Goal: Task Accomplishment & Management: Complete application form

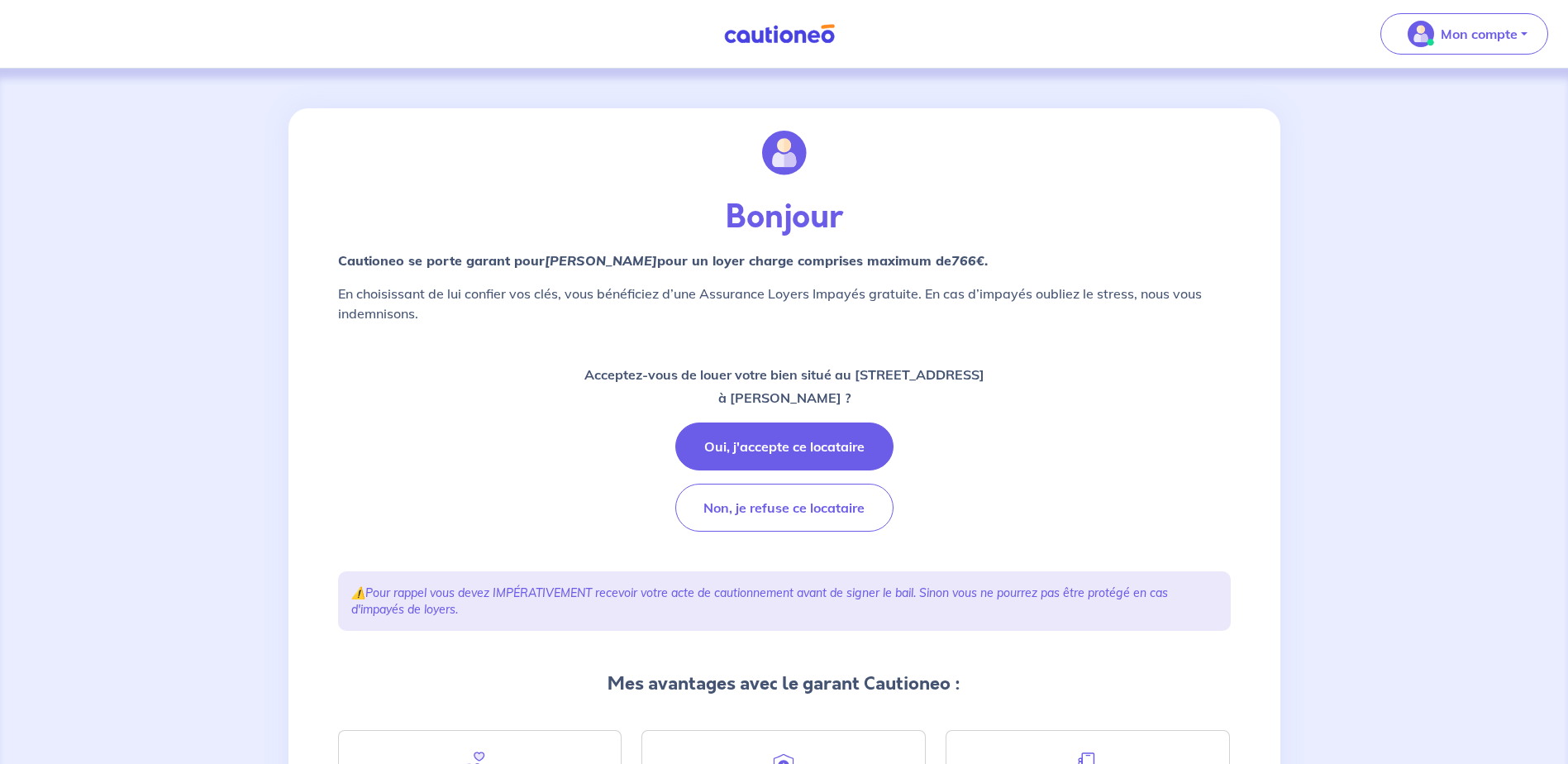
click at [930, 421] on div "Acceptez-vous de louer votre bien situé au 23 rue du bastion, 76600 le havre à …" at bounding box center [784, 447] width 892 height 168
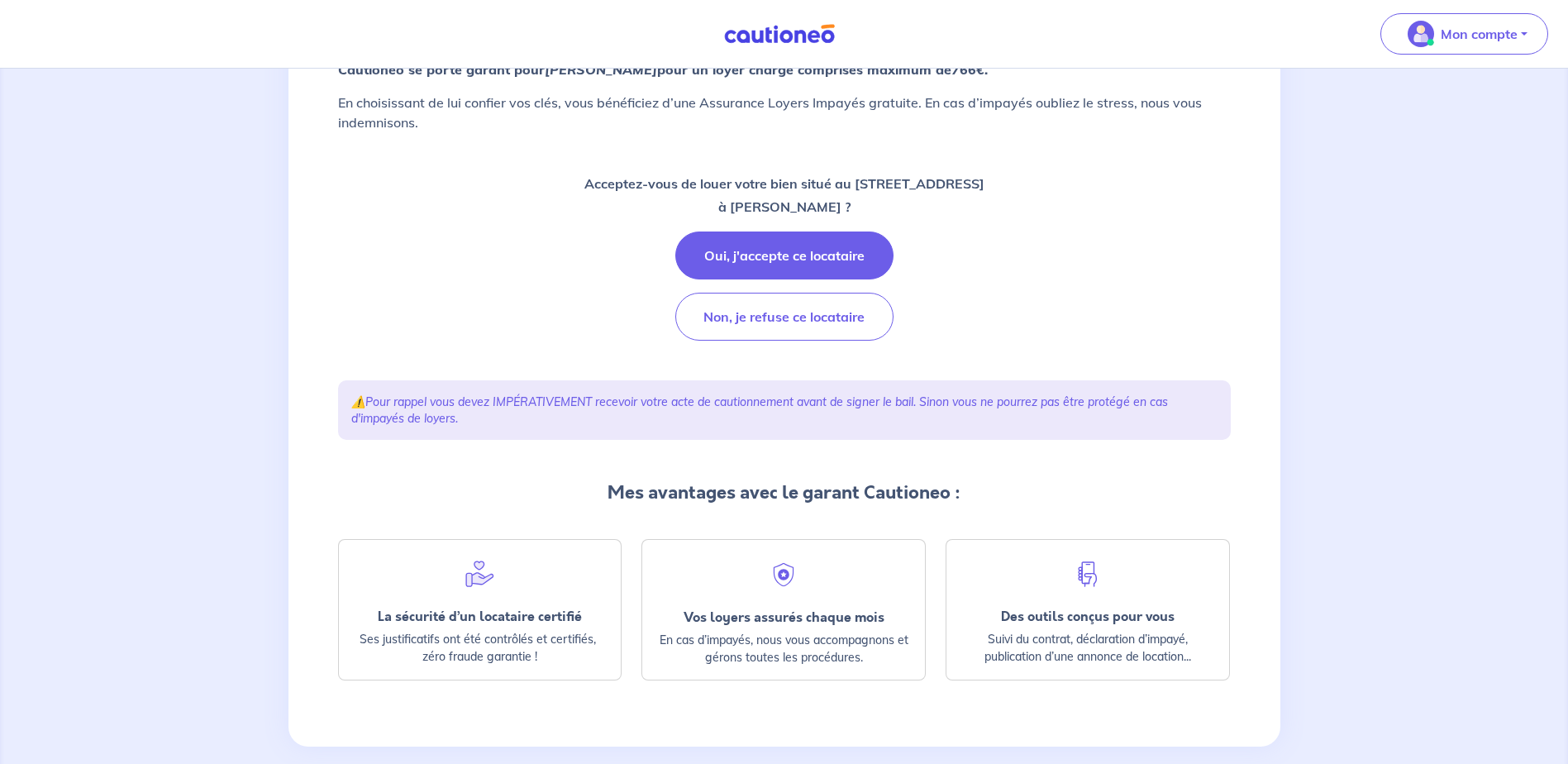
scroll to position [213, 0]
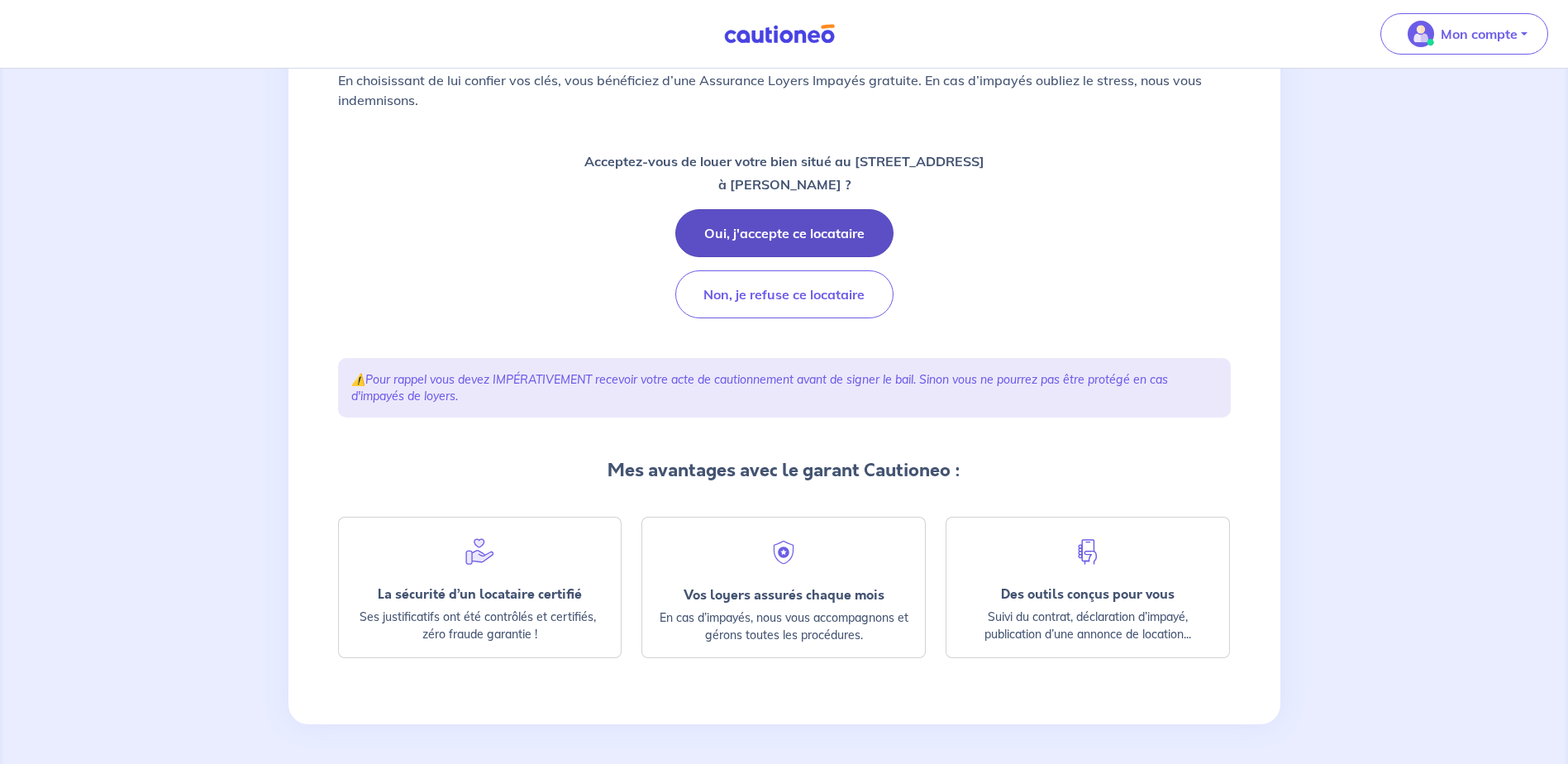
click at [769, 222] on button "Oui, j'accepte ce locataire" at bounding box center [784, 233] width 218 height 48
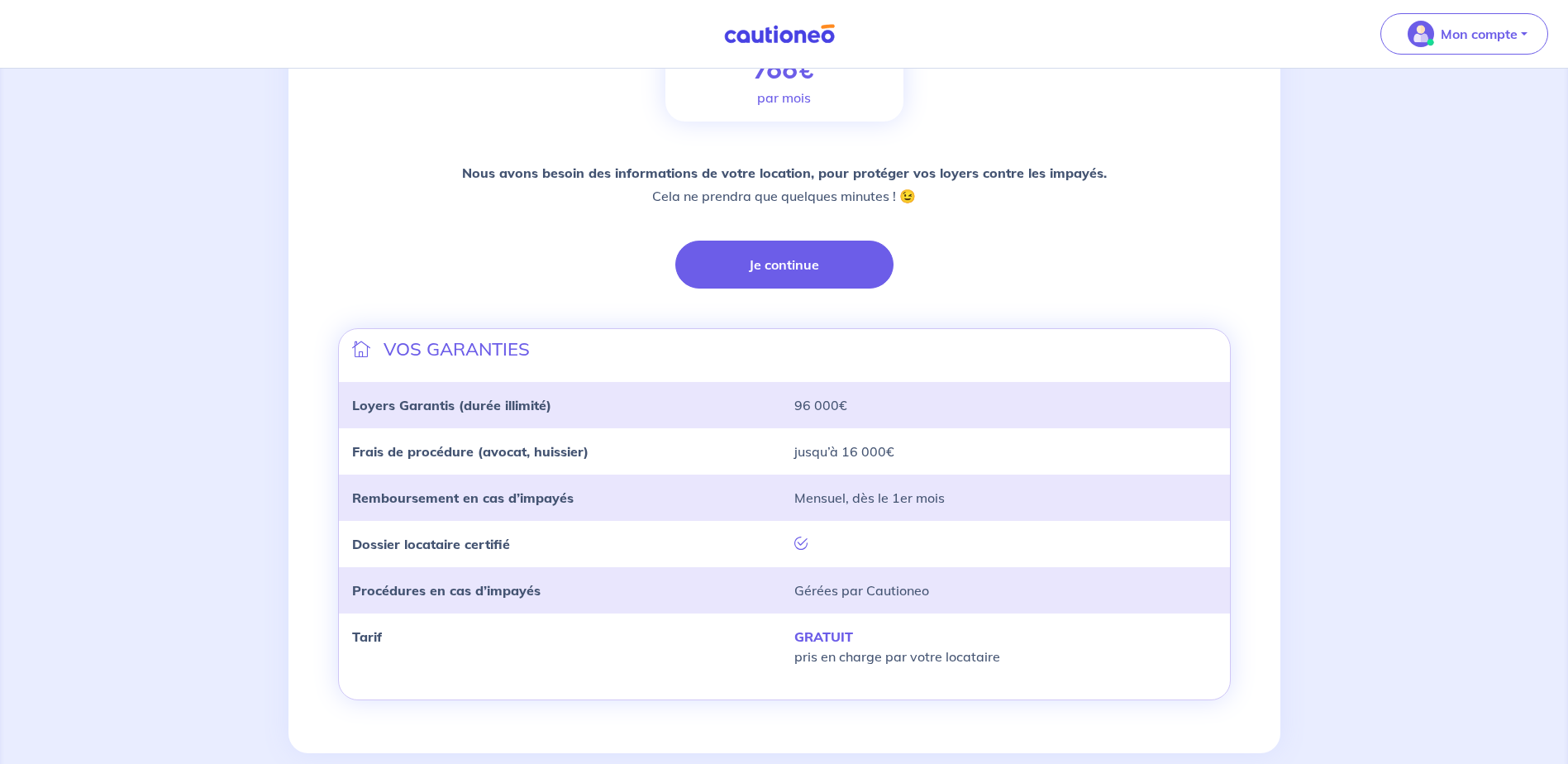
scroll to position [340, 0]
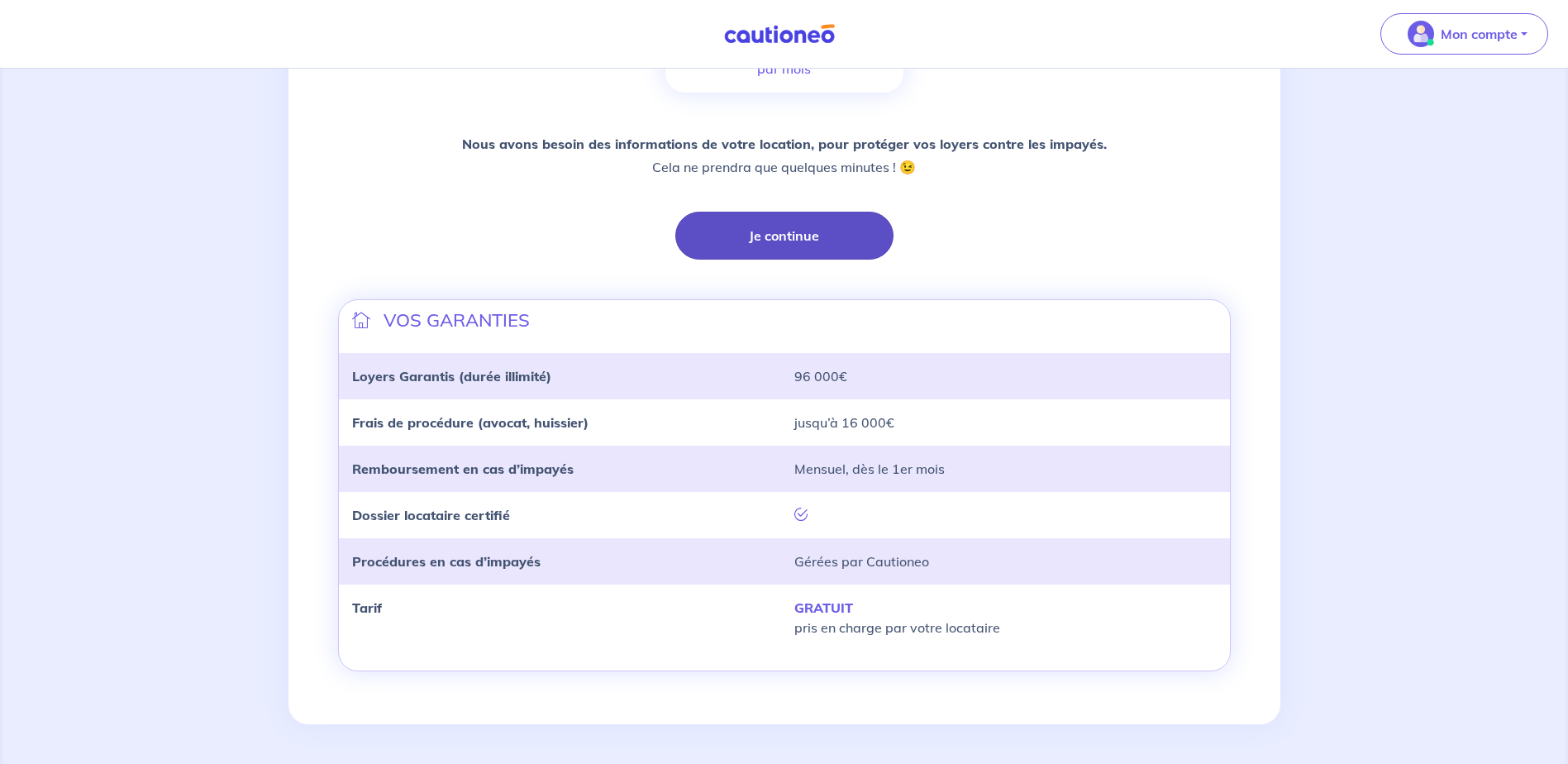
click at [793, 215] on button "Je continue" at bounding box center [784, 236] width 218 height 48
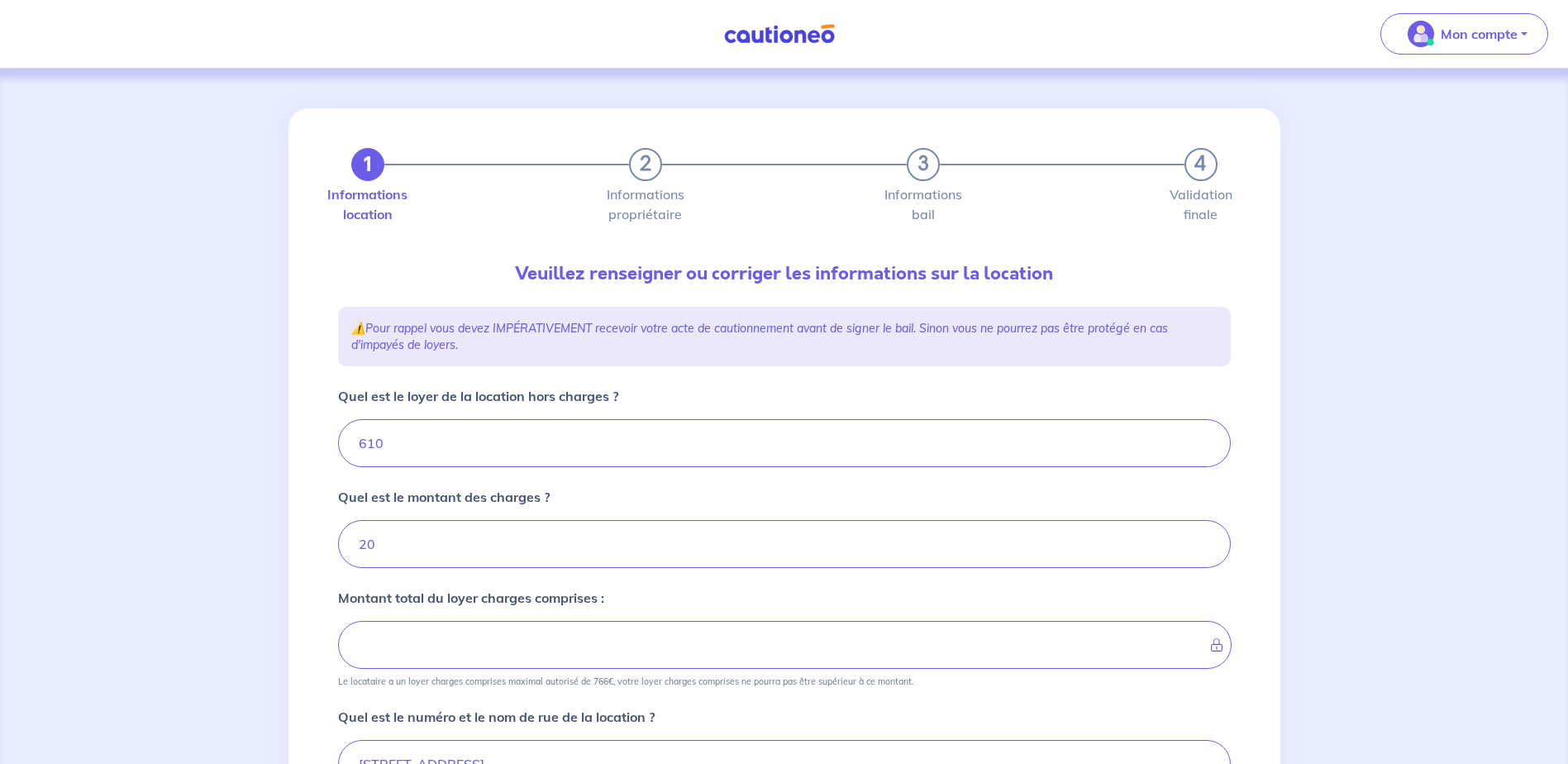
type input "630"
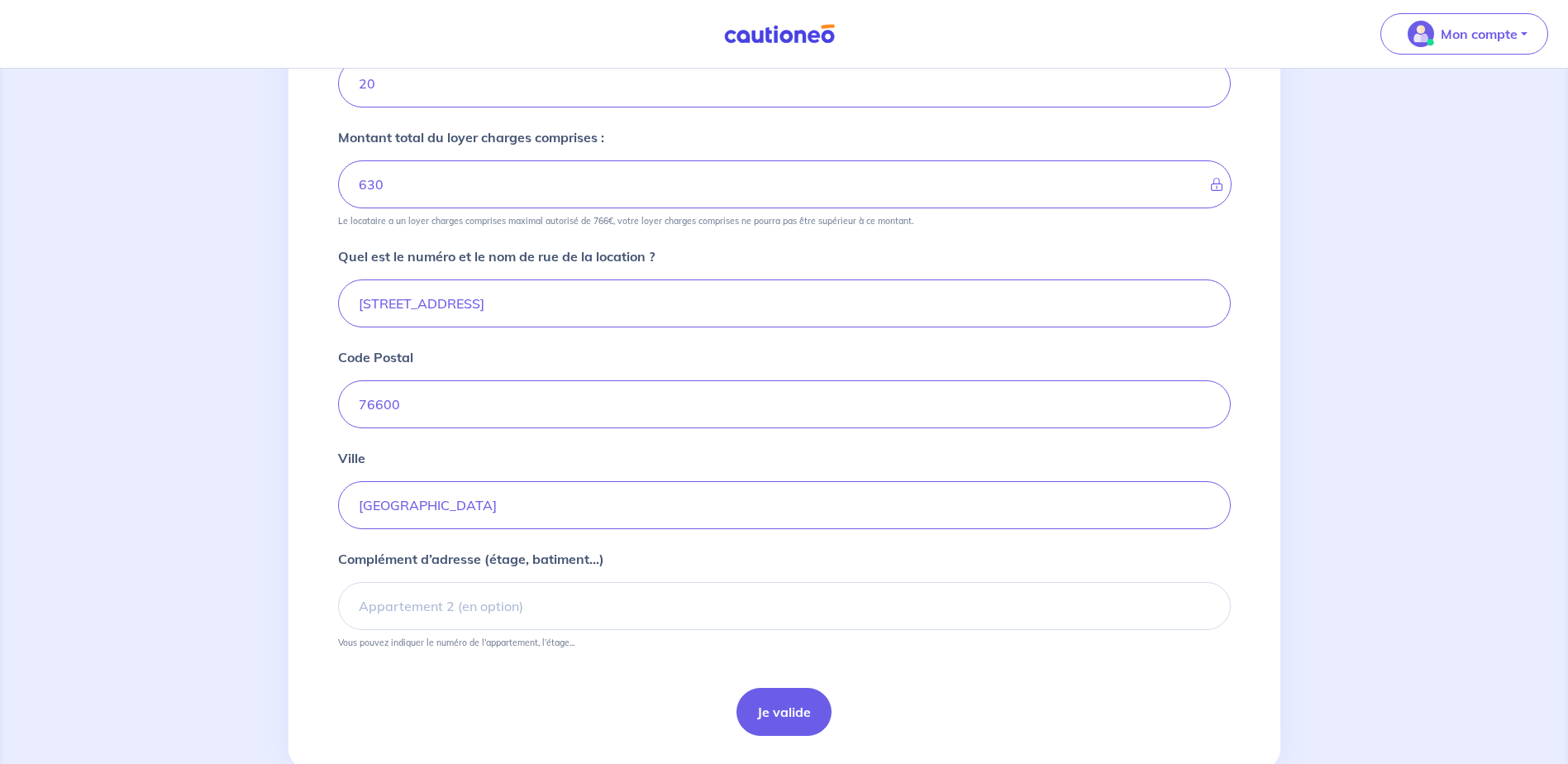
scroll to position [505, 0]
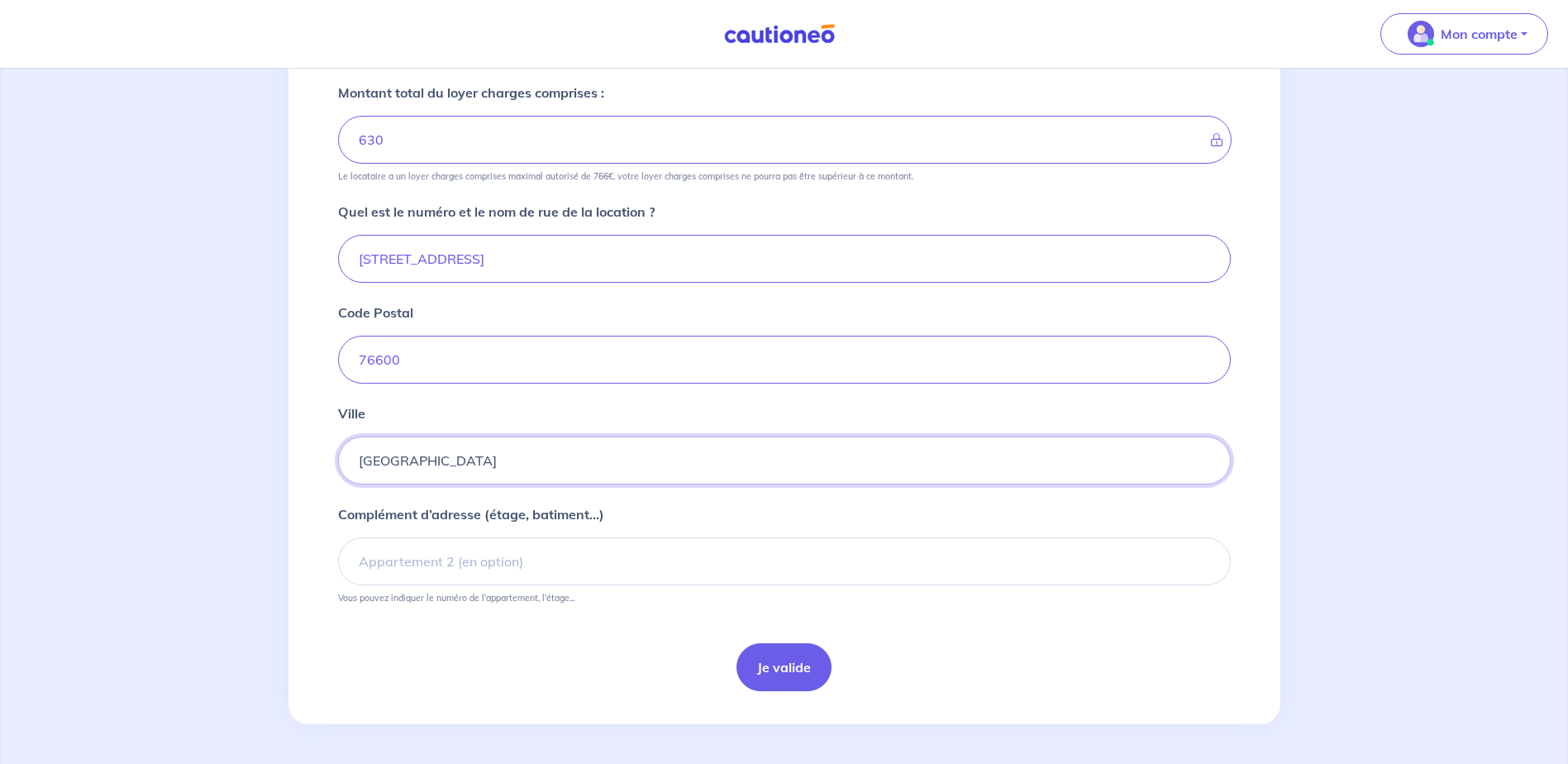
drag, startPoint x: 329, startPoint y: 446, endPoint x: 258, endPoint y: 436, distance: 71.7
click at [268, 437] on div "1 2 3 4 Informations location Informations propriétaire Informations bail Valid…" at bounding box center [784, 164] width 1568 height 1201
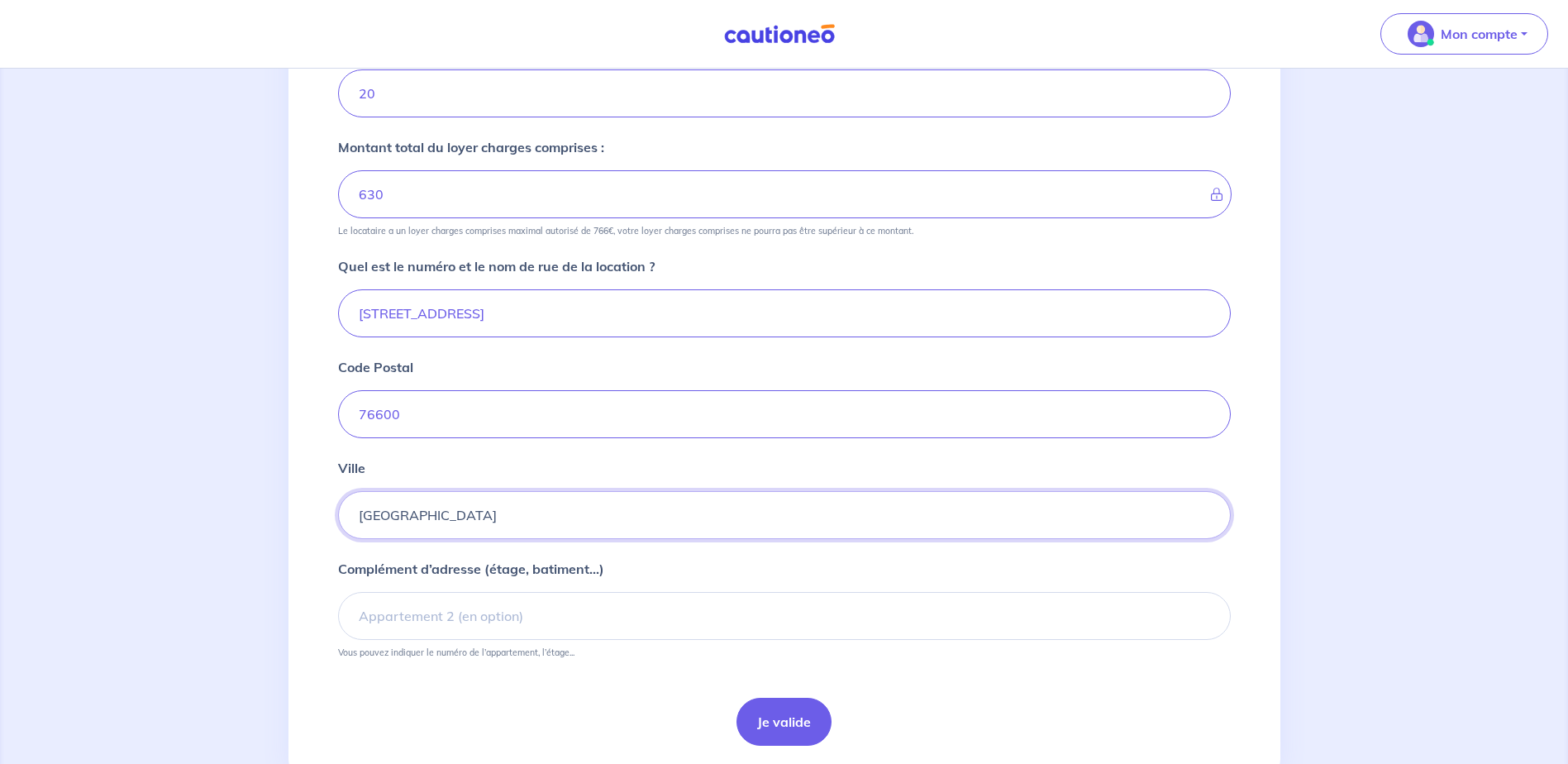
scroll to position [422, 0]
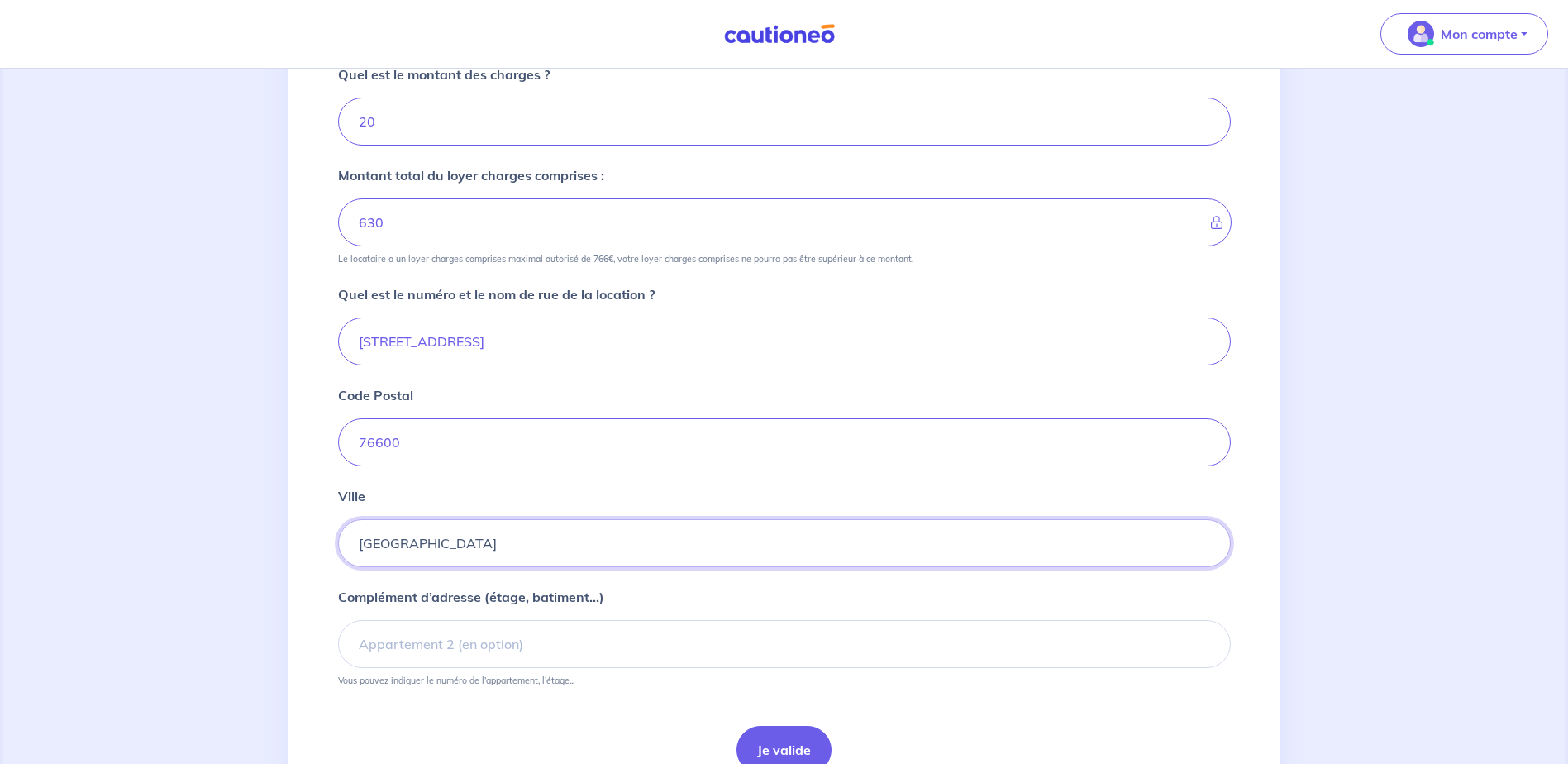
type input "Le Havre"
click at [264, 447] on div "1 2 3 4 Informations location Informations propriétaire Informations bail Valid…" at bounding box center [784, 246] width 1568 height 1201
drag, startPoint x: 395, startPoint y: 124, endPoint x: 230, endPoint y: 85, distance: 169.5
click at [258, 101] on div "1 2 3 4 Informations location Informations propriétaire Informations bail Valid…" at bounding box center [784, 246] width 1568 height 1201
type input "25"
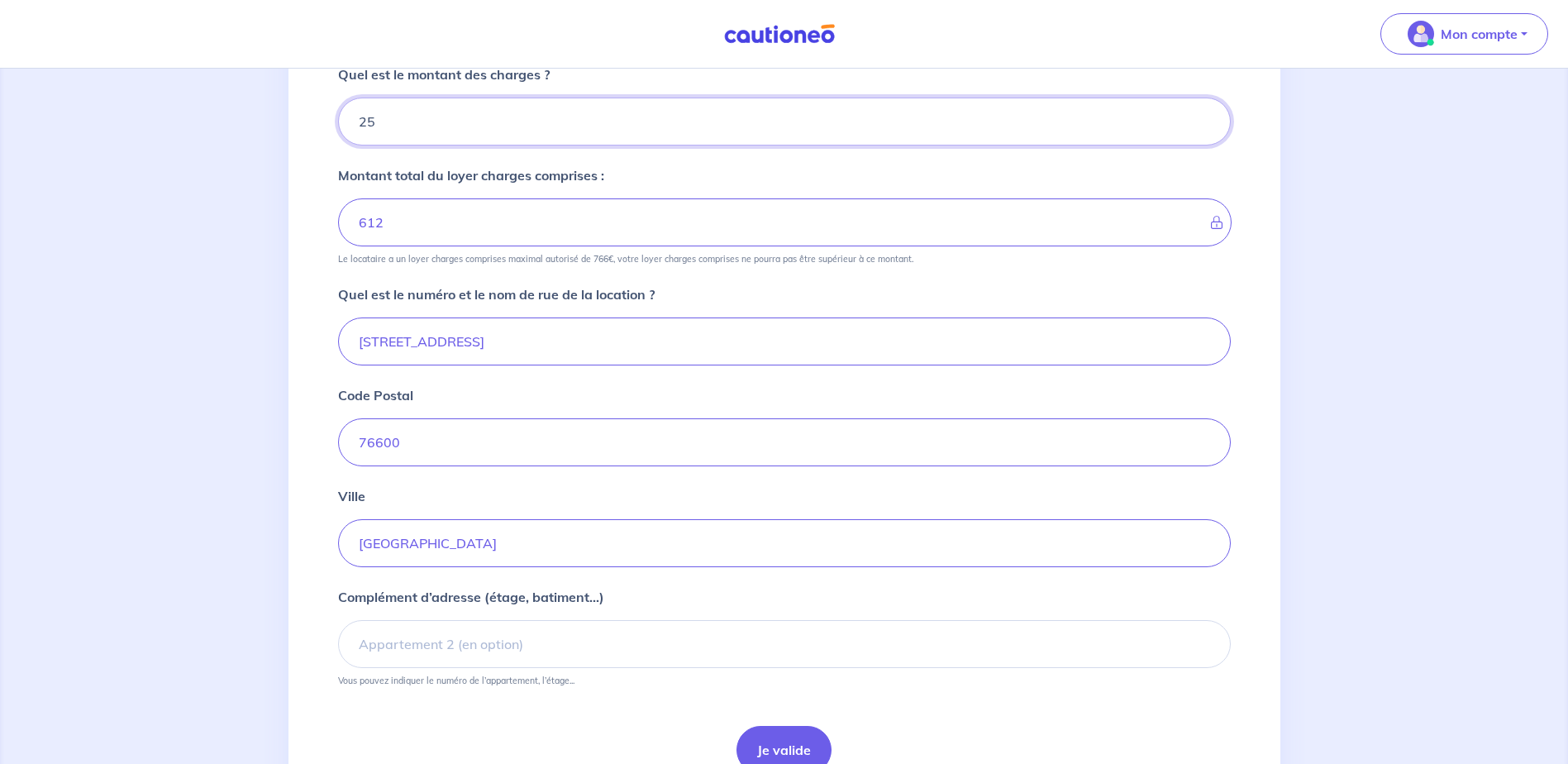
type input "635"
type input "25"
click at [346, 274] on form "Quel est le loyer de la location hors charges ? 610 Quel est le montant des cha…" at bounding box center [784, 368] width 892 height 810
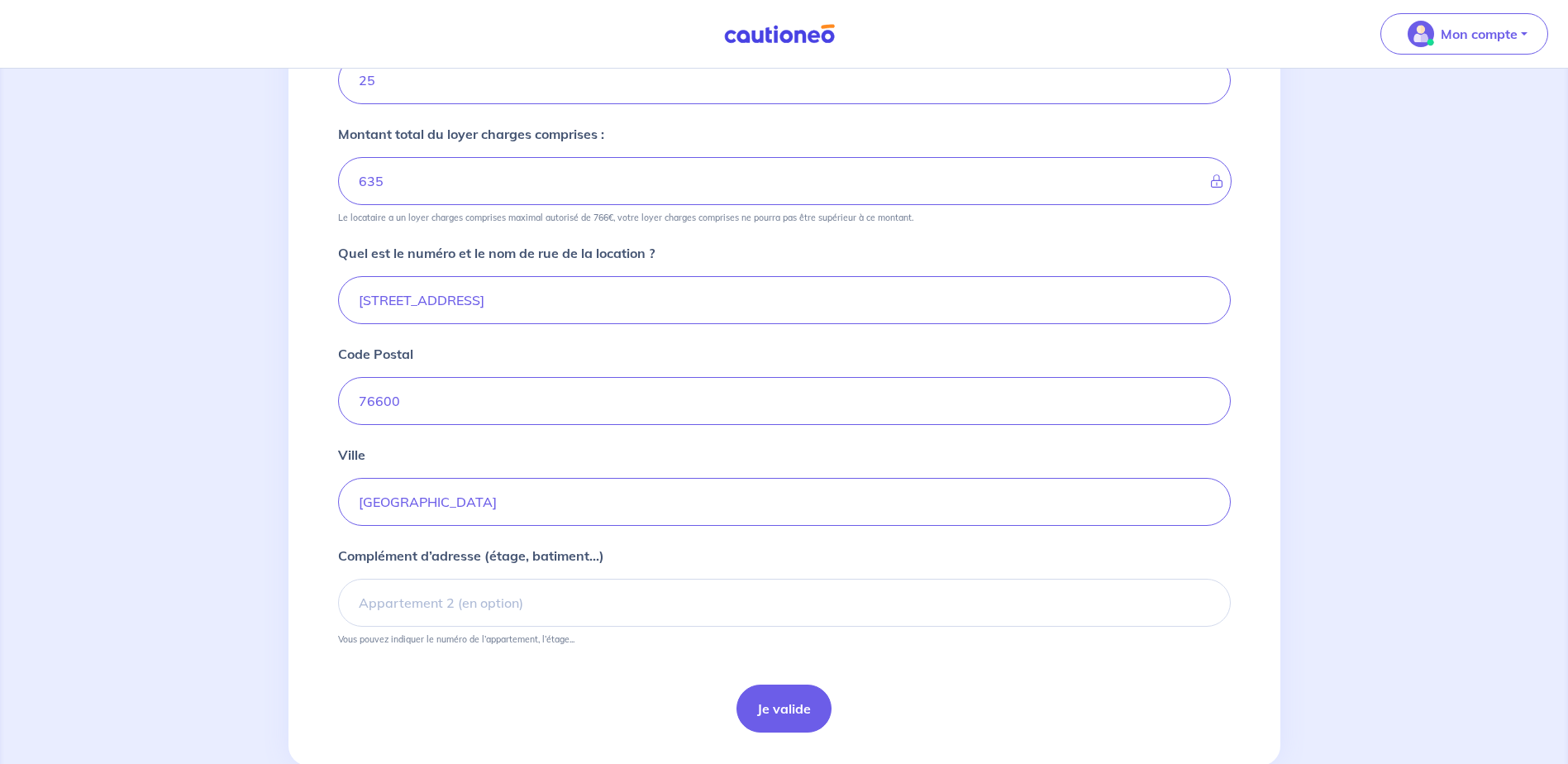
scroll to position [505, 0]
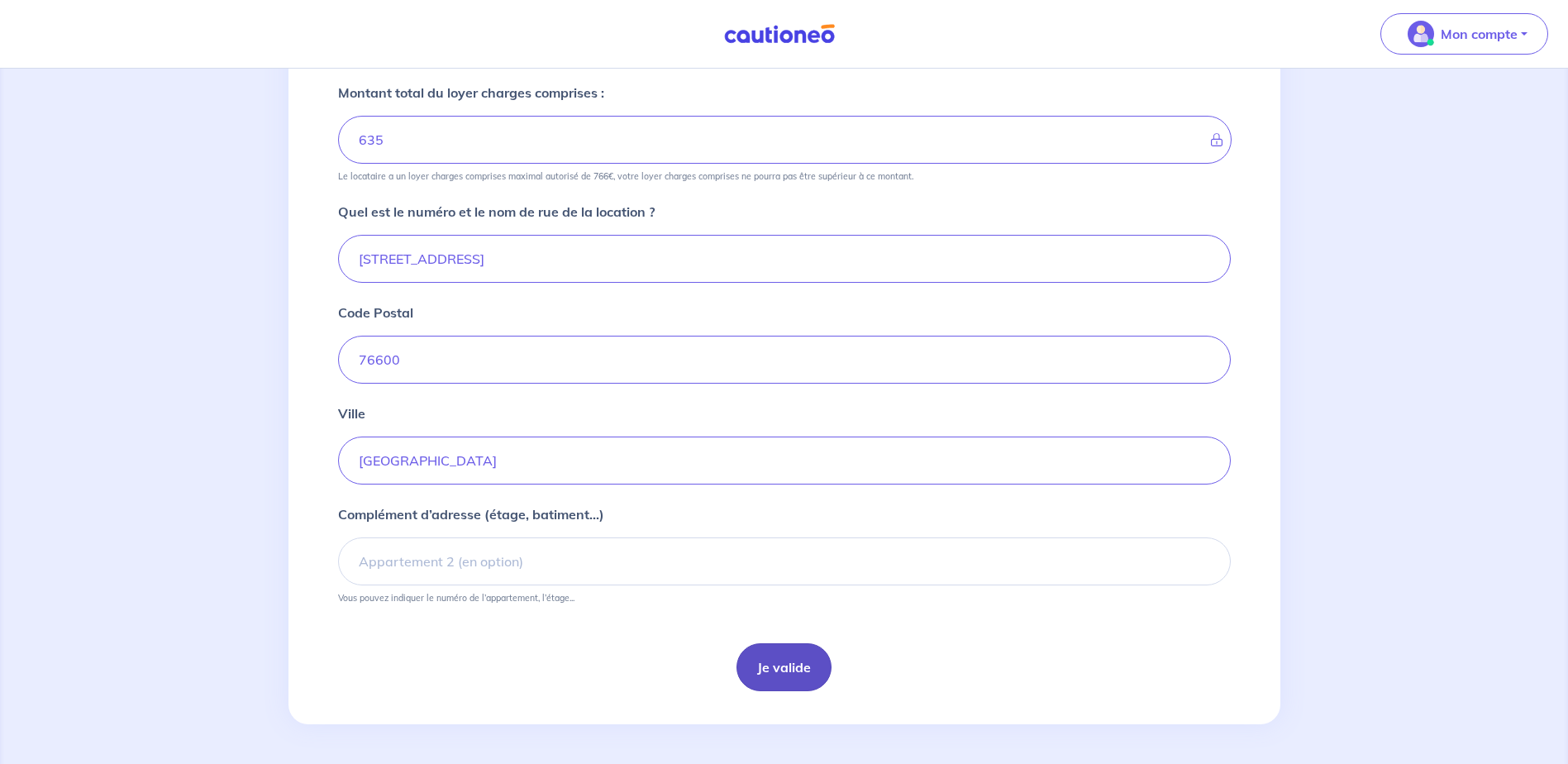
click at [784, 664] on button "Je valide" at bounding box center [784, 667] width 95 height 48
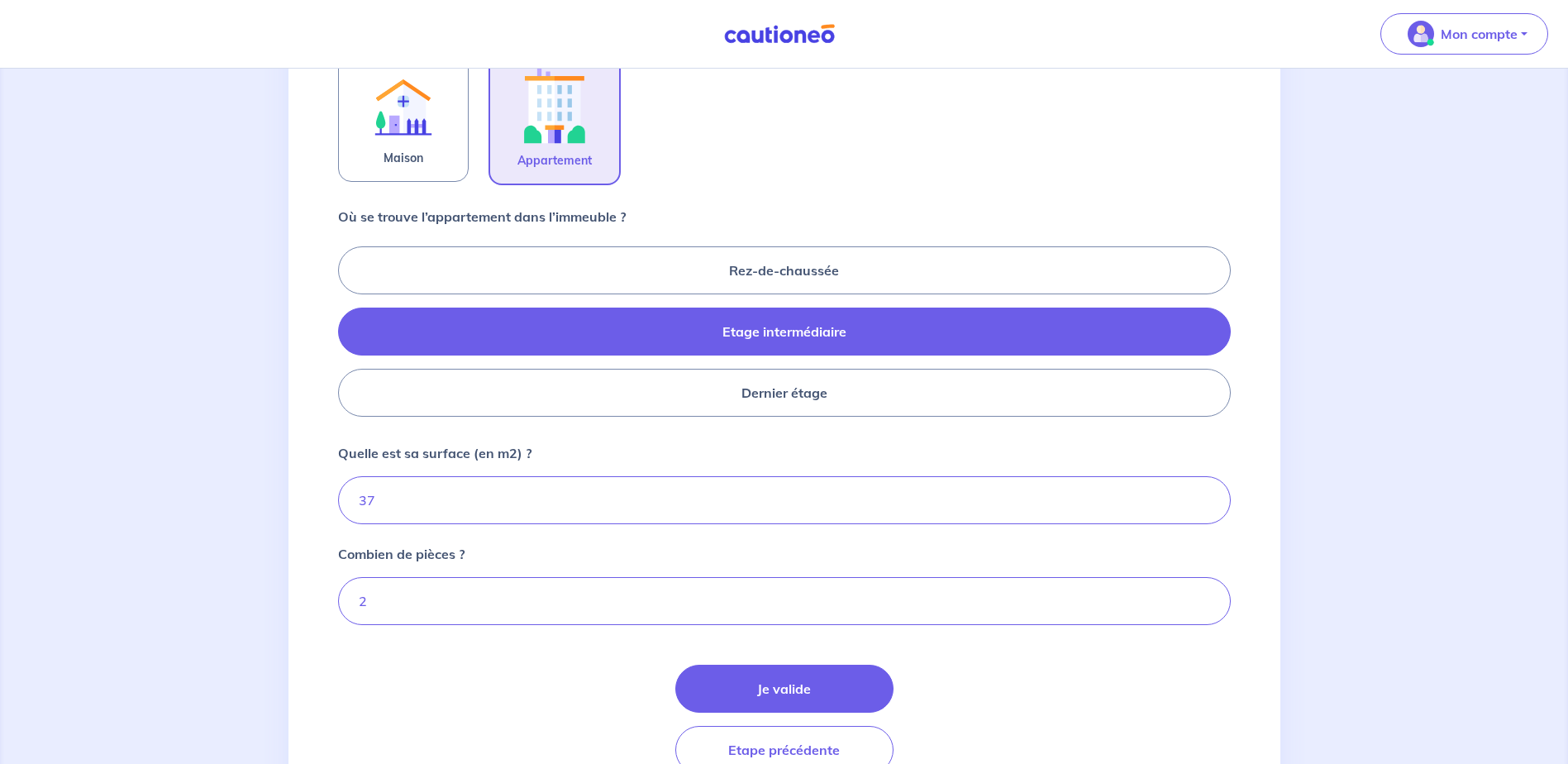
scroll to position [578, 0]
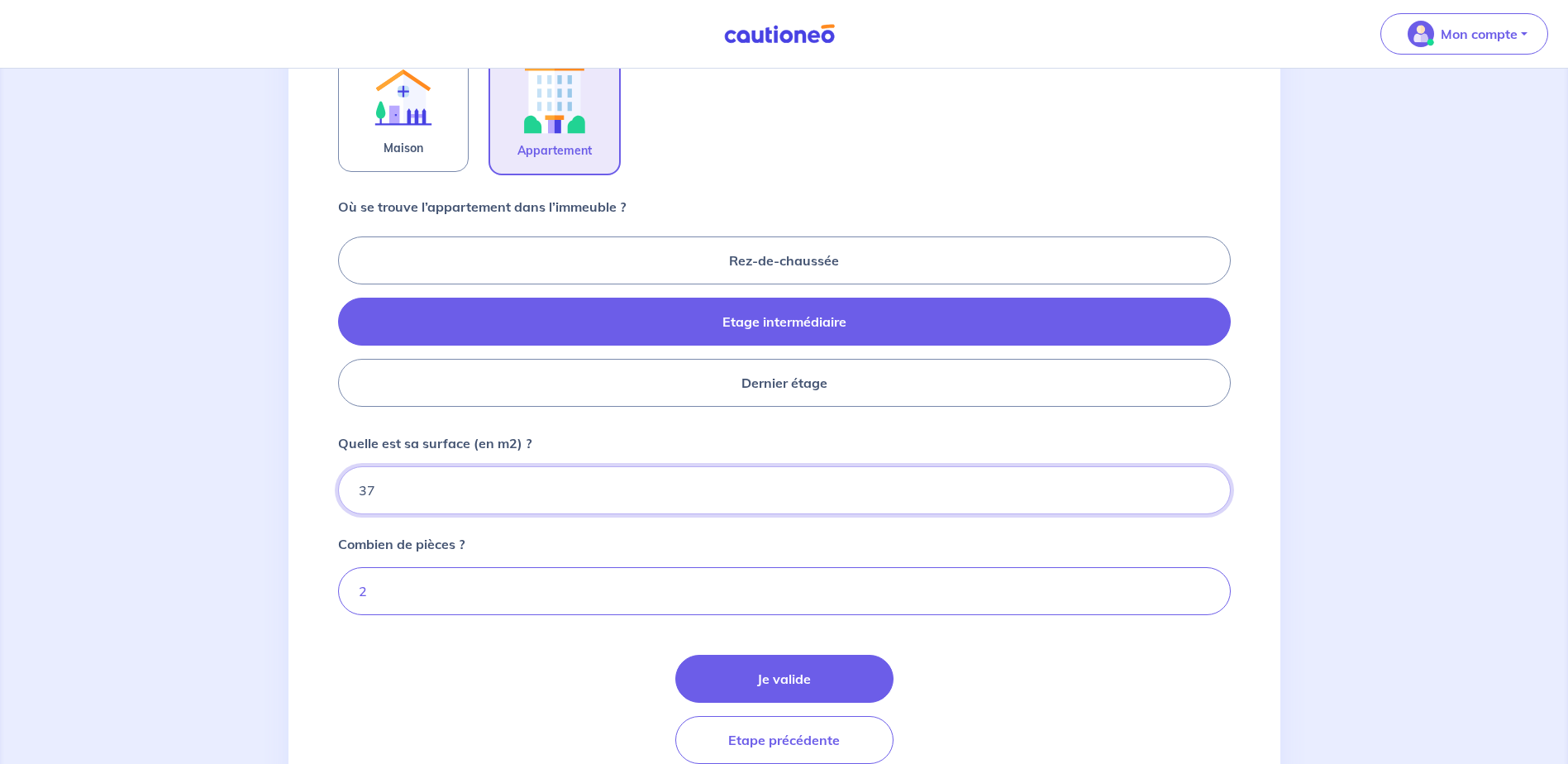
click at [467, 474] on input "37" at bounding box center [784, 490] width 892 height 48
click at [183, 425] on div "1 2 3 4 Informations location Informations propriétaire Informations bail Valid…" at bounding box center [784, 163] width 1568 height 1346
click at [421, 591] on input "2" at bounding box center [784, 590] width 892 height 48
click at [476, 500] on input "37" at bounding box center [784, 490] width 892 height 48
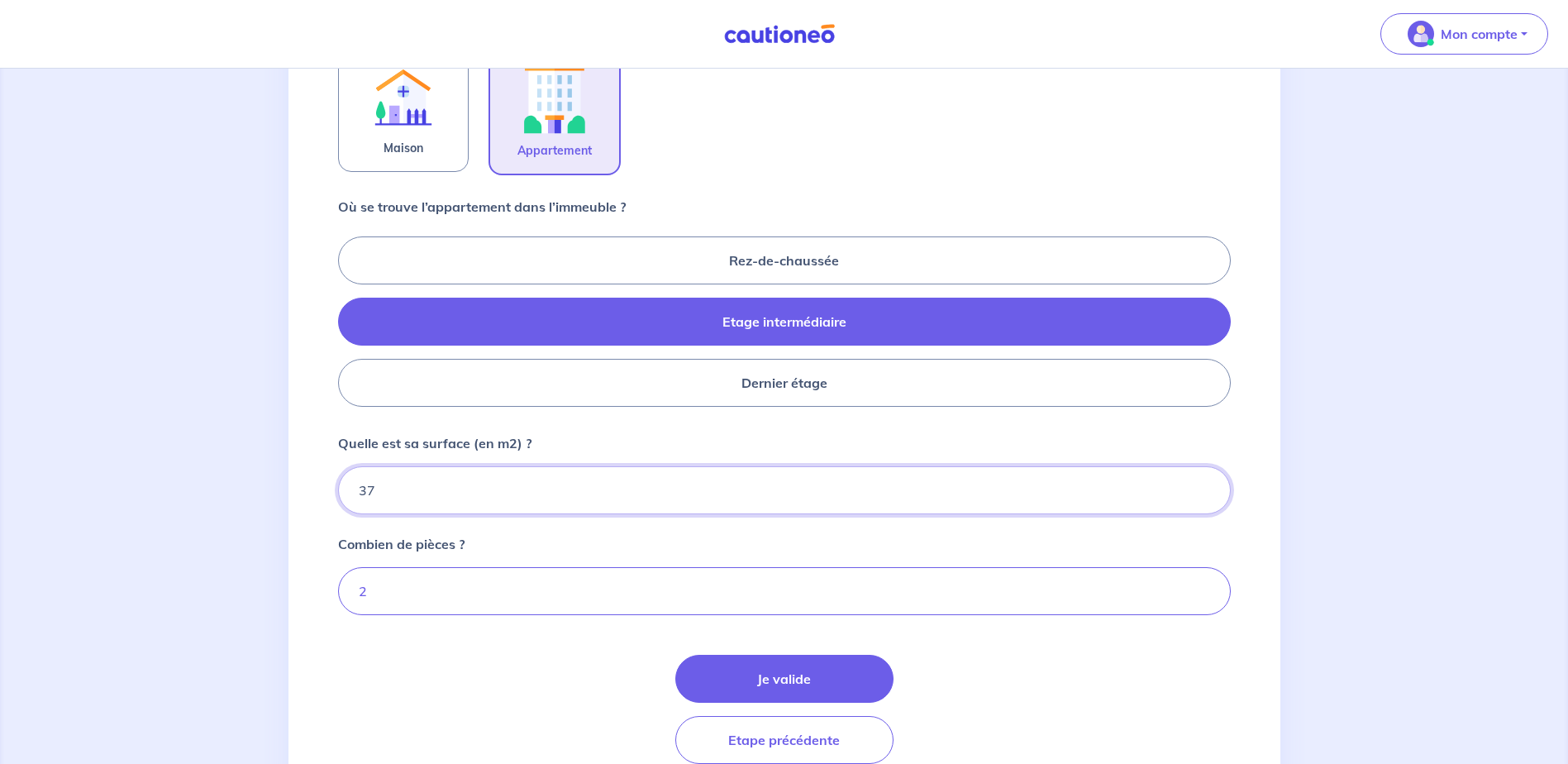
click at [476, 500] on input "37" at bounding box center [784, 490] width 892 height 48
type input "31"
click at [394, 478] on input "Quelle est sa surface (en m2) ?" at bounding box center [784, 490] width 892 height 48
type input "31"
drag, startPoint x: 280, startPoint y: 463, endPoint x: -55, endPoint y: 447, distance: 335.4
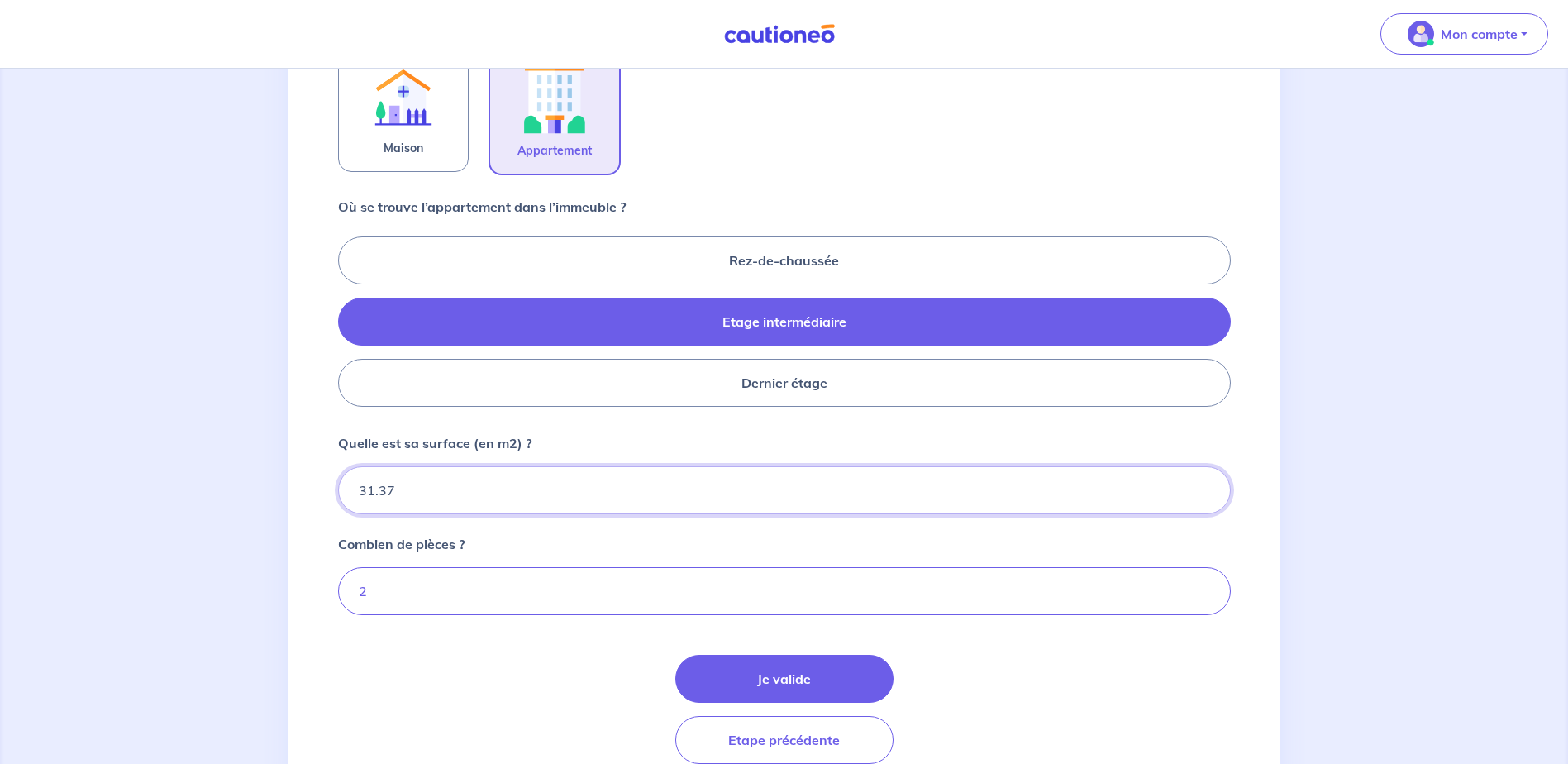
click at [0, 447] on html "Mon compte Me déconnecter 1 2 3 4 Informations location Informations propriétai…" at bounding box center [784, 129] width 1568 height 1415
type input "35"
type input "35.4"
click at [150, 365] on div "1 2 3 4 Informations location Informations propriétaire Informations bail Valid…" at bounding box center [784, 163] width 1568 height 1346
click at [822, 680] on button "Je valide" at bounding box center [784, 679] width 218 height 48
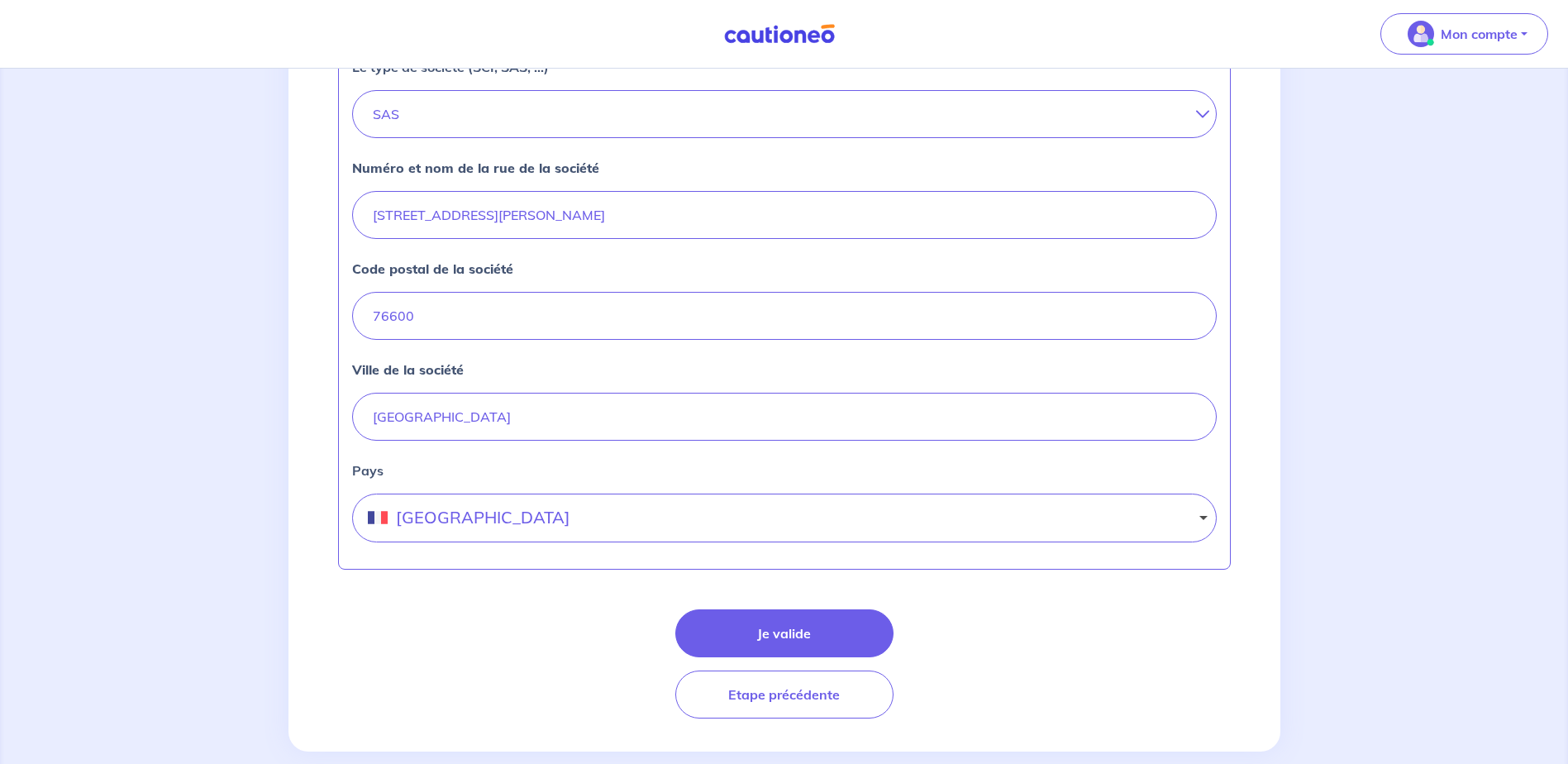
scroll to position [638, 0]
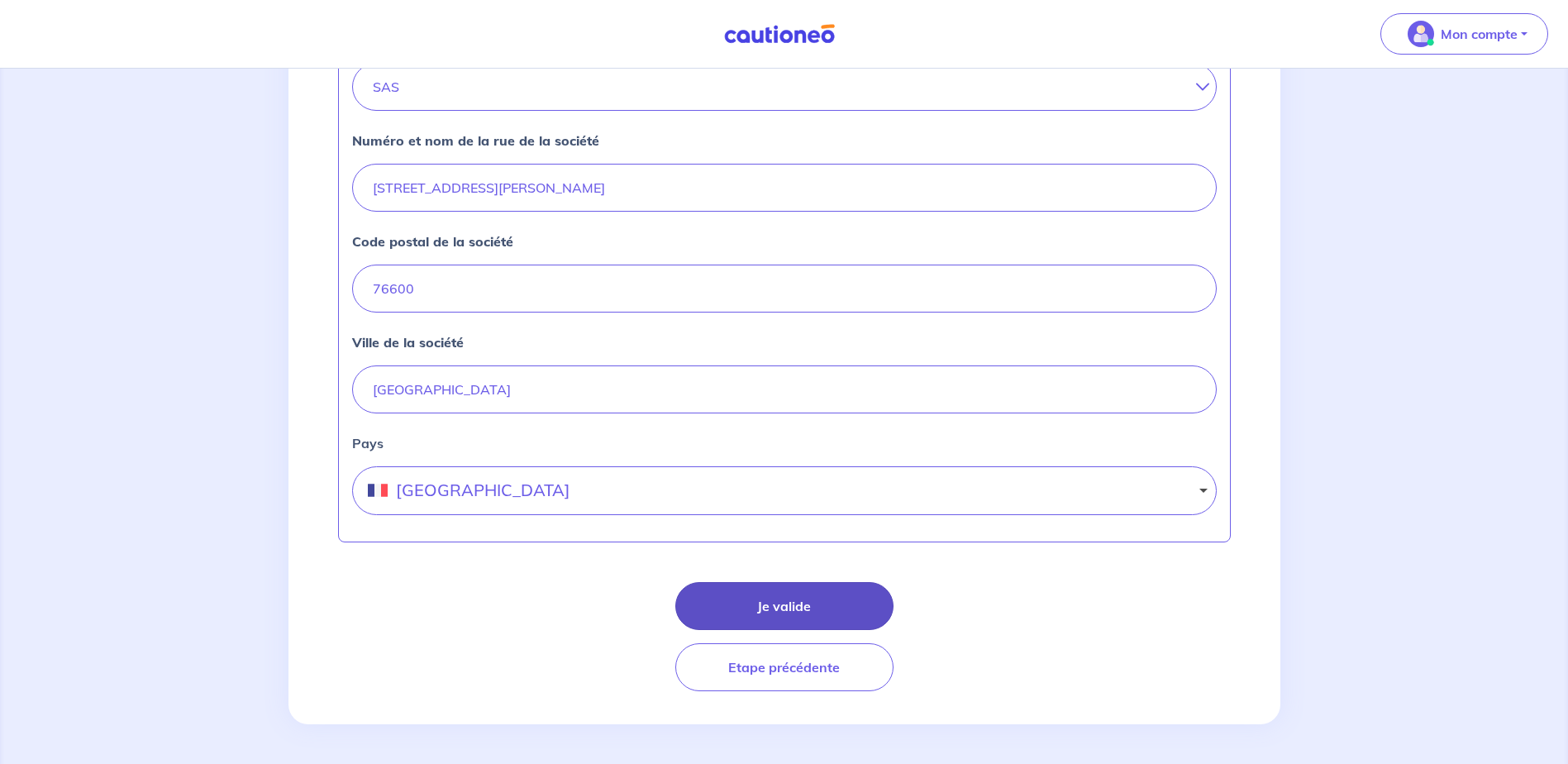
click at [799, 607] on button "Je valide" at bounding box center [784, 606] width 218 height 48
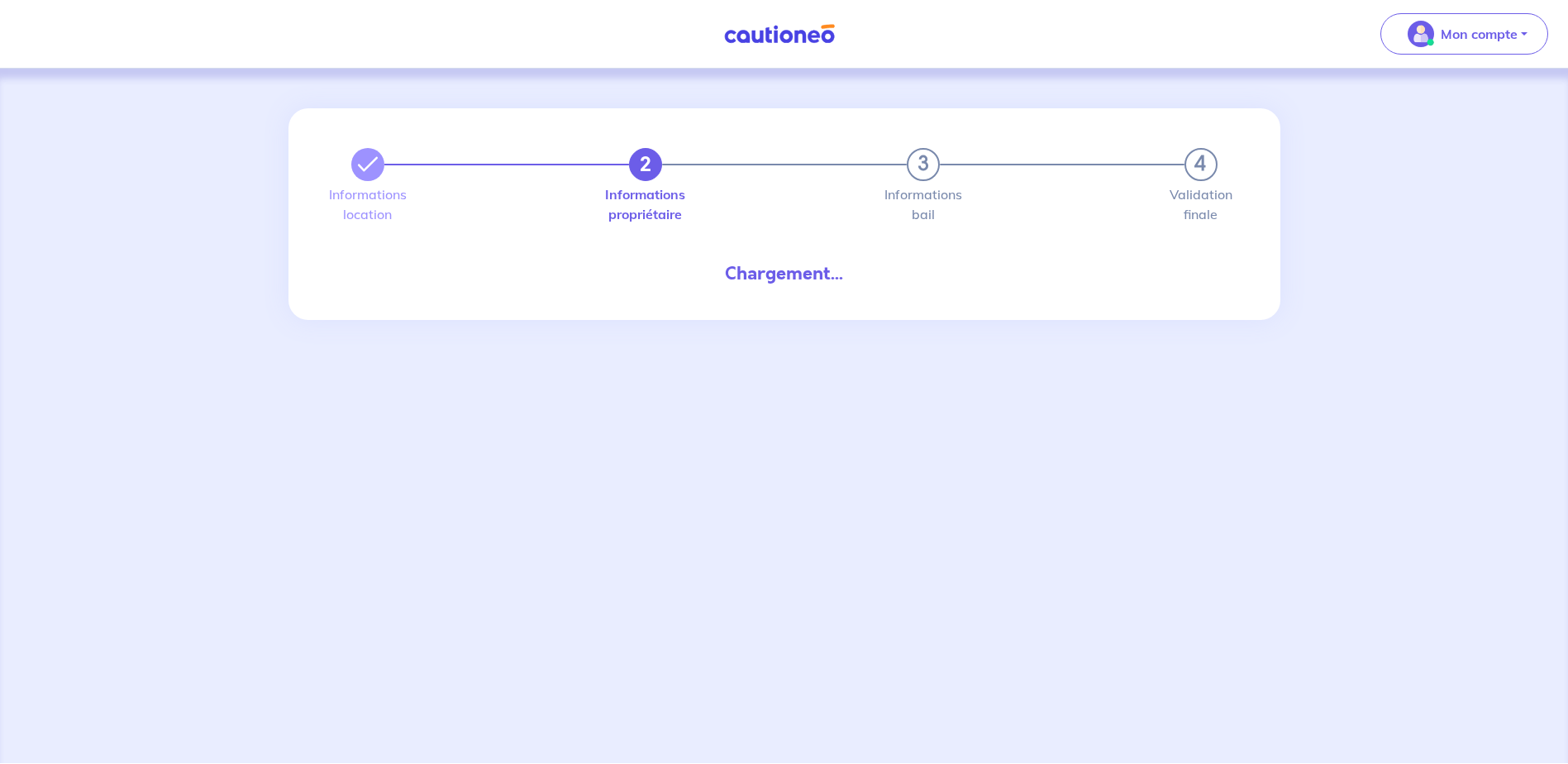
select select "FR"
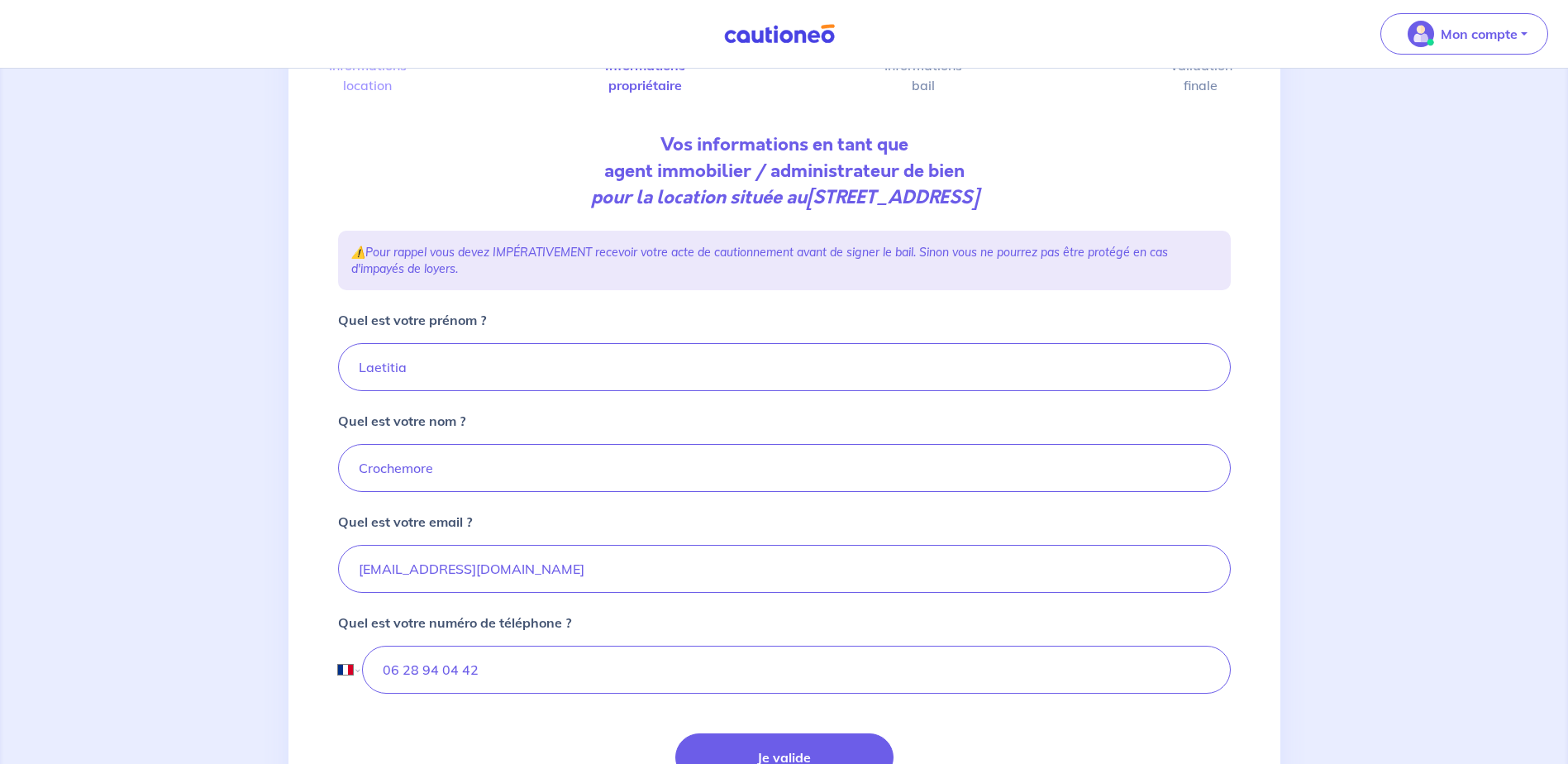
scroll to position [248, 0]
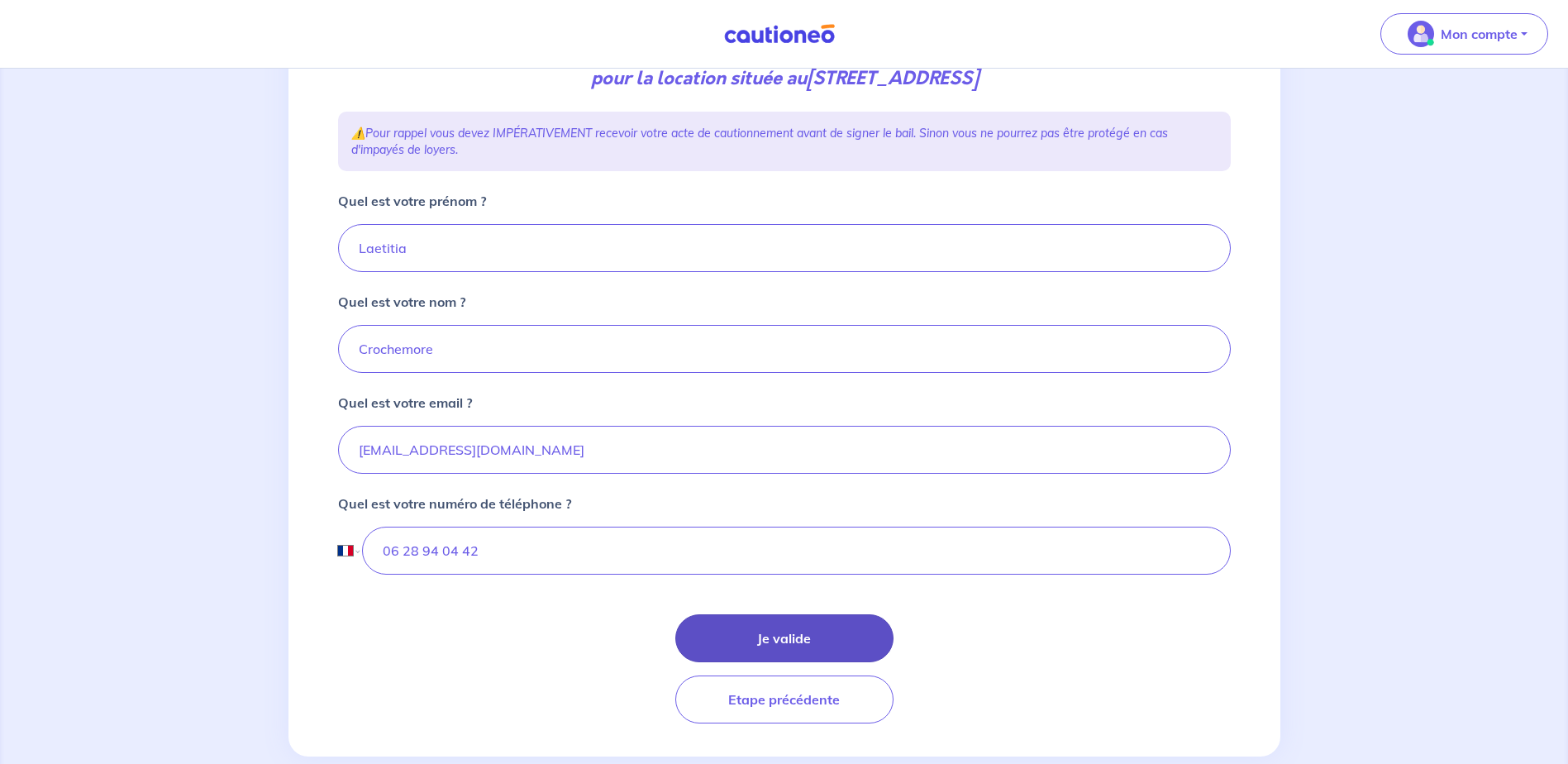
click at [789, 632] on button "Je valide" at bounding box center [784, 638] width 218 height 48
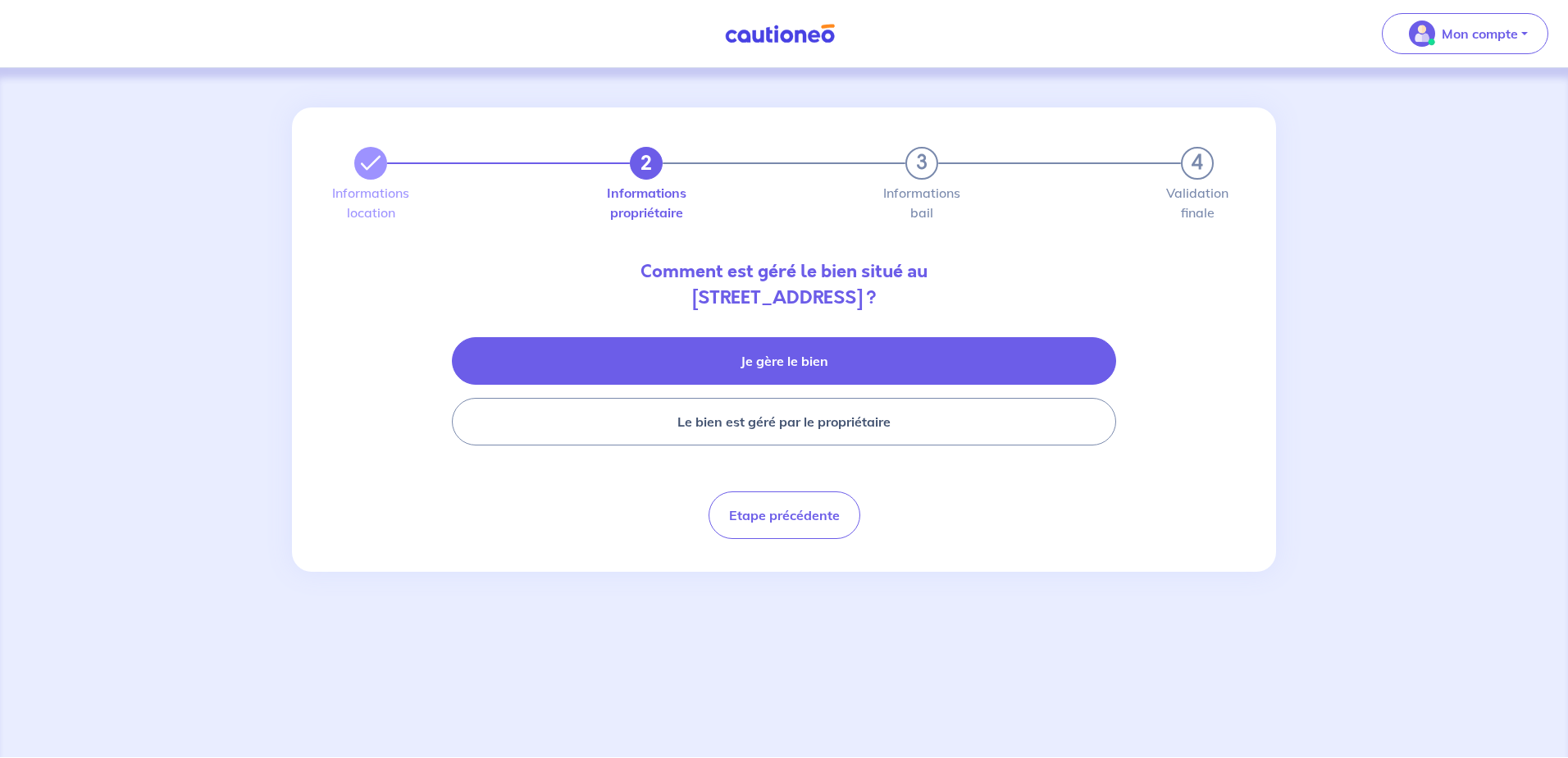
click at [810, 365] on button "Je gère le bien" at bounding box center [784, 361] width 664 height 48
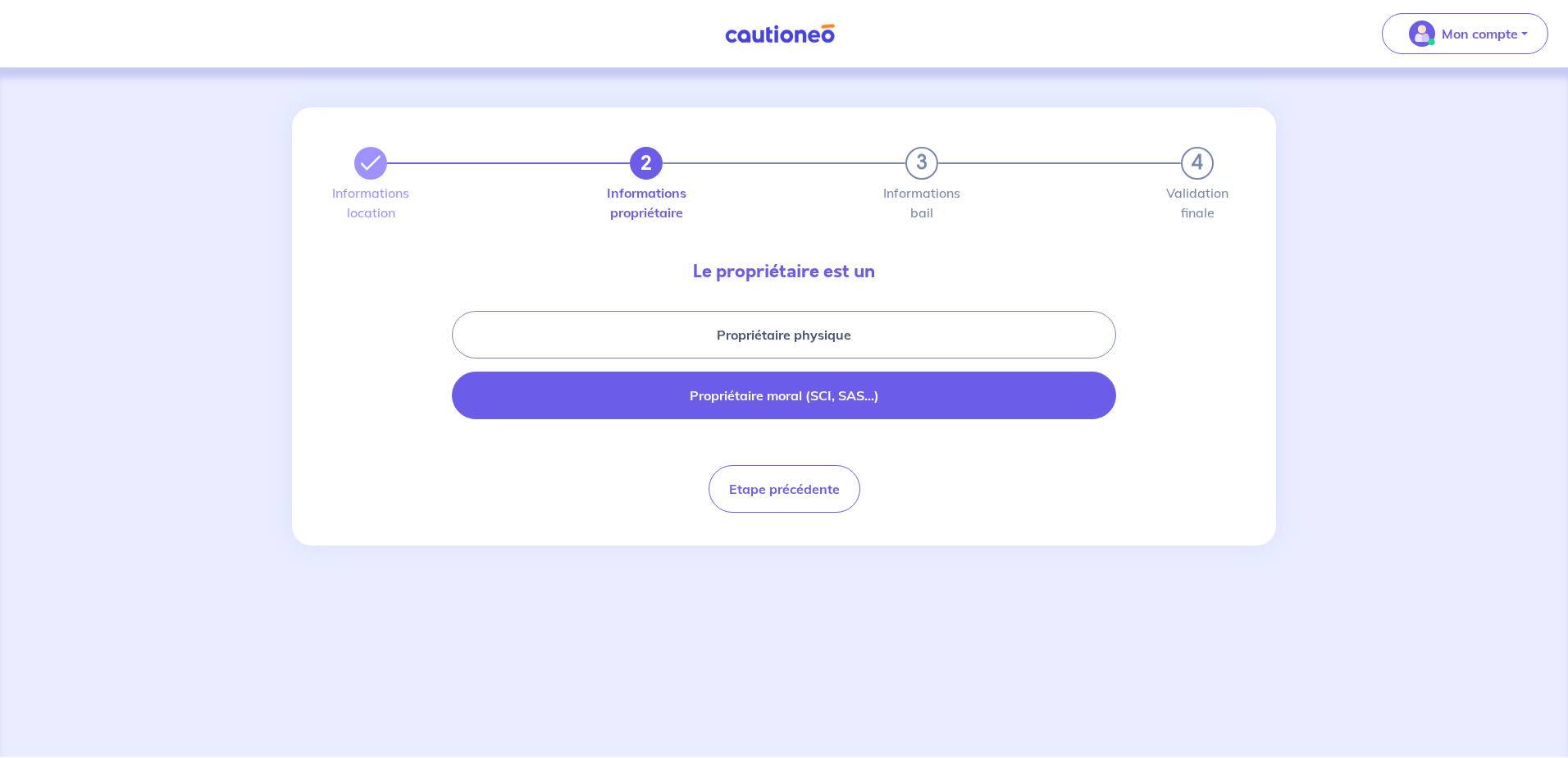
click at [806, 405] on button "Propriétaire moral (SCI, SAS...)" at bounding box center [784, 395] width 664 height 48
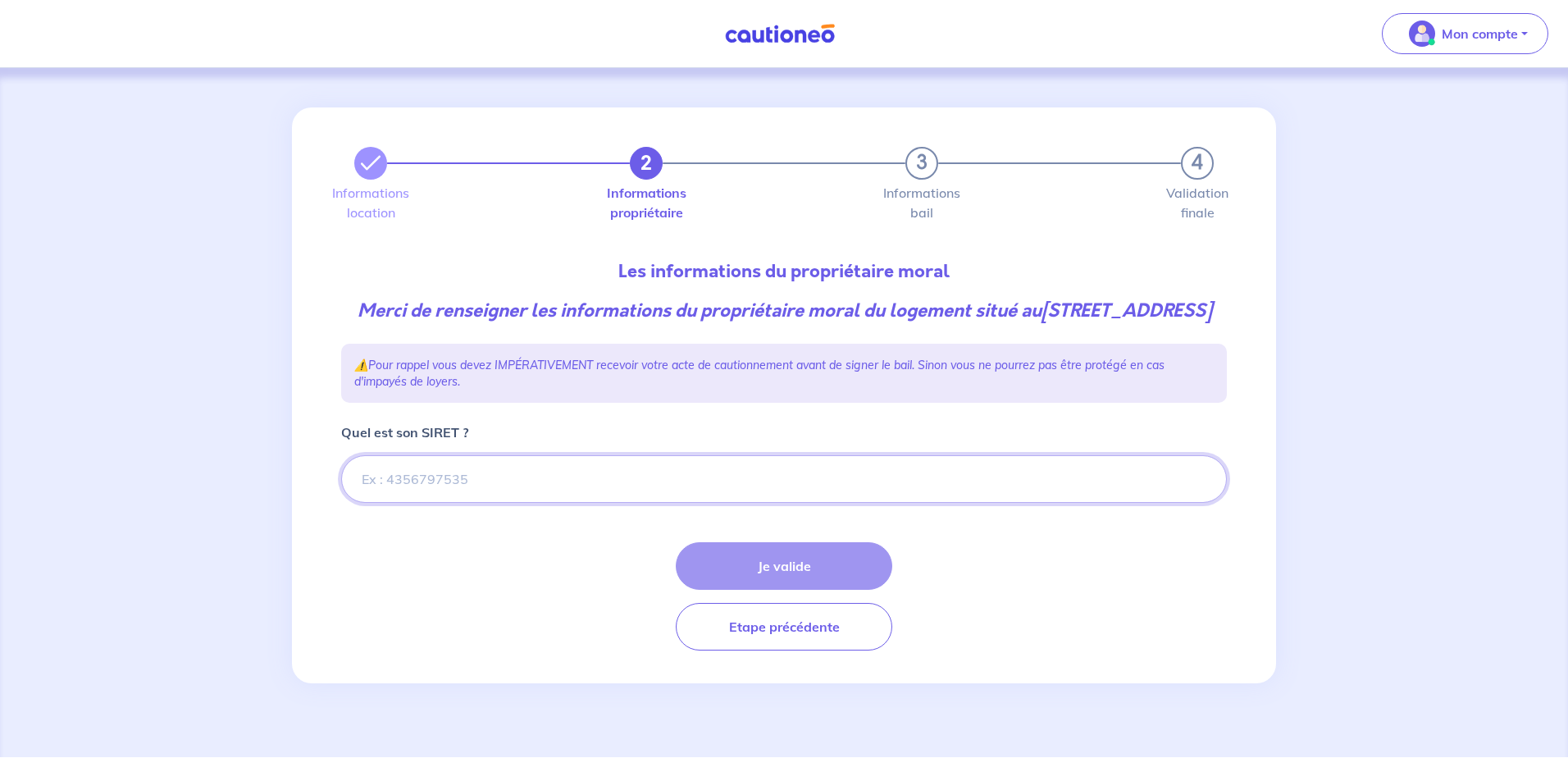
click at [498, 503] on input "Quel est son SIRET ?" at bounding box center [783, 478] width 885 height 48
paste input "87765207300017"
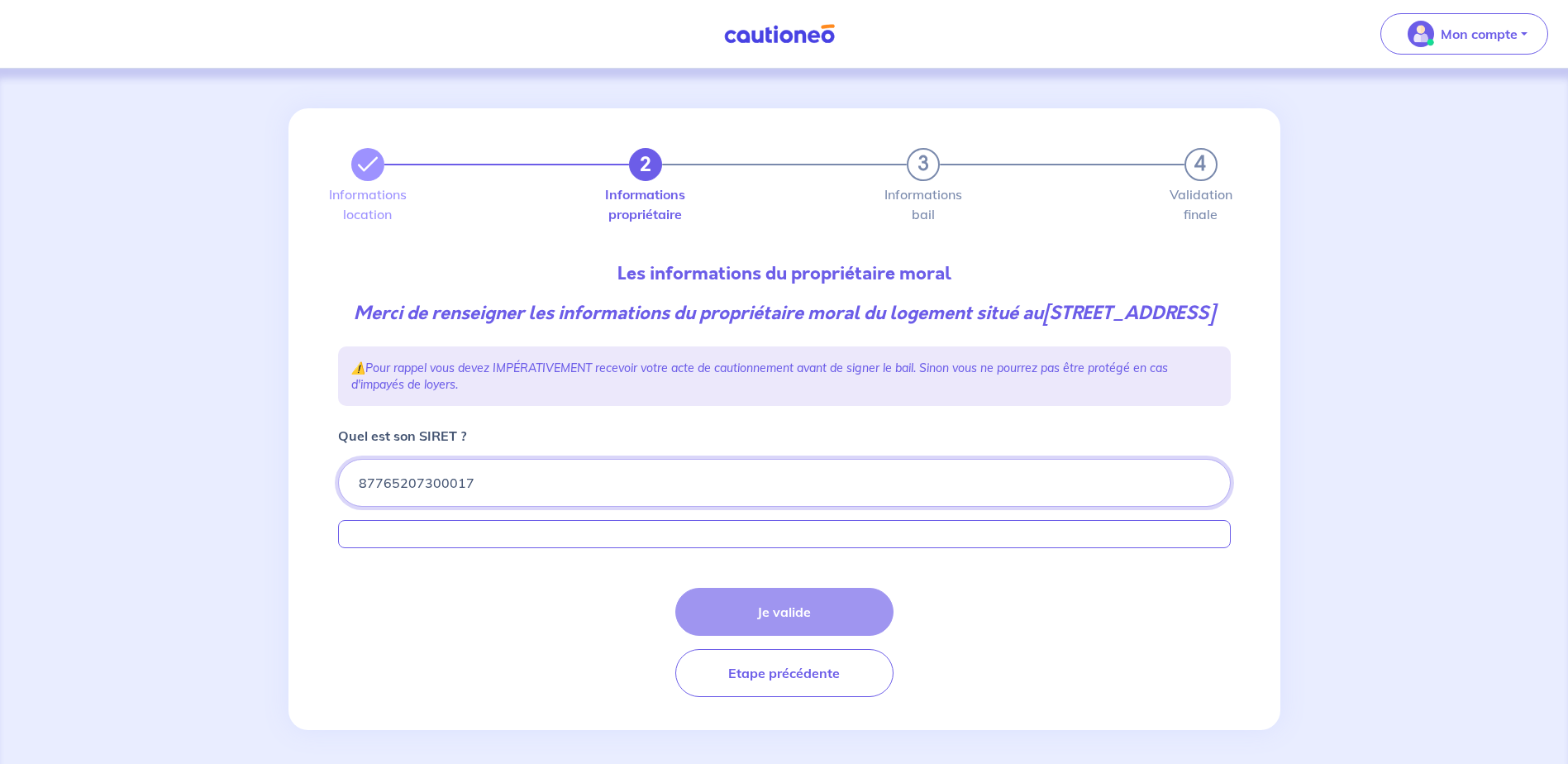
type input "87765207300017"
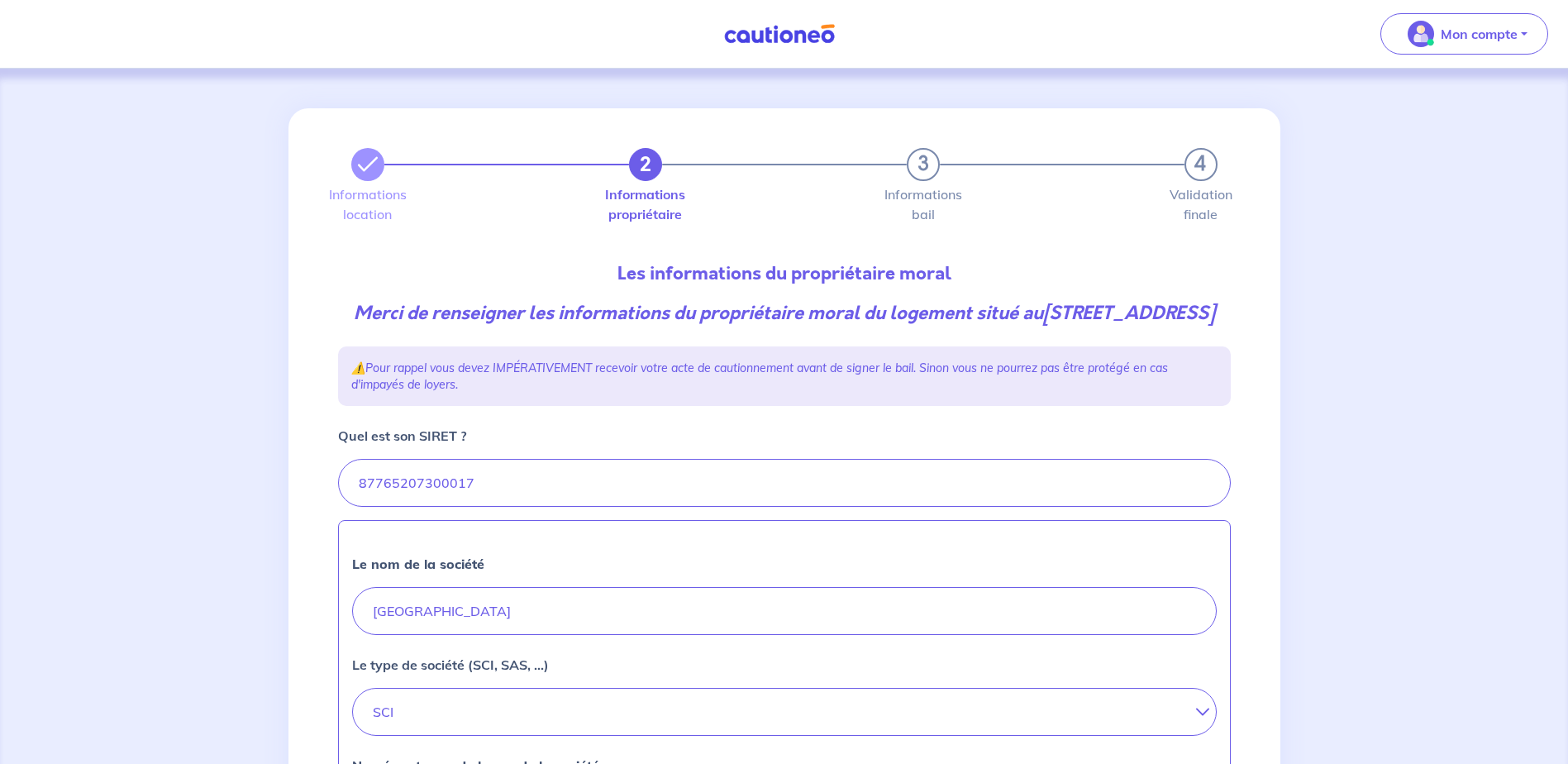
click at [173, 463] on div "2 3 4 Informations location Informations propriétaire Informations bail Validat…" at bounding box center [784, 728] width 1568 height 1320
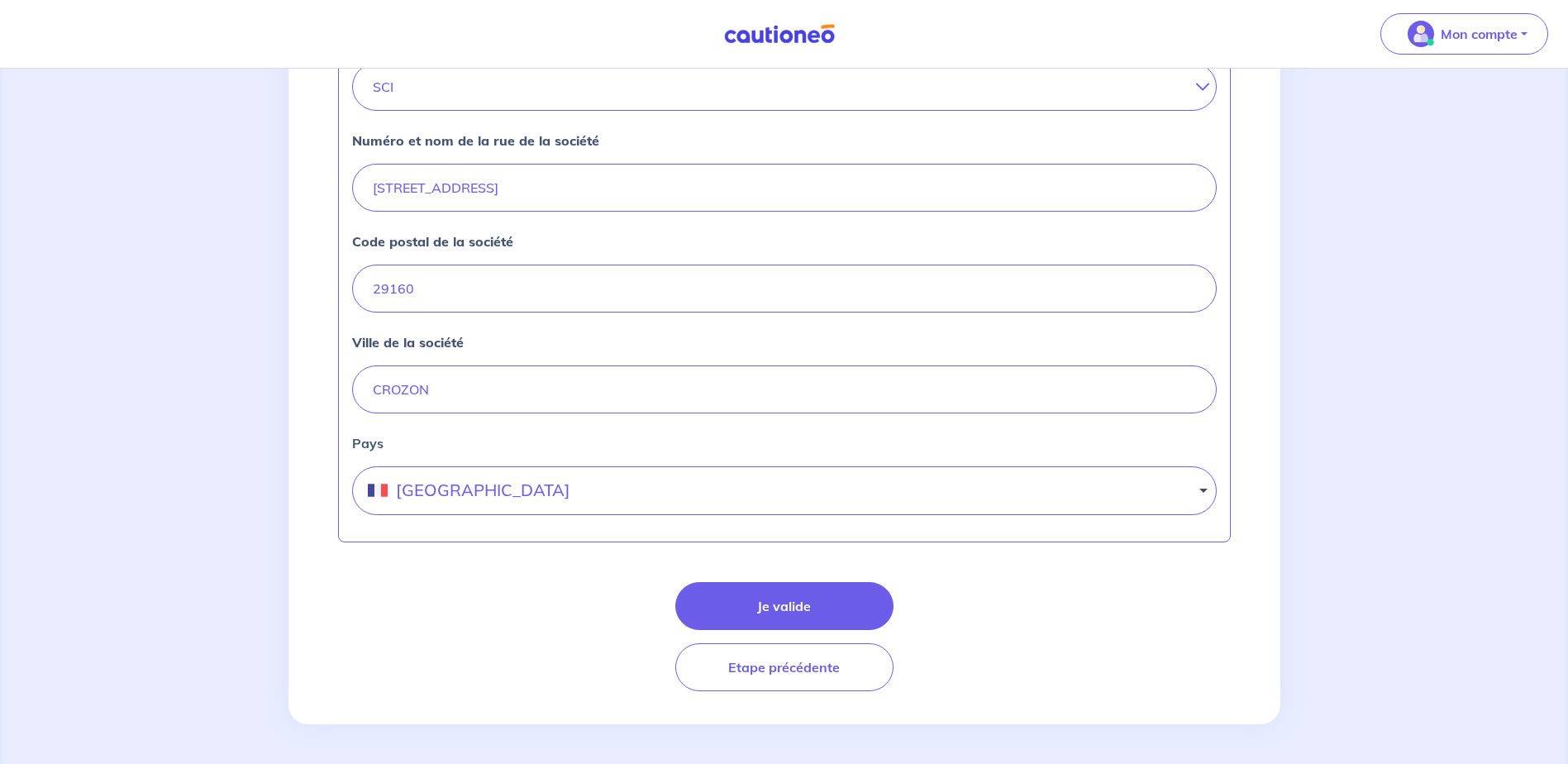
scroll to position [651, 0]
click at [799, 607] on button "Je valide" at bounding box center [784, 606] width 218 height 48
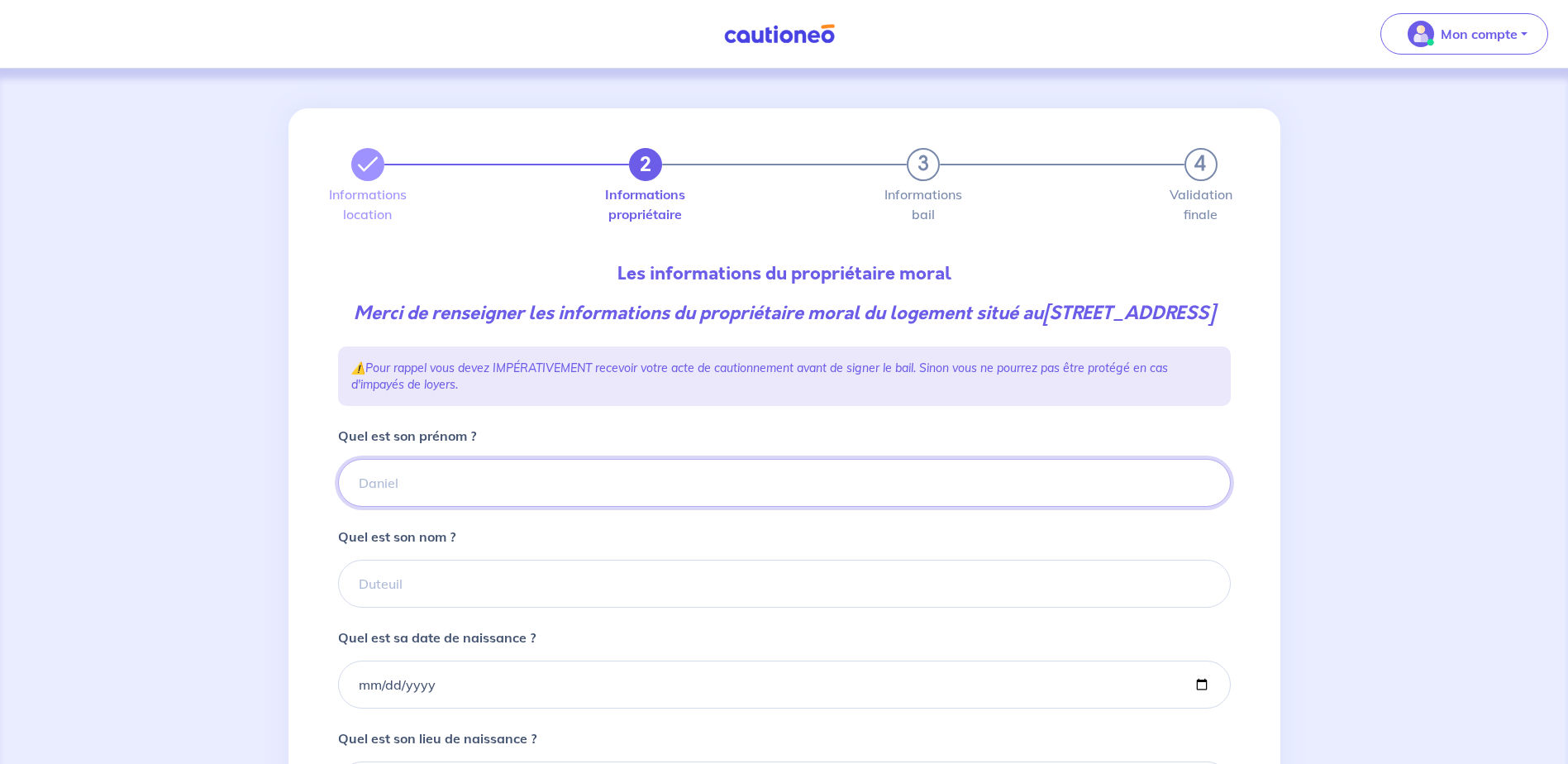
click at [493, 507] on input "Quel est son prénom ?" at bounding box center [784, 482] width 892 height 48
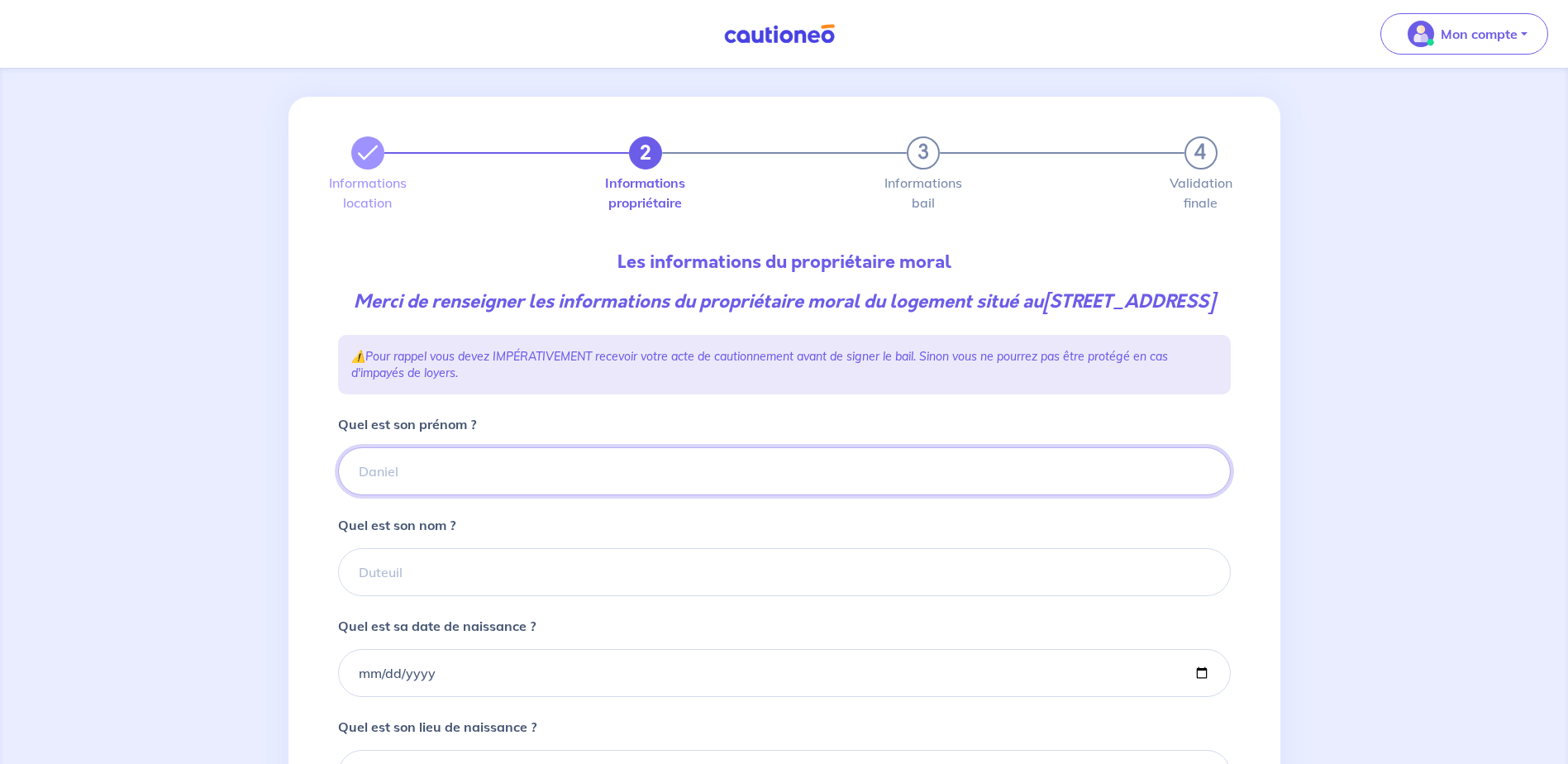
scroll to position [166, 0]
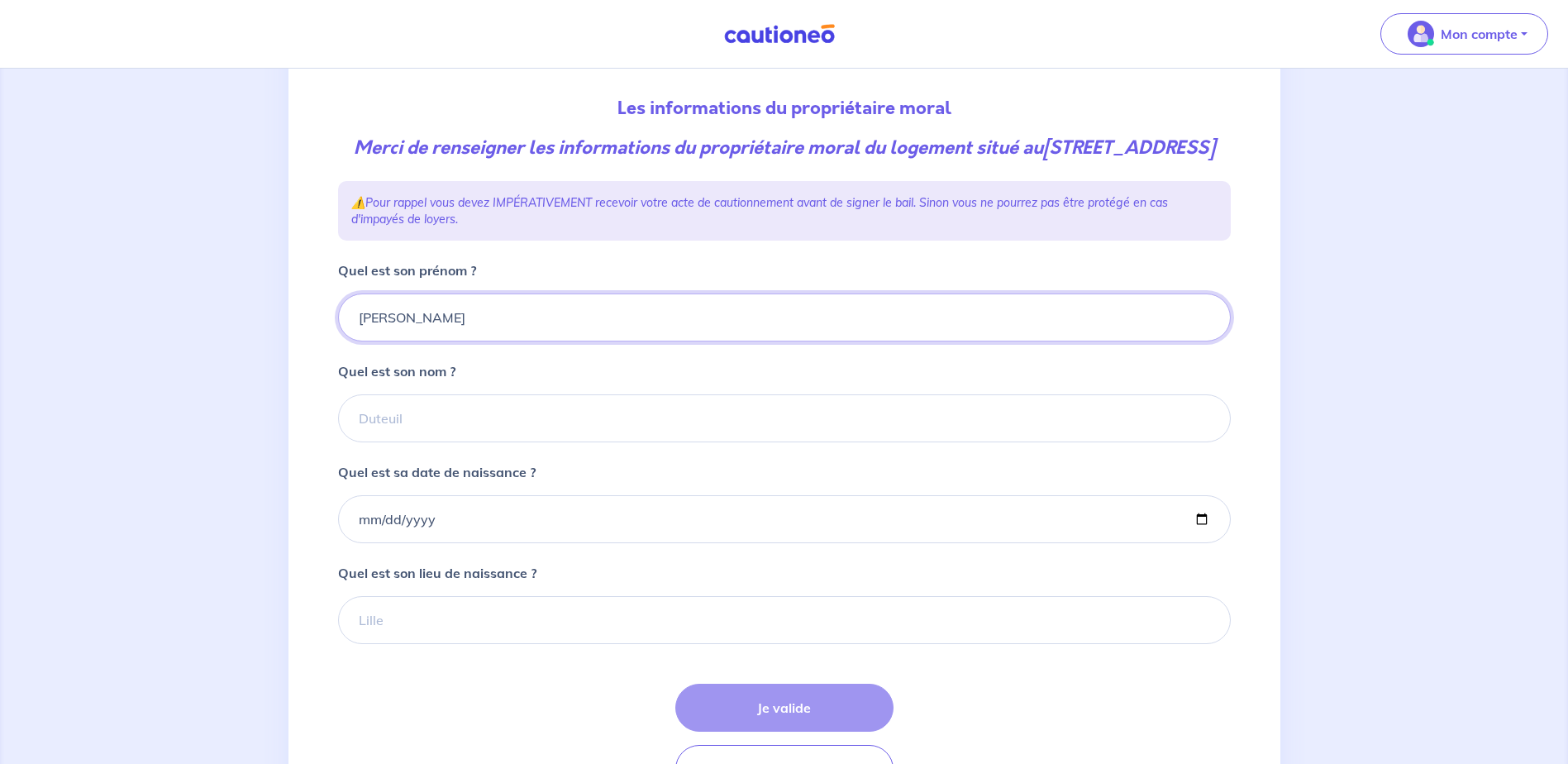
type input "Benoit"
type input "Balavoine"
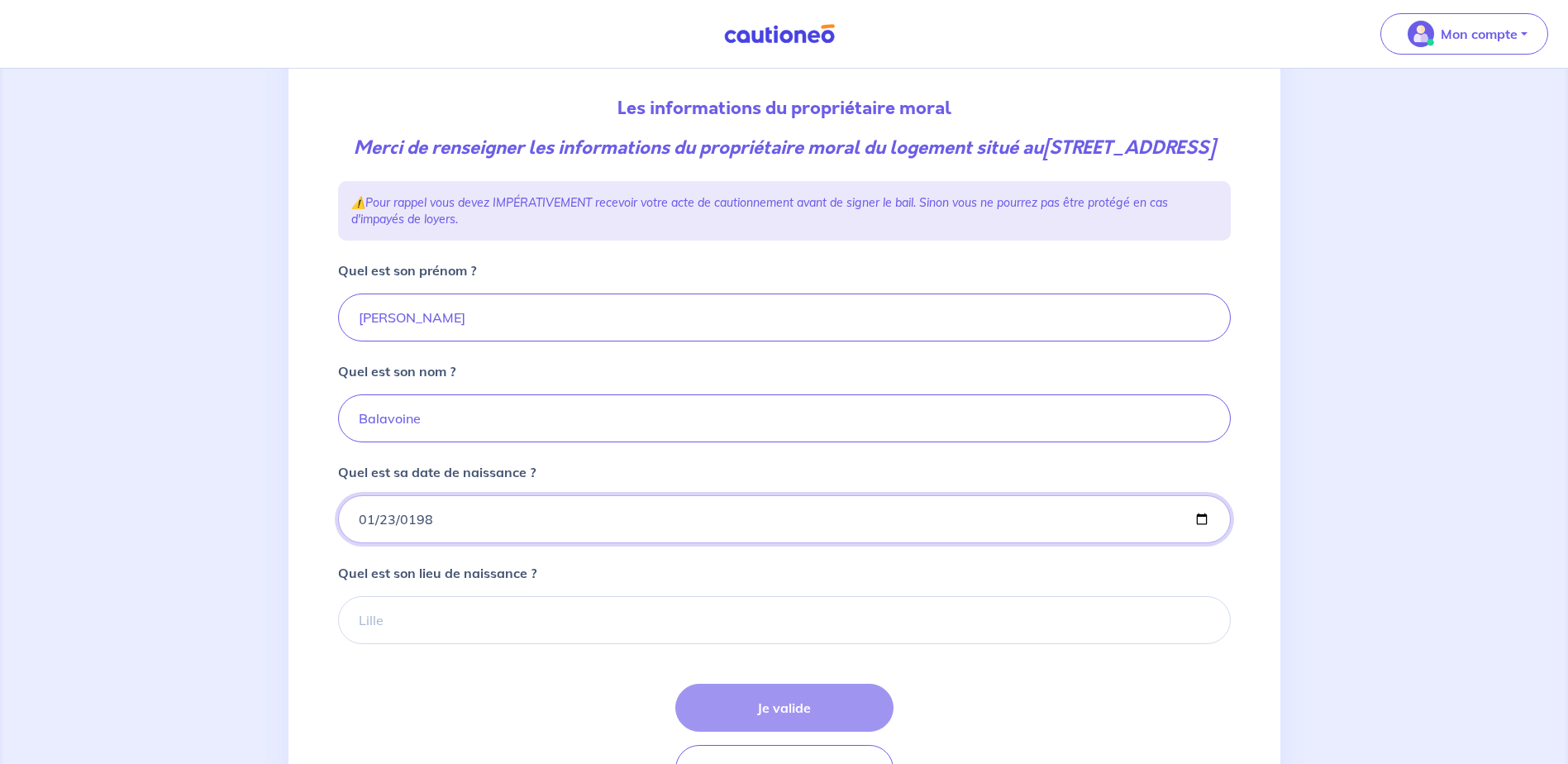
type input "1984-01-23"
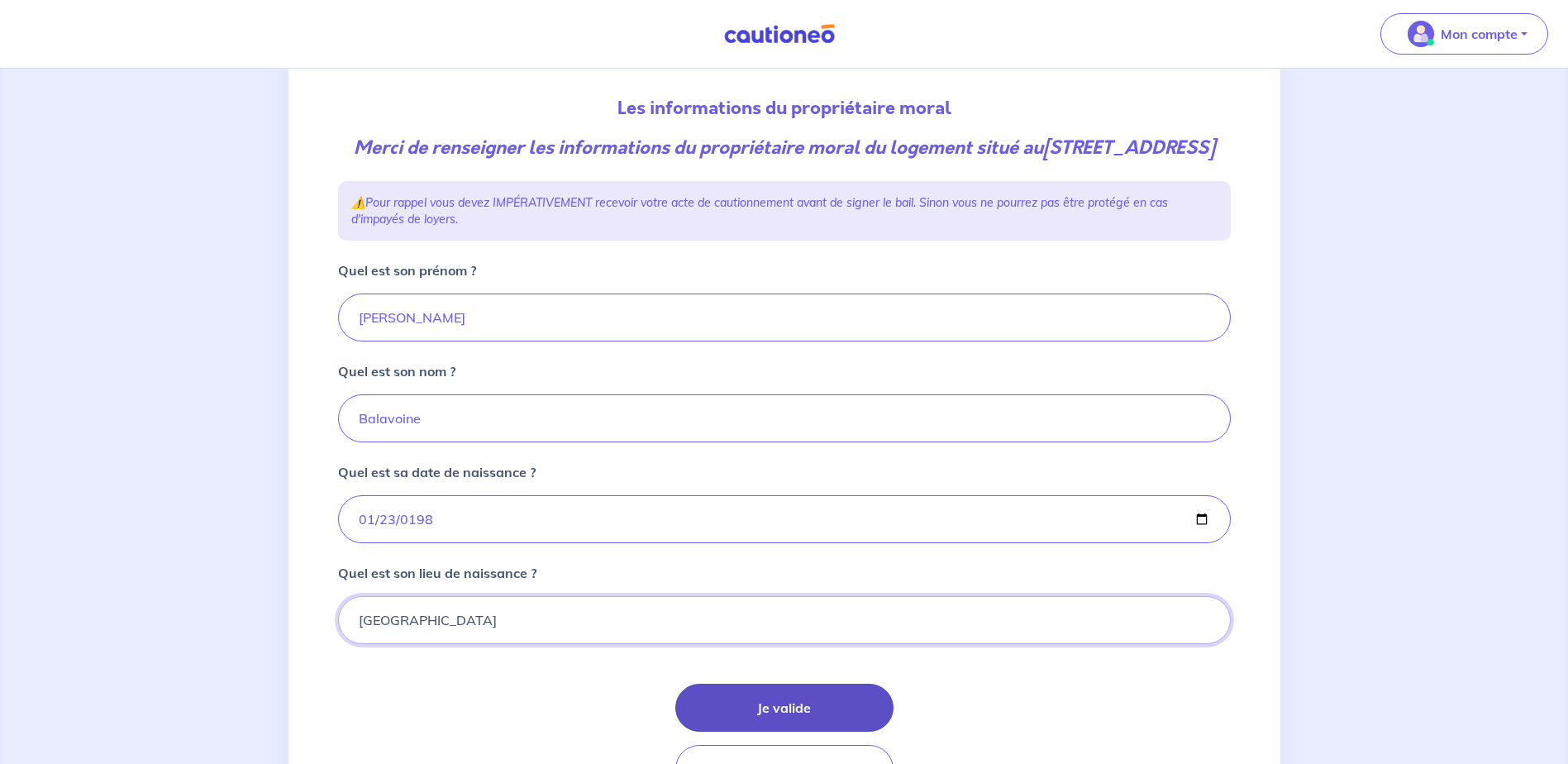
type input "Brest"
click at [856, 731] on button "Je valide" at bounding box center [784, 708] width 218 height 48
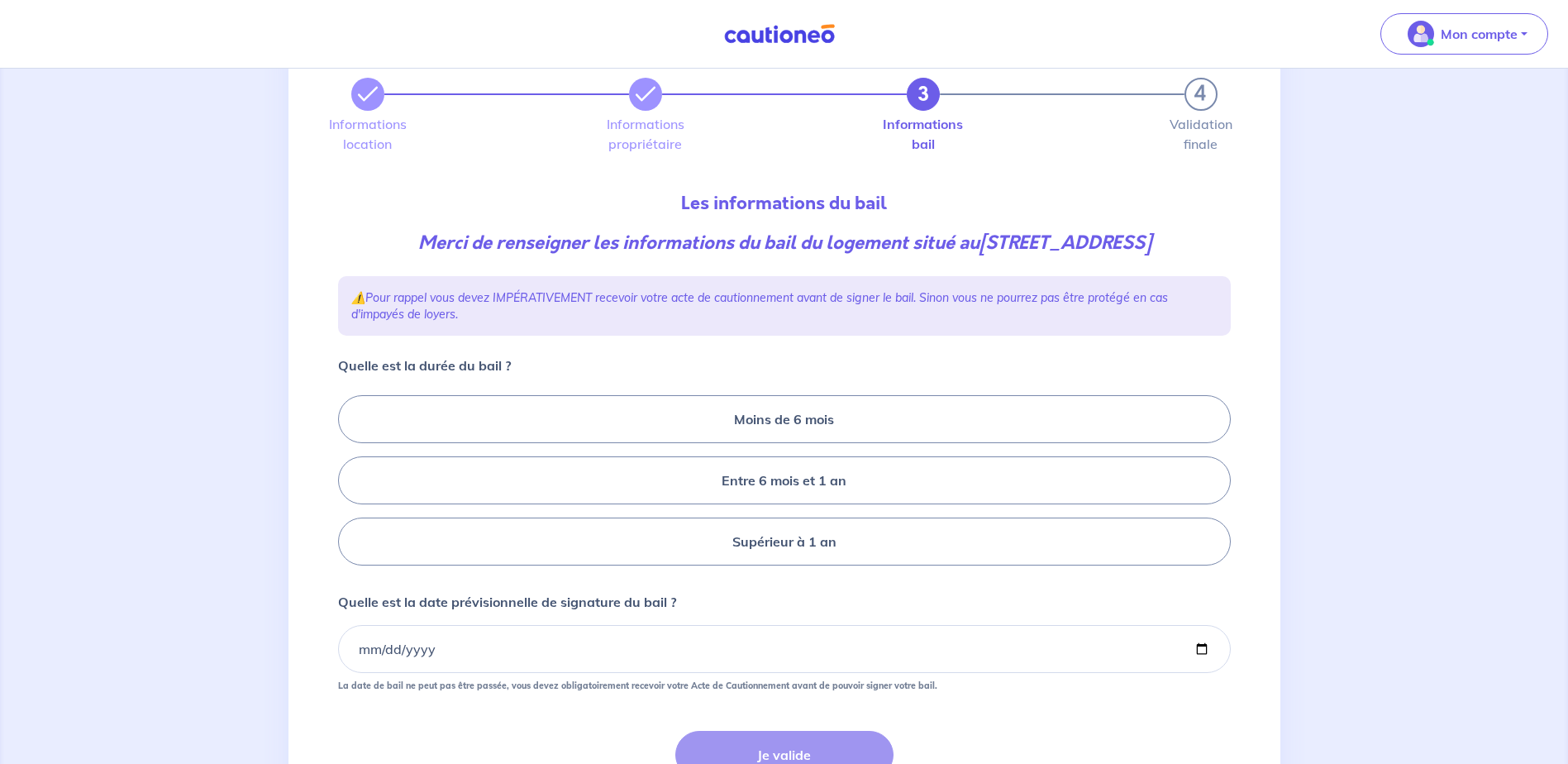
scroll to position [219, 0]
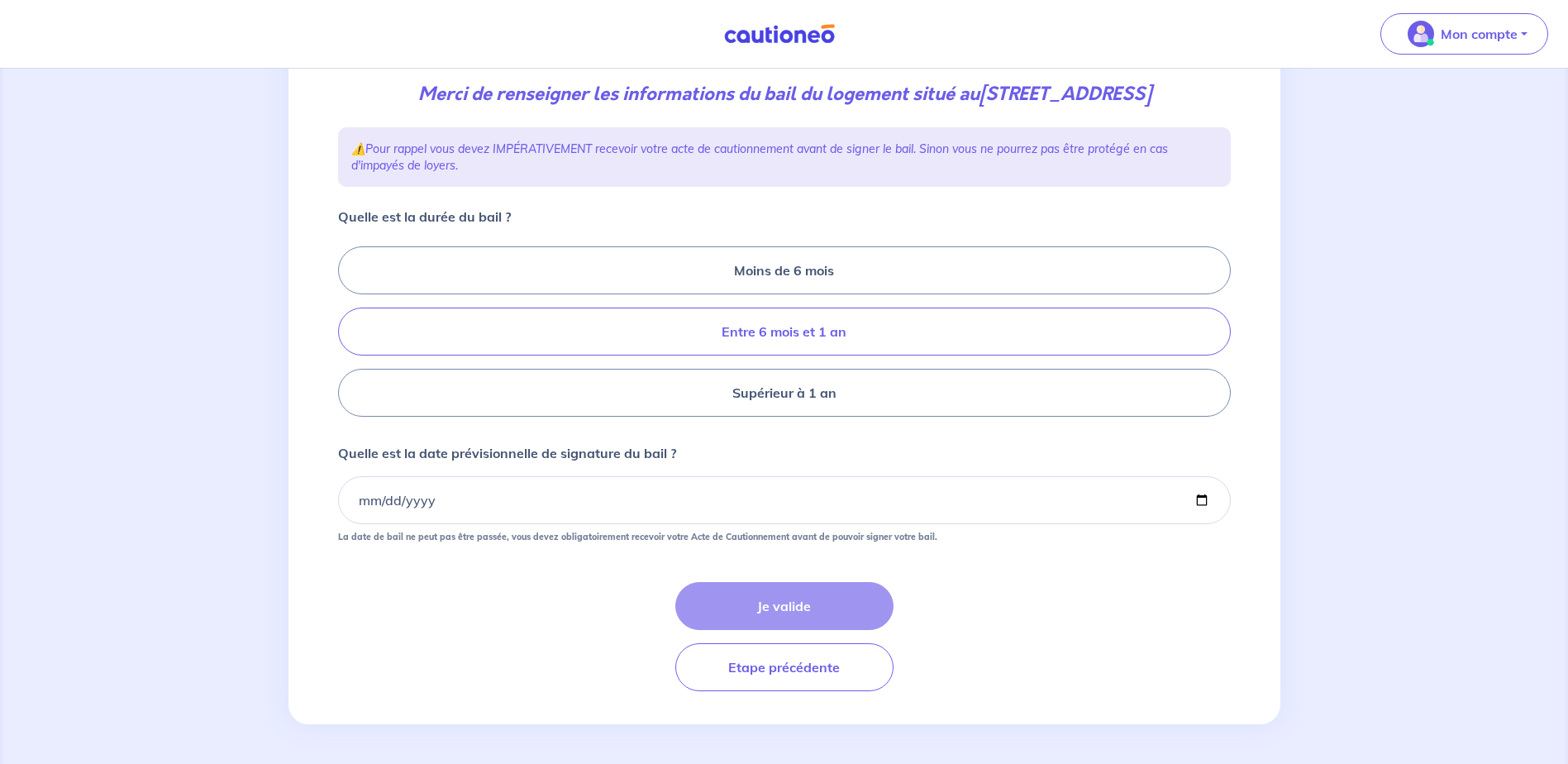
click at [865, 327] on label "Entre 6 mois et 1 an" at bounding box center [784, 331] width 892 height 48
click at [348, 327] on input "Entre 6 mois et 1 an" at bounding box center [344, 332] width 11 height 11
radio input "true"
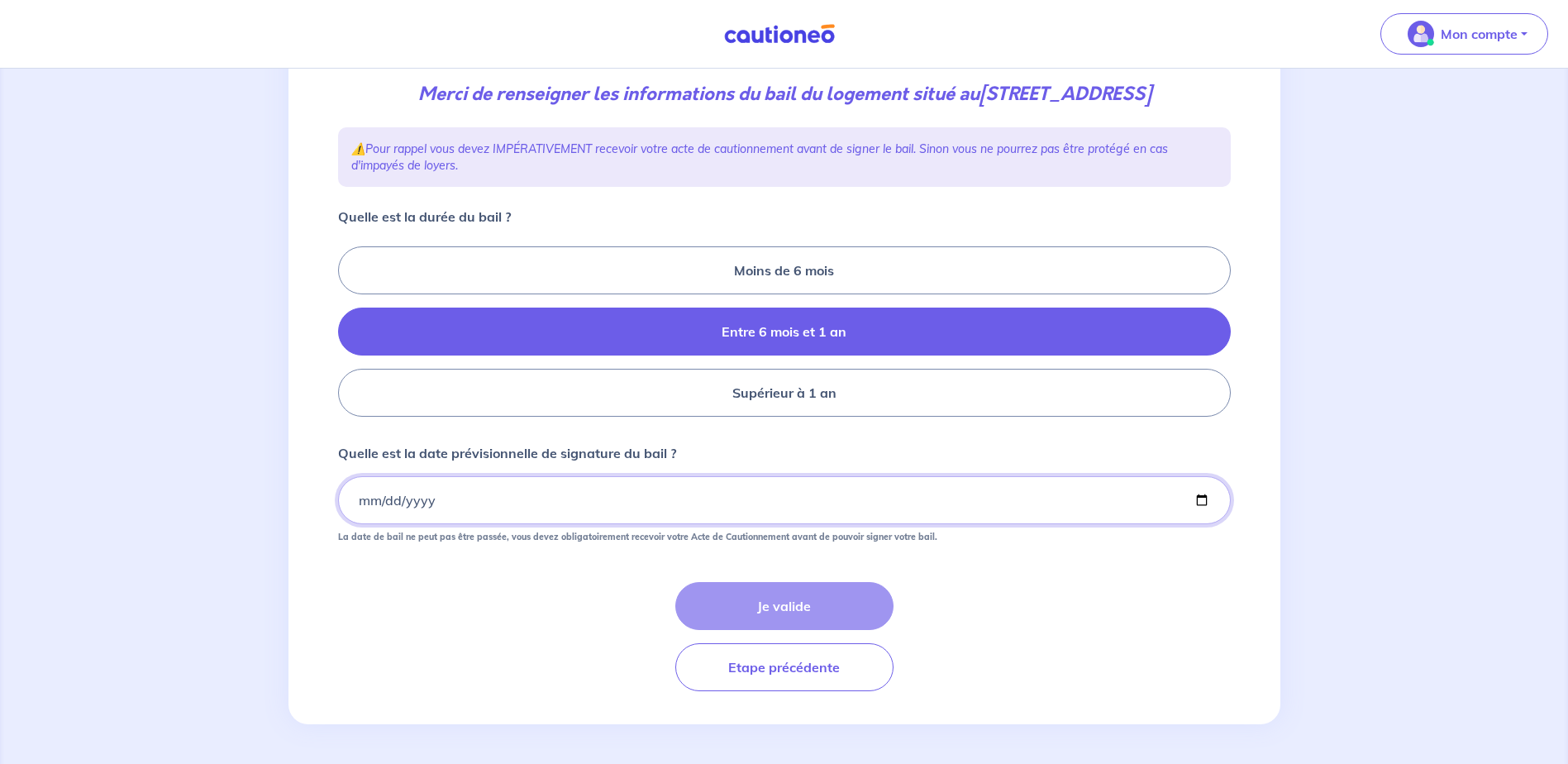
click at [435, 492] on input "Quelle est la date prévisionnelle de signature du bail ?" at bounding box center [784, 499] width 892 height 48
click at [925, 513] on input "Quelle est la date prévisionnelle de signature du bail ?" at bounding box center [784, 499] width 892 height 48
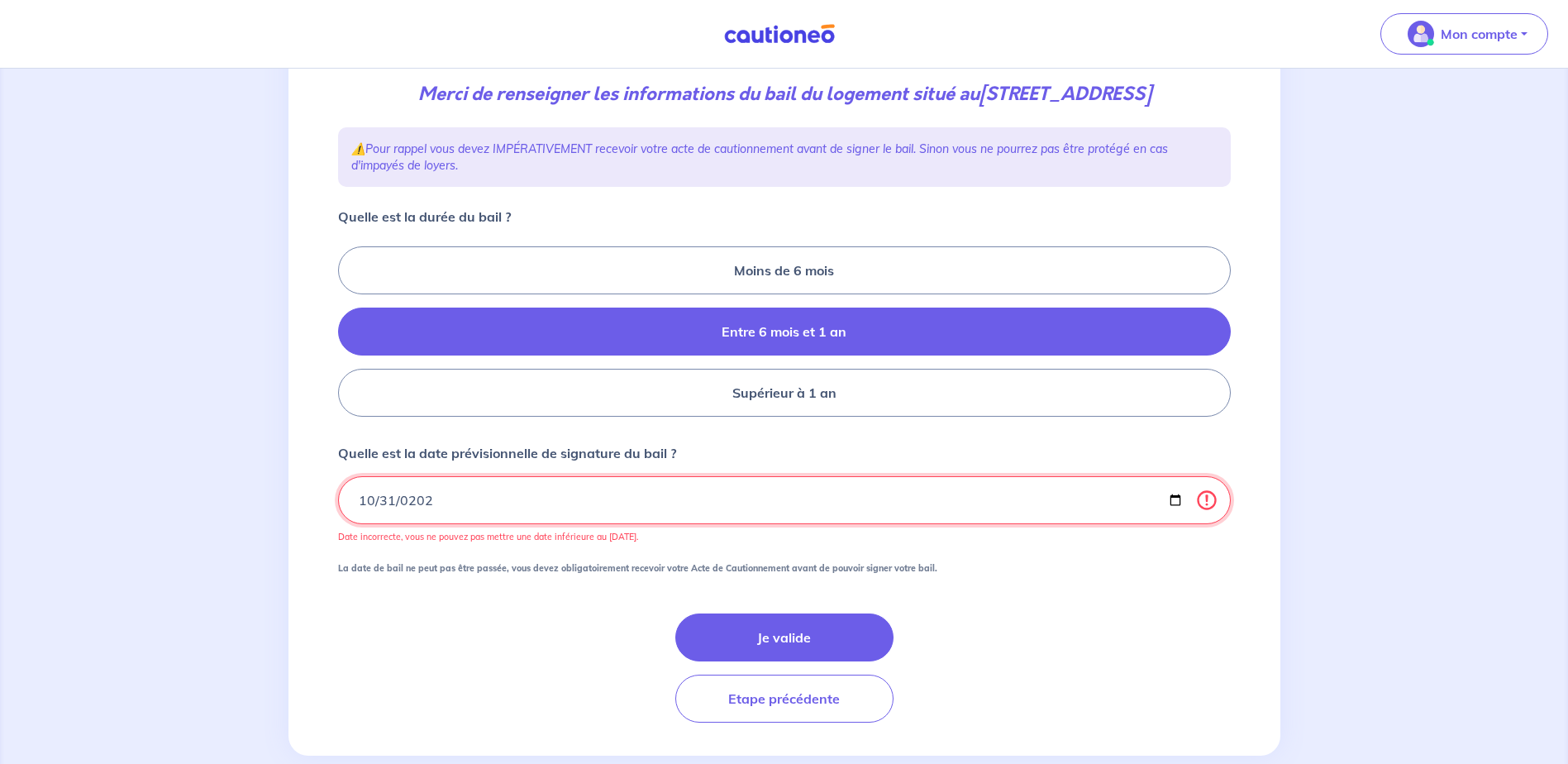
type input "2025-10-31"
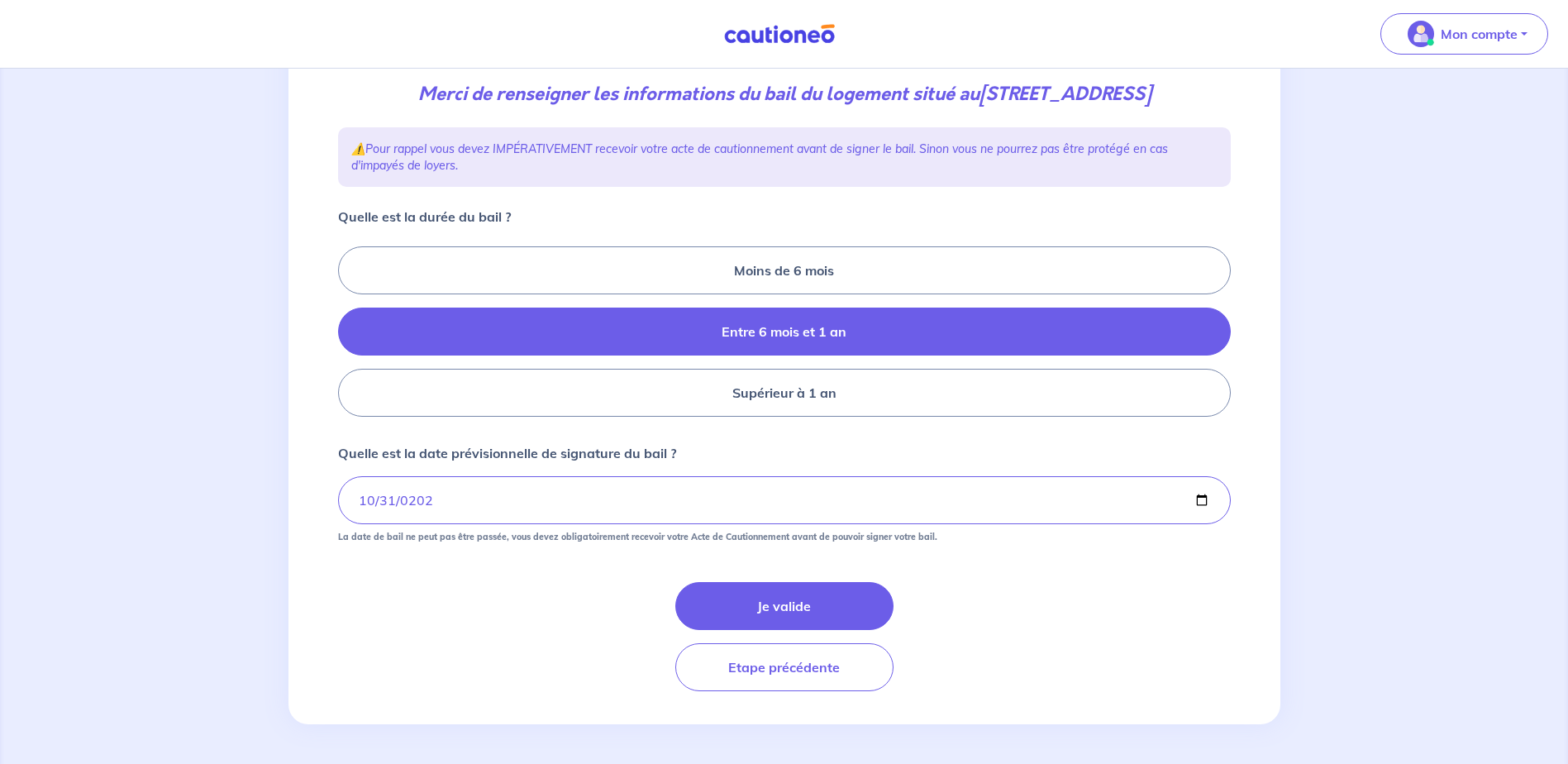
click at [1114, 601] on div "Je valide Etape précédente" at bounding box center [784, 637] width 892 height 109
click at [1019, 600] on div "Je valide Etape précédente" at bounding box center [784, 637] width 892 height 109
click at [772, 592] on button "Je valide" at bounding box center [784, 606] width 218 height 48
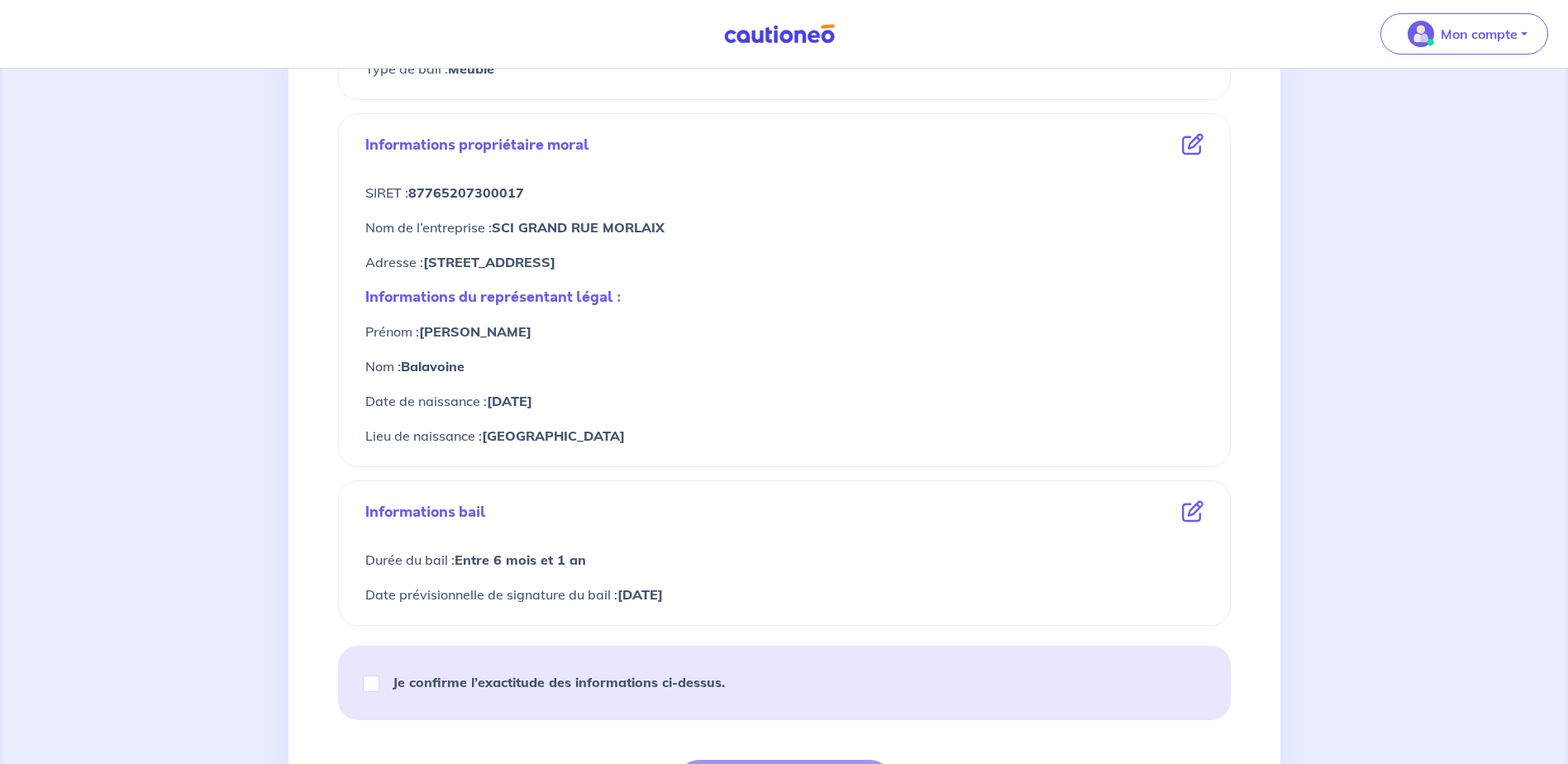
scroll to position [727, 0]
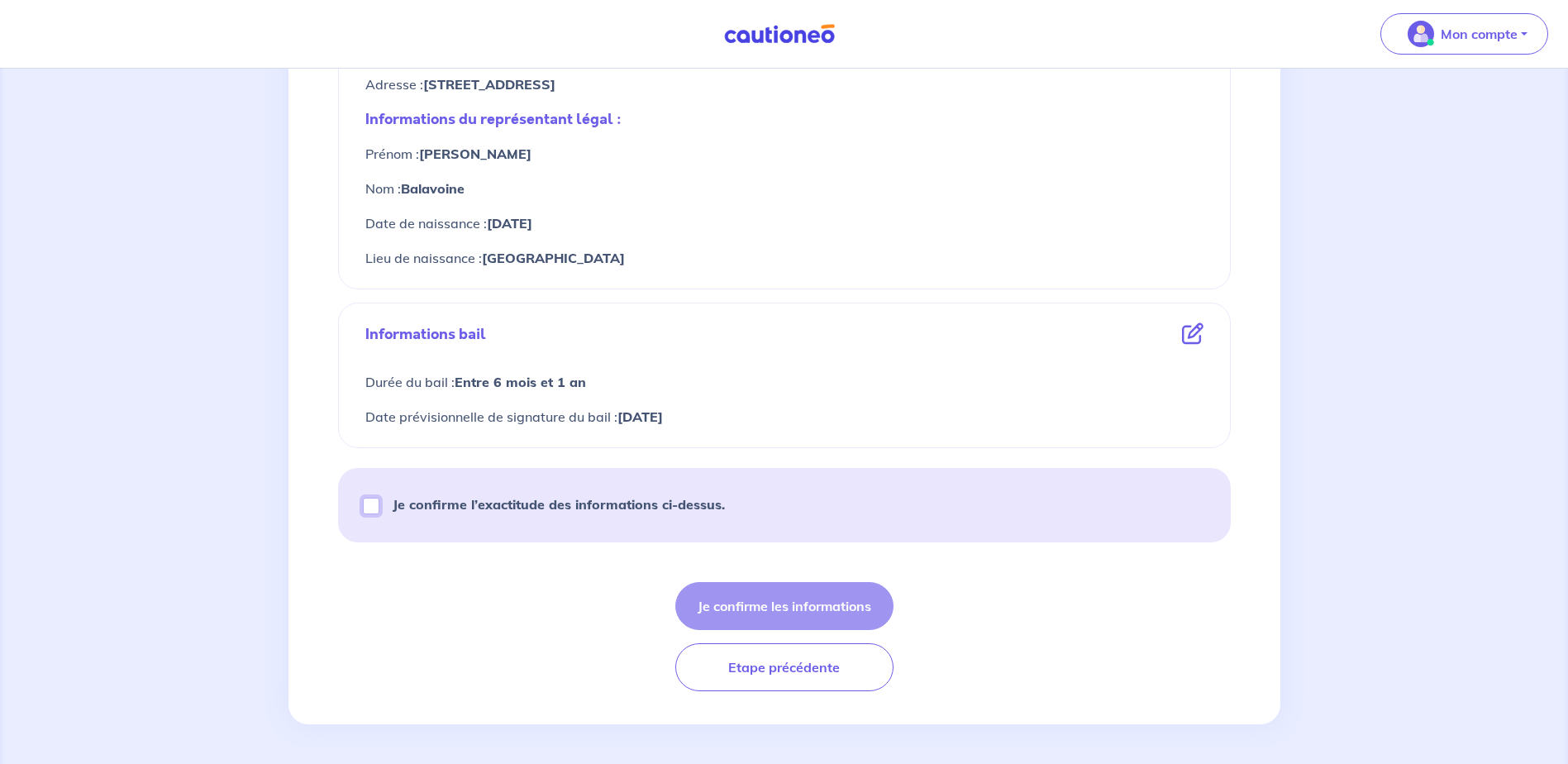
click at [368, 502] on input "Je confirme l’exactitude des informations ci-dessus." at bounding box center [371, 506] width 16 height 16
checkbox input "true"
click at [844, 608] on button "Je confirme les informations" at bounding box center [784, 606] width 218 height 48
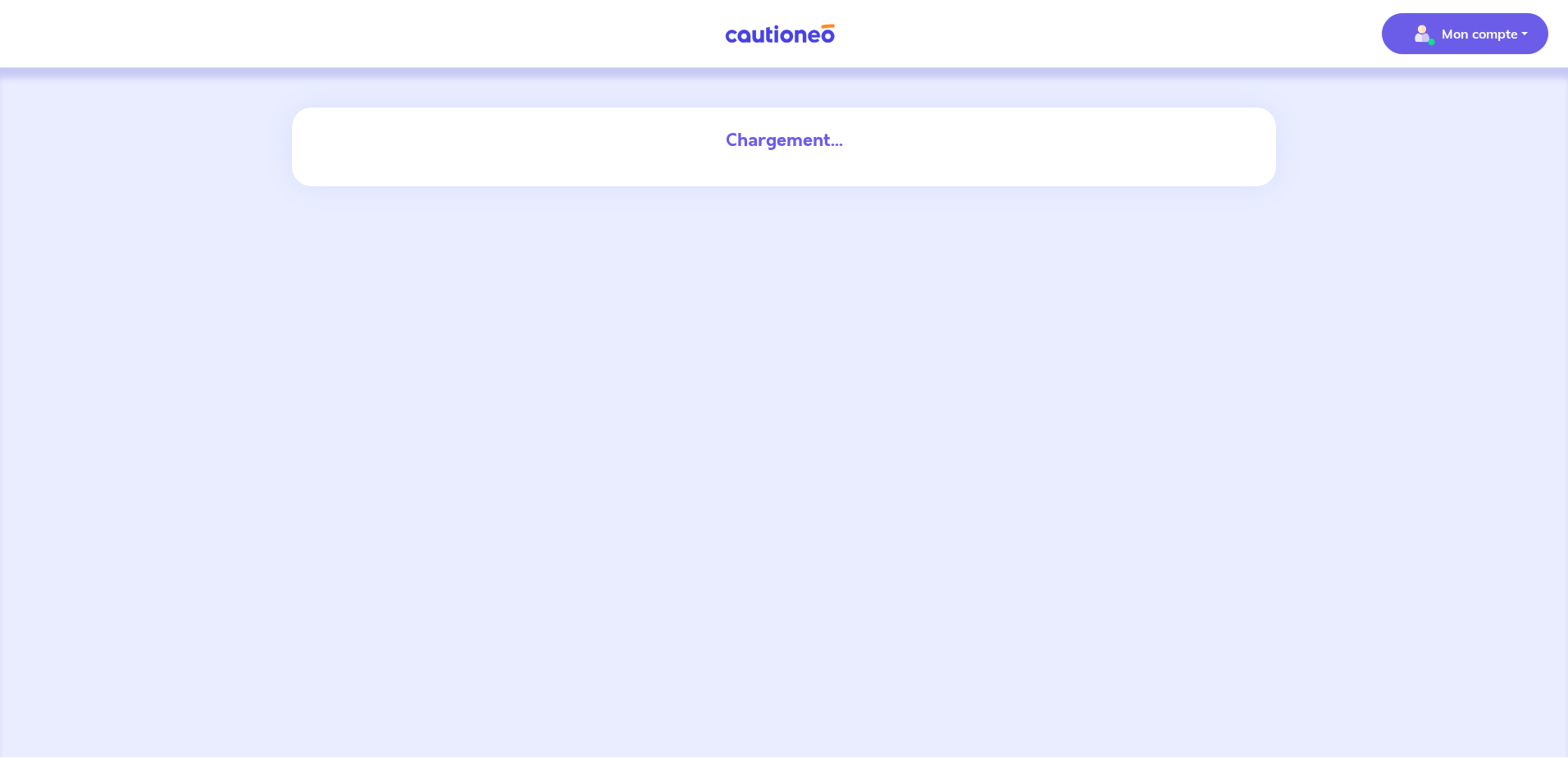
click at [1511, 27] on p "Mon compte" at bounding box center [1480, 33] width 77 height 20
drag, startPoint x: 811, startPoint y: 50, endPoint x: 804, endPoint y: 40, distance: 12.2
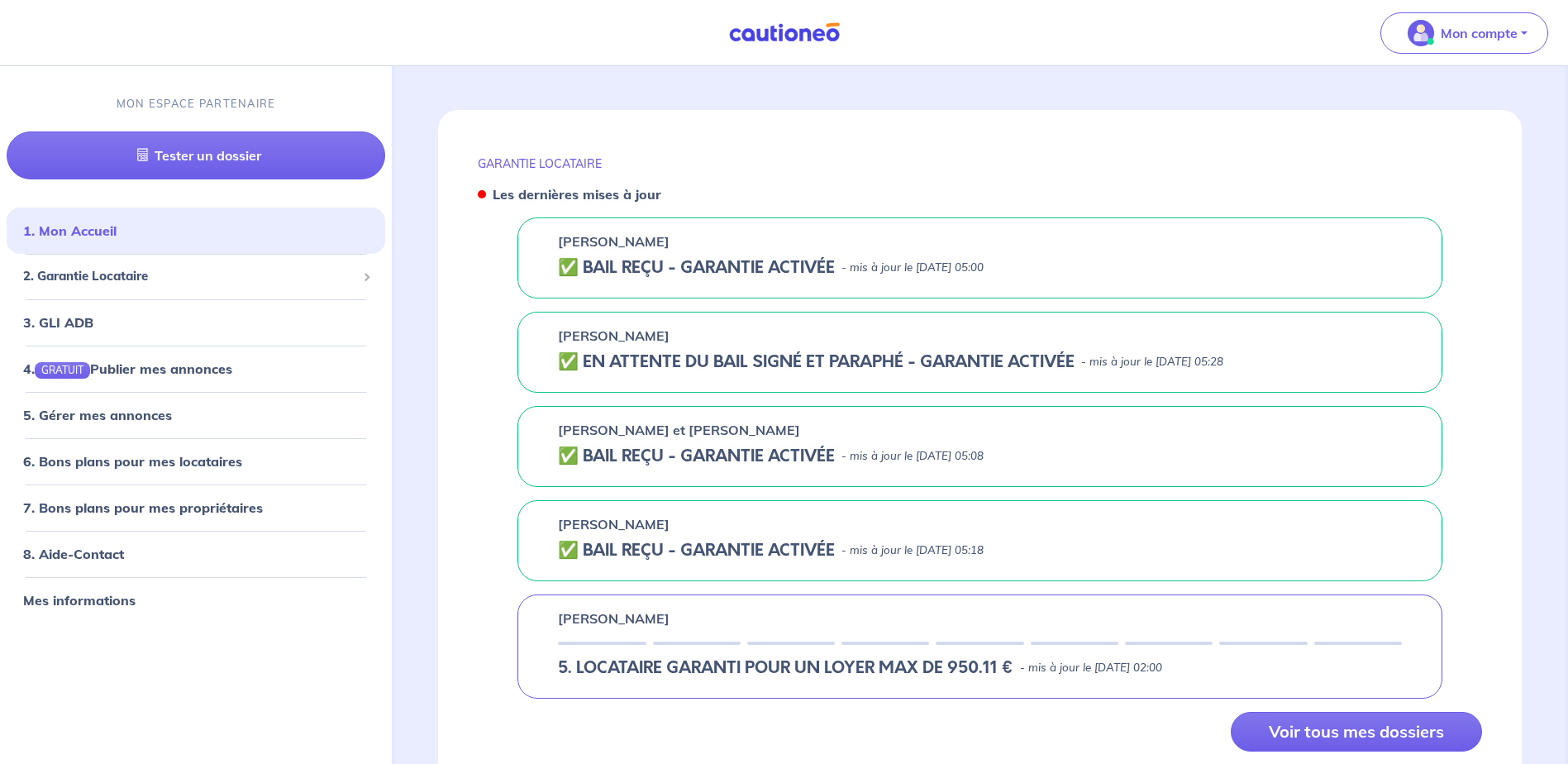
scroll to position [647, 0]
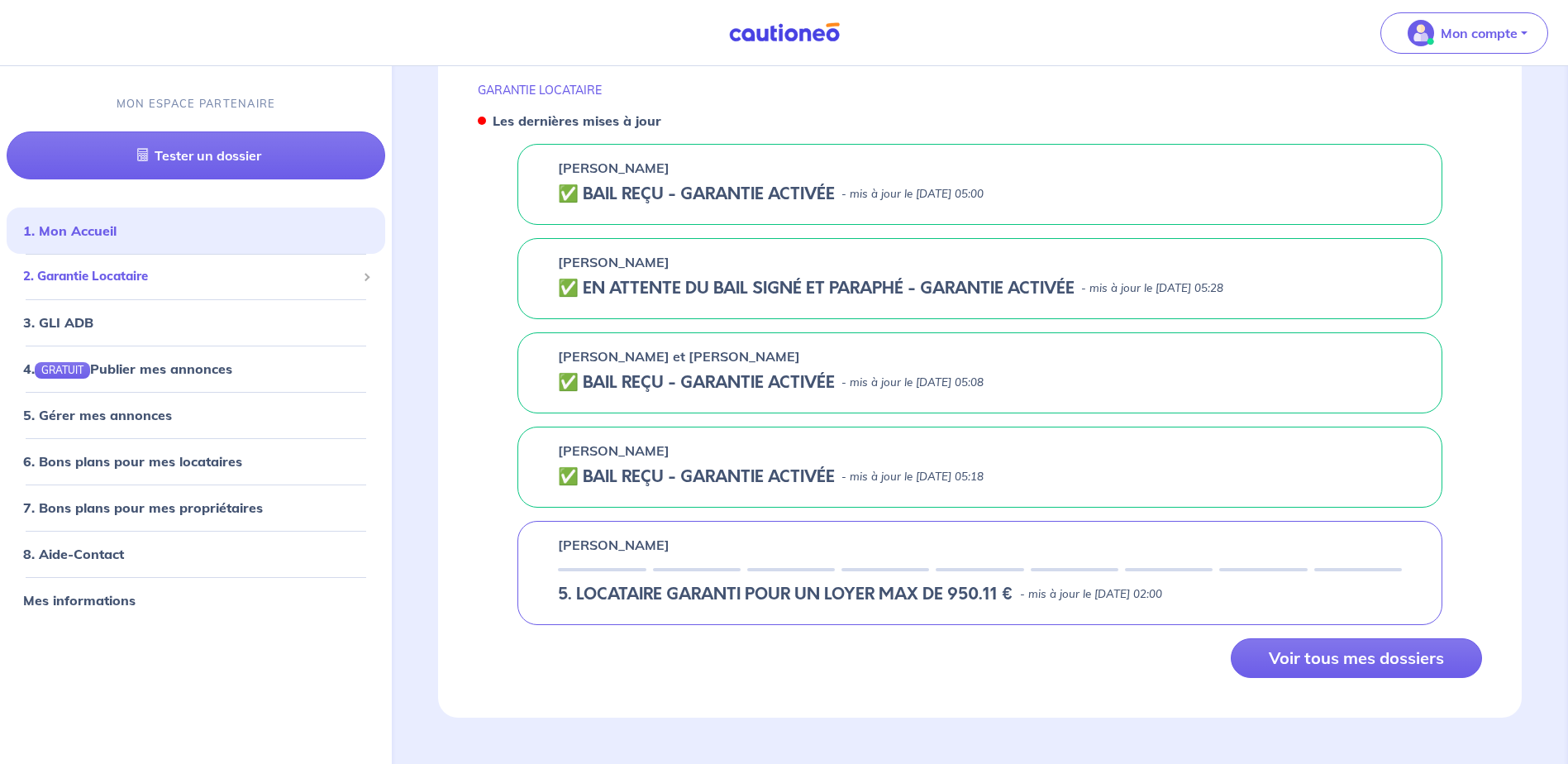
click at [161, 271] on span "2. Garantie Locataire" at bounding box center [189, 276] width 333 height 19
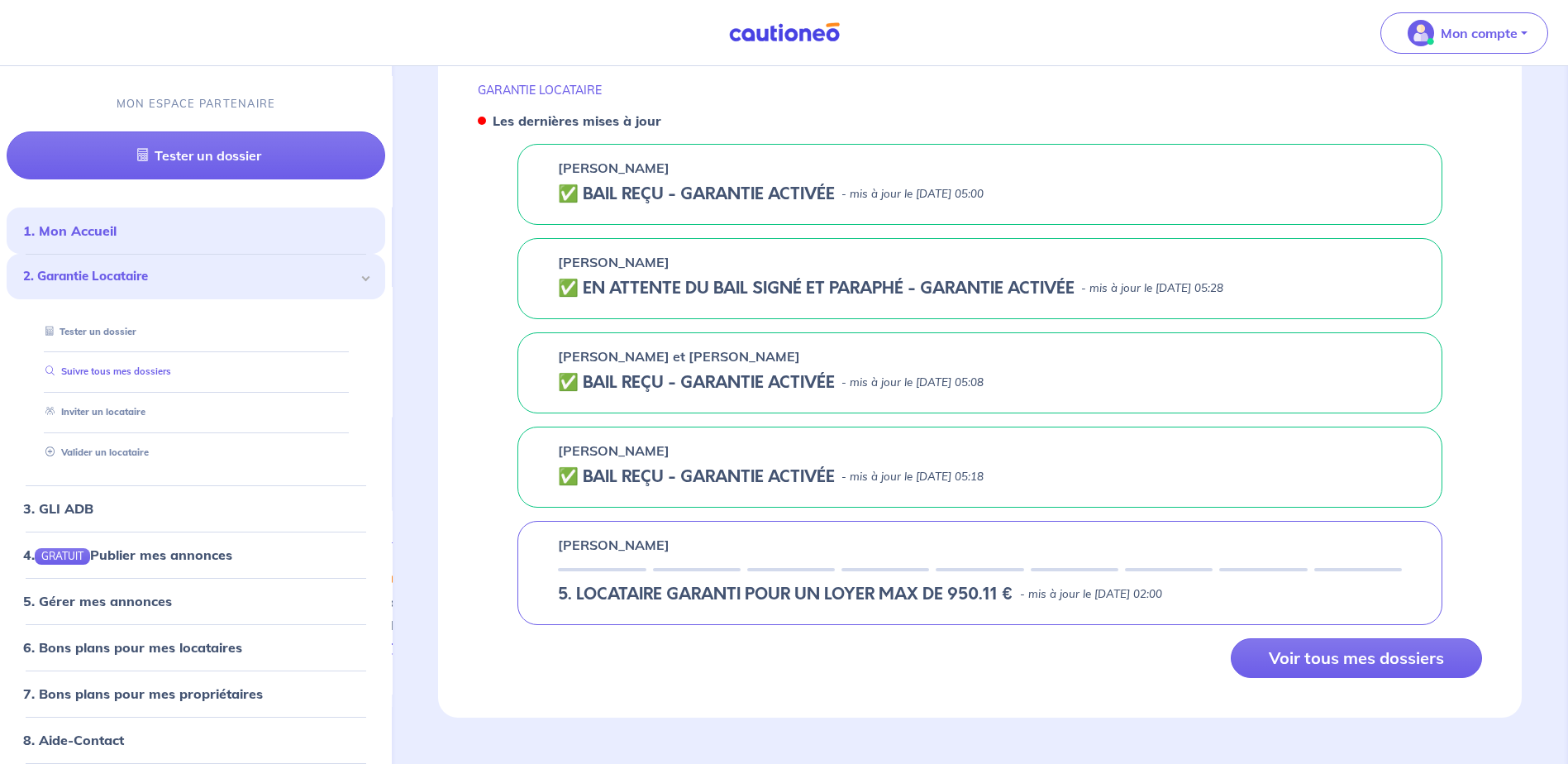
click at [122, 376] on link "Suivre tous mes dossiers" at bounding box center [105, 372] width 132 height 12
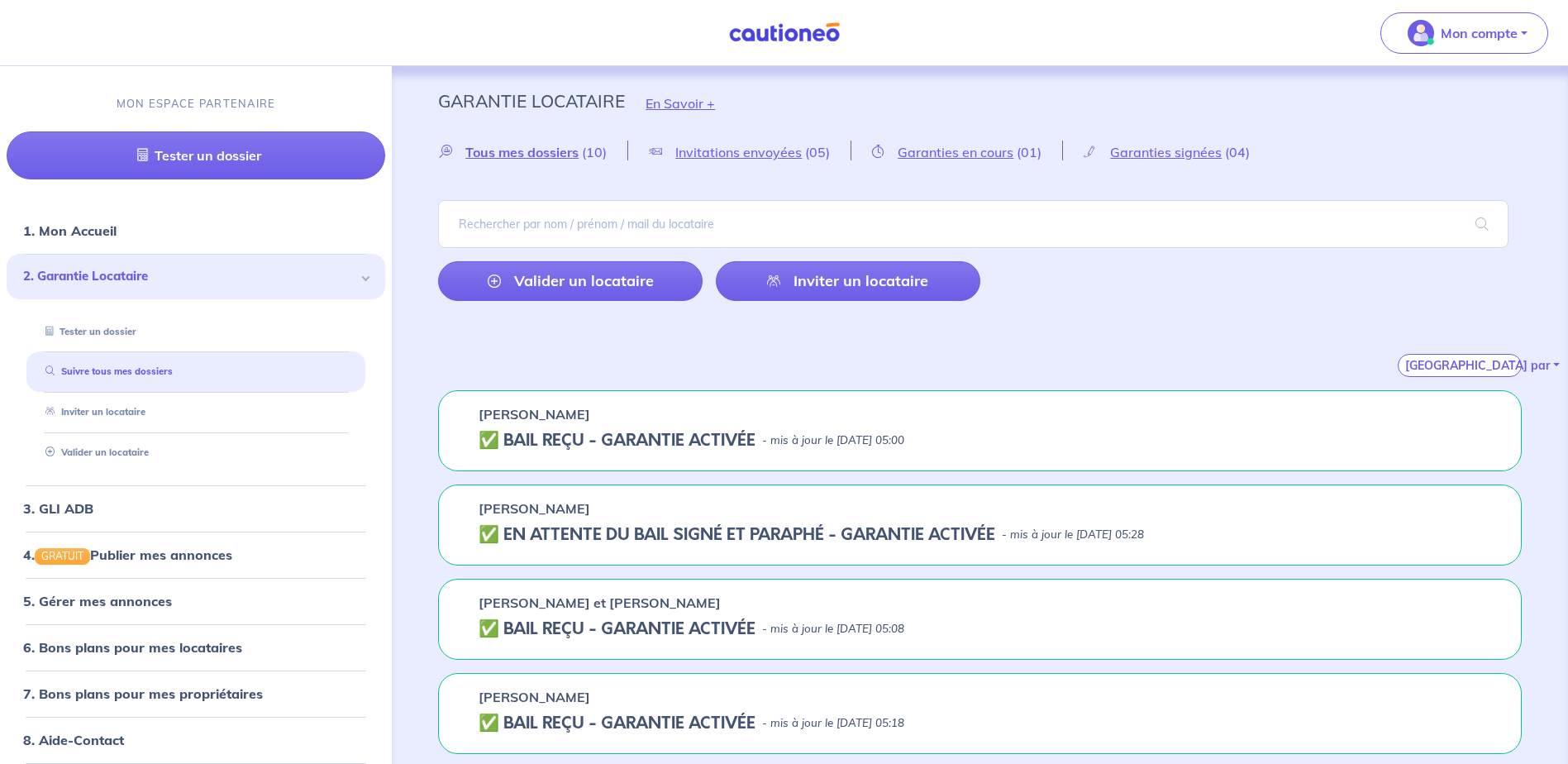
click at [804, 427] on div "Teymur Myasoutov ✅ BAIL REÇU - GARANTIE ACTIVÉE - mis à jour le 11 octobre 2025…" at bounding box center [980, 430] width 1083 height 81
drag, startPoint x: 804, startPoint y: 427, endPoint x: 639, endPoint y: 429, distance: 165.0
click at [639, 430] on h5 "✅ BAIL REÇU - GARANTIE ACTIVÉE" at bounding box center [617, 440] width 276 height 20
click at [443, 425] on div "Teymur Myasoutov ✅ BAIL REÇU - GARANTIE ACTIVÉE - mis à jour le 11 octobre 2025…" at bounding box center [980, 430] width 1083 height 81
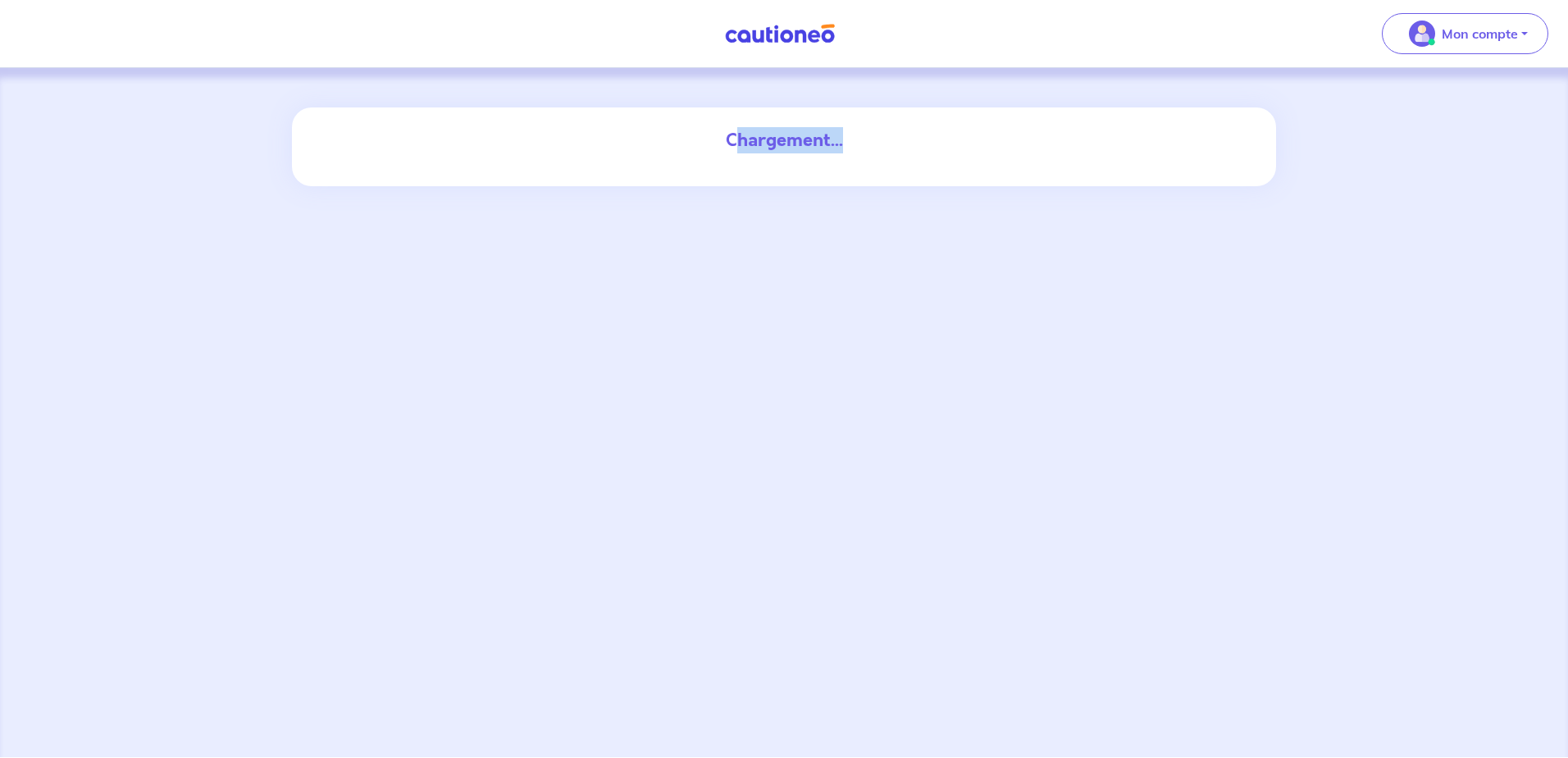
drag, startPoint x: 844, startPoint y: 138, endPoint x: 737, endPoint y: 143, distance: 107.1
click at [737, 143] on div "Chargement..." at bounding box center [783, 140] width 885 height 26
drag, startPoint x: 731, startPoint y: 140, endPoint x: 834, endPoint y: 145, distance: 103.1
click at [834, 145] on div "Chargement..." at bounding box center [783, 140] width 885 height 26
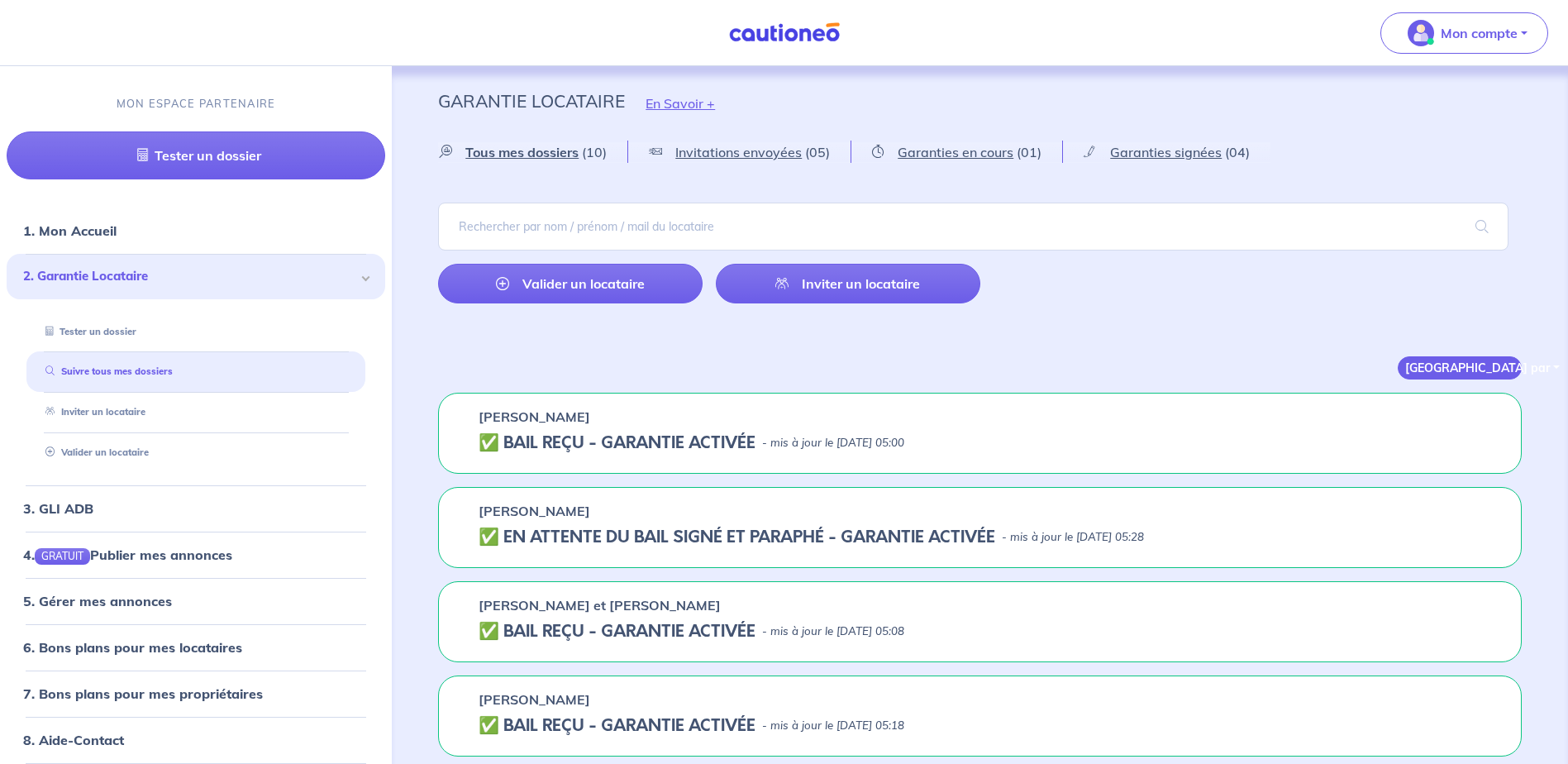
click at [1447, 366] on button "Trier par" at bounding box center [1460, 367] width 124 height 23
click at [1465, 408] on link "Du + au - récent" at bounding box center [1464, 401] width 131 height 26
click at [948, 155] on span "Garanties en cours" at bounding box center [955, 152] width 116 height 16
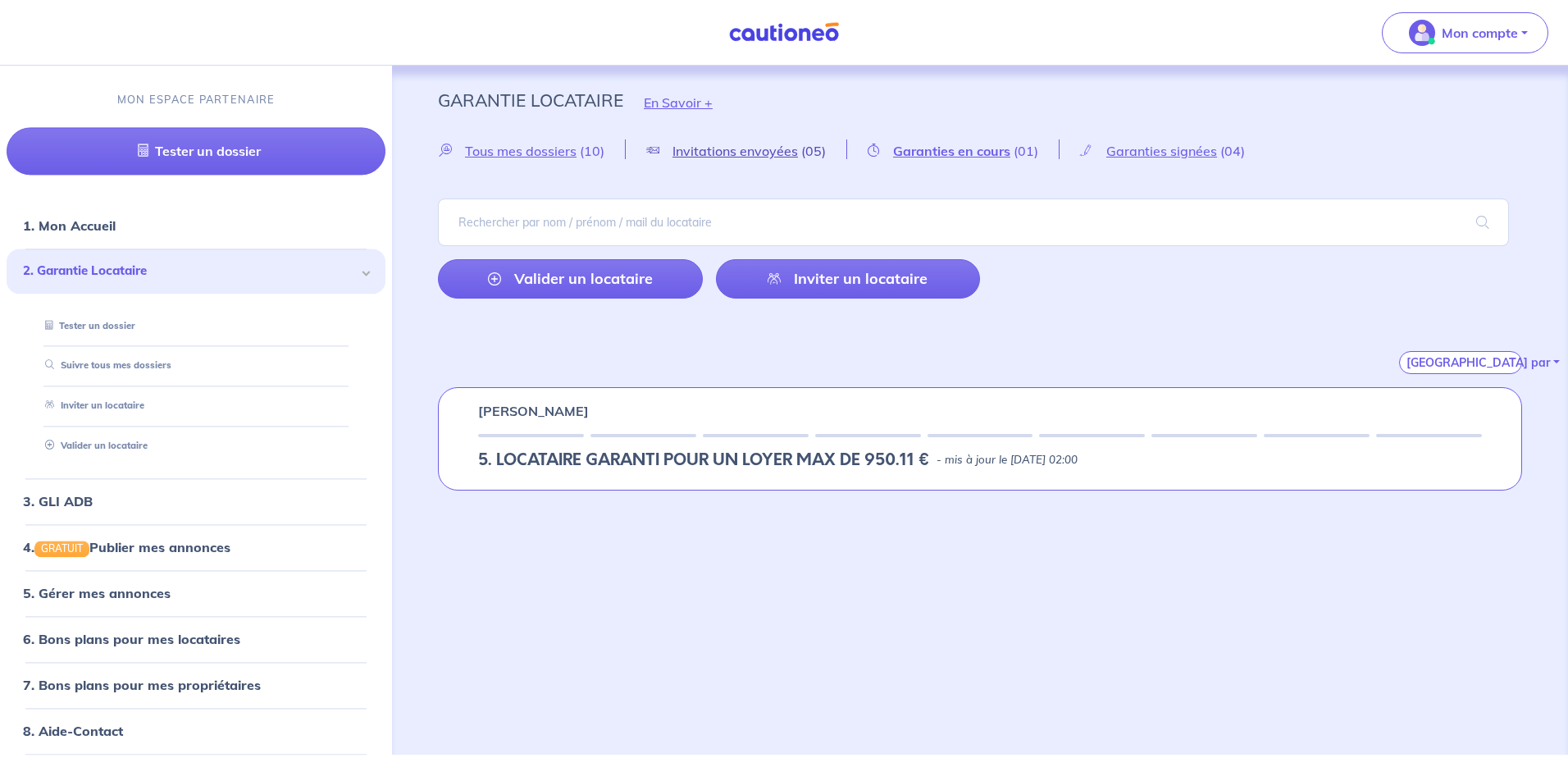
click at [766, 153] on span "Invitations envoyées" at bounding box center [734, 151] width 125 height 16
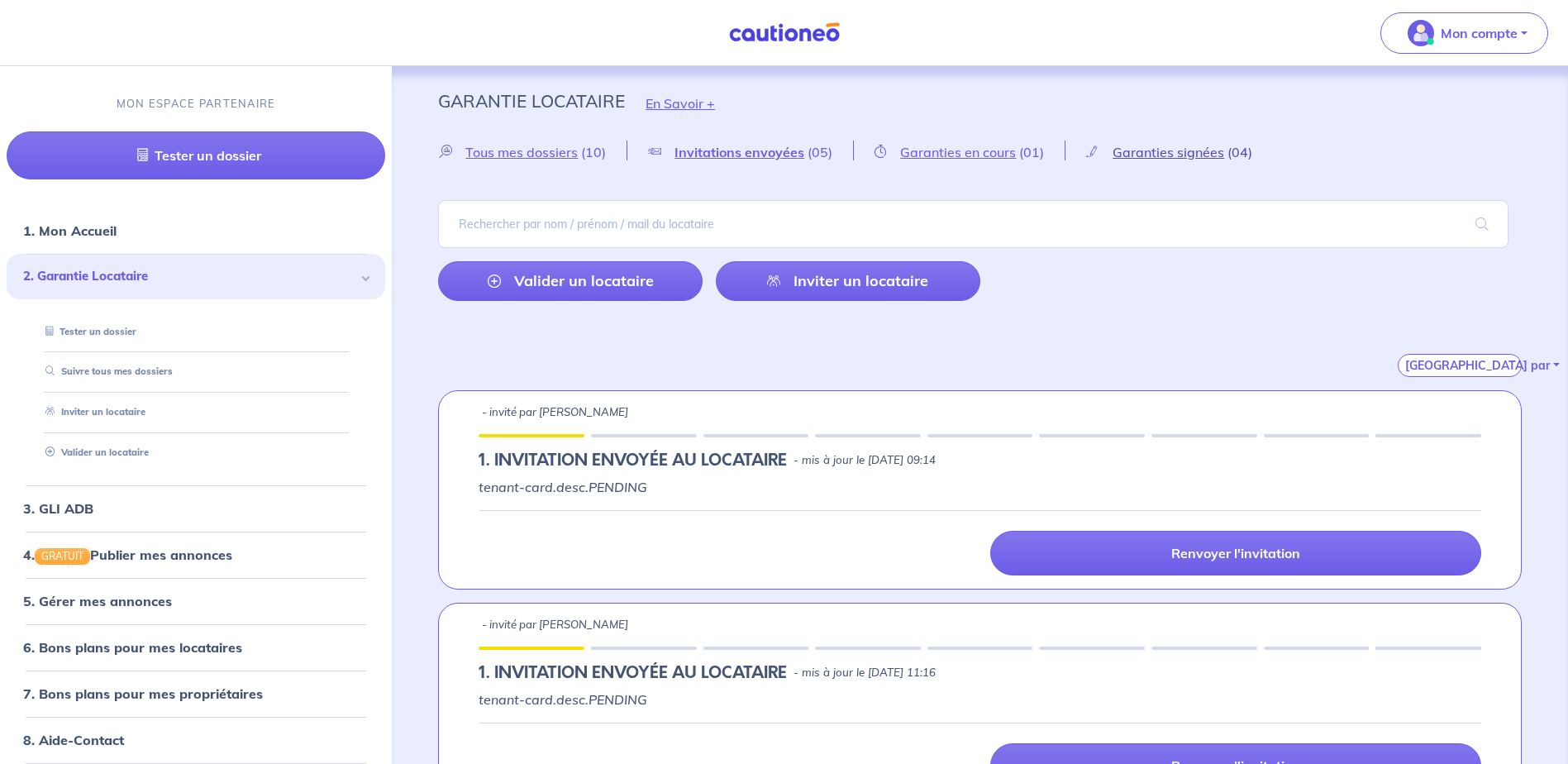
click at [1199, 156] on span "Garanties signées" at bounding box center [1168, 152] width 112 height 16
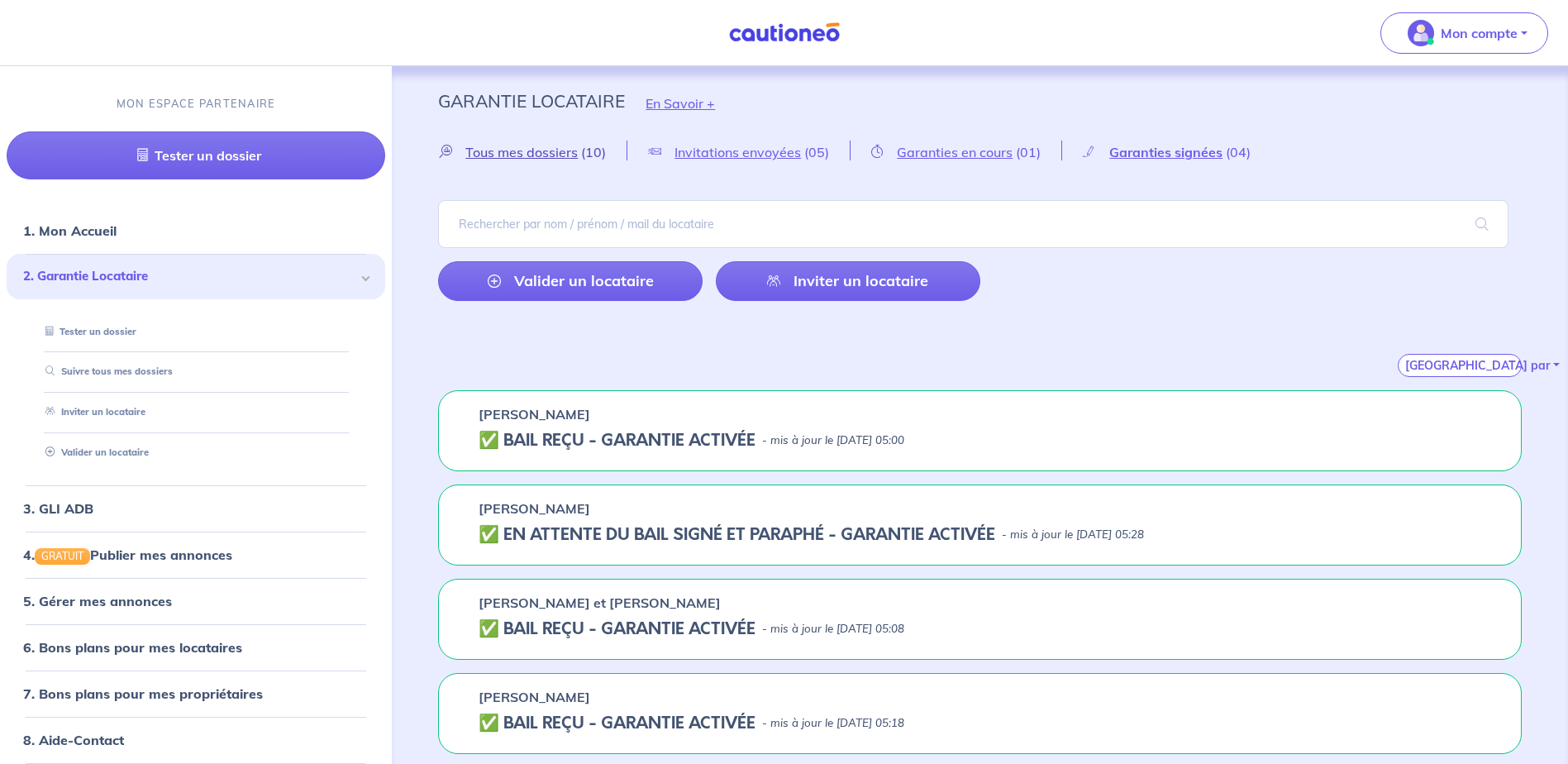
click at [521, 149] on span "Tous mes dossiers" at bounding box center [522, 152] width 113 height 16
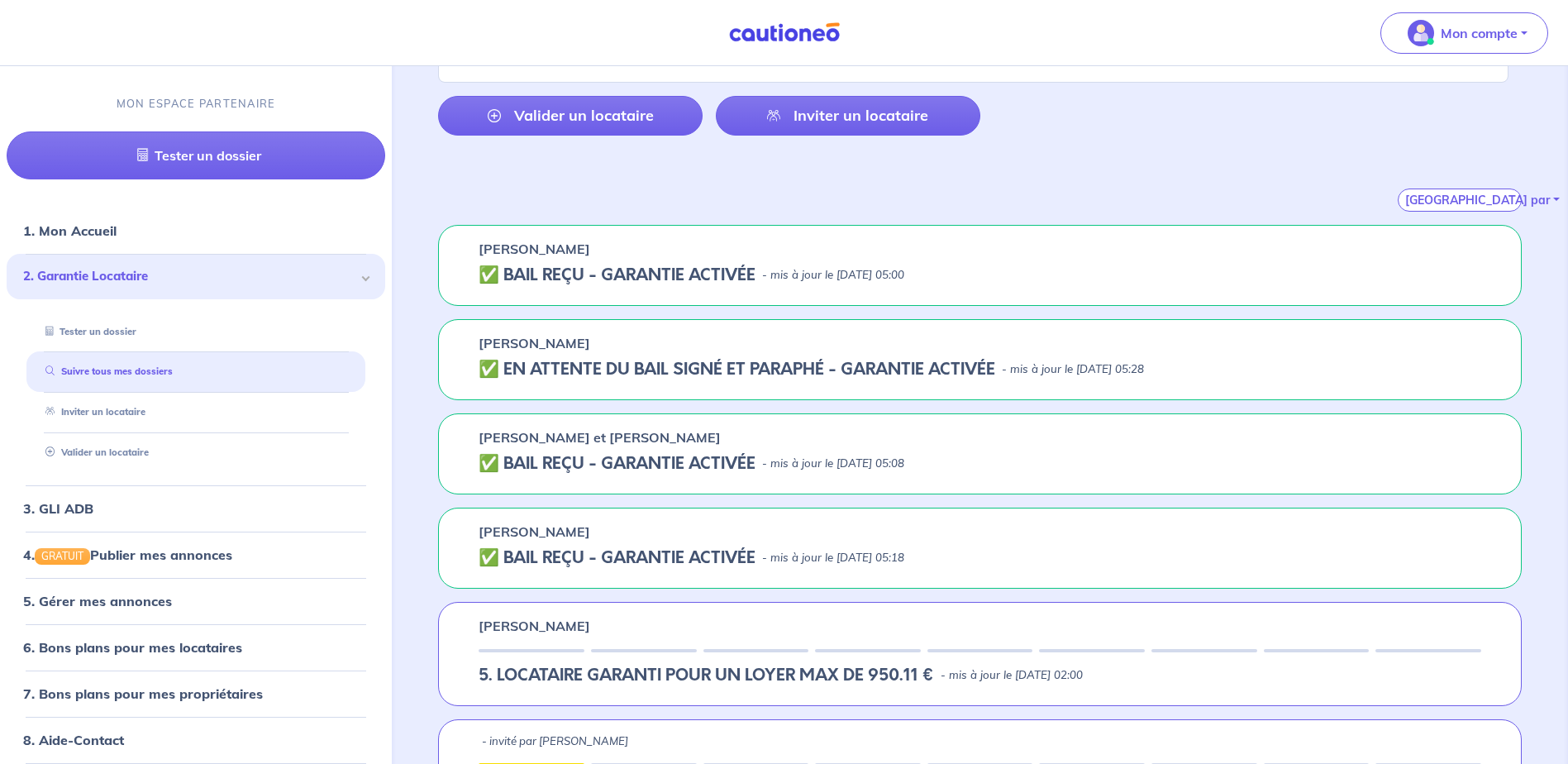
scroll to position [331, 0]
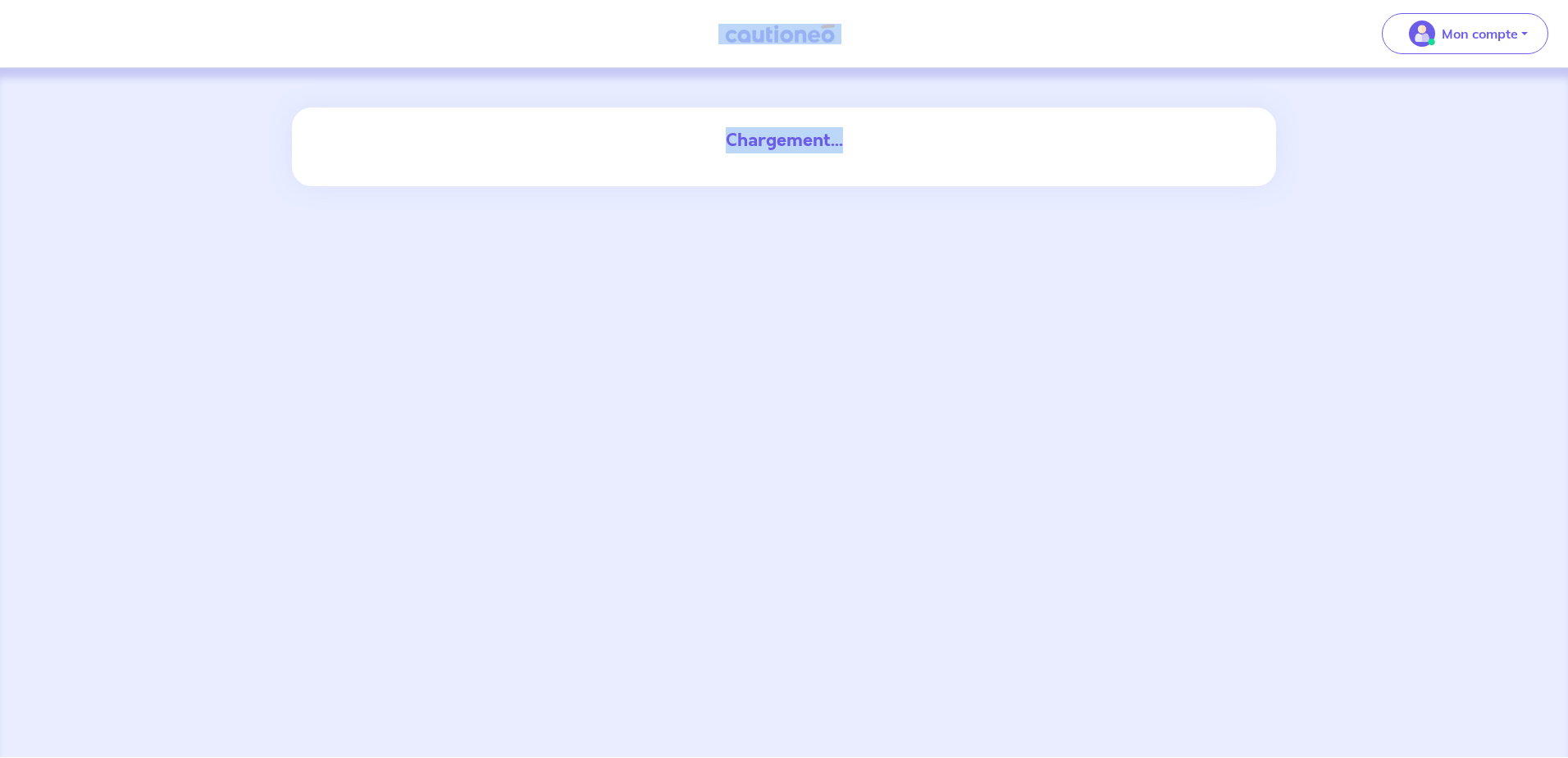
drag, startPoint x: 876, startPoint y: 147, endPoint x: 648, endPoint y: 59, distance: 244.4
click at [648, 59] on div "Mon compte Me déconnecter Chargement..." at bounding box center [784, 378] width 1568 height 757
click at [939, 145] on div "Chargement..." at bounding box center [783, 140] width 885 height 26
drag, startPoint x: 867, startPoint y: 144, endPoint x: 680, endPoint y: 25, distance: 221.7
click at [680, 25] on div "Mon compte Me déconnecter Chargement..." at bounding box center [784, 378] width 1568 height 757
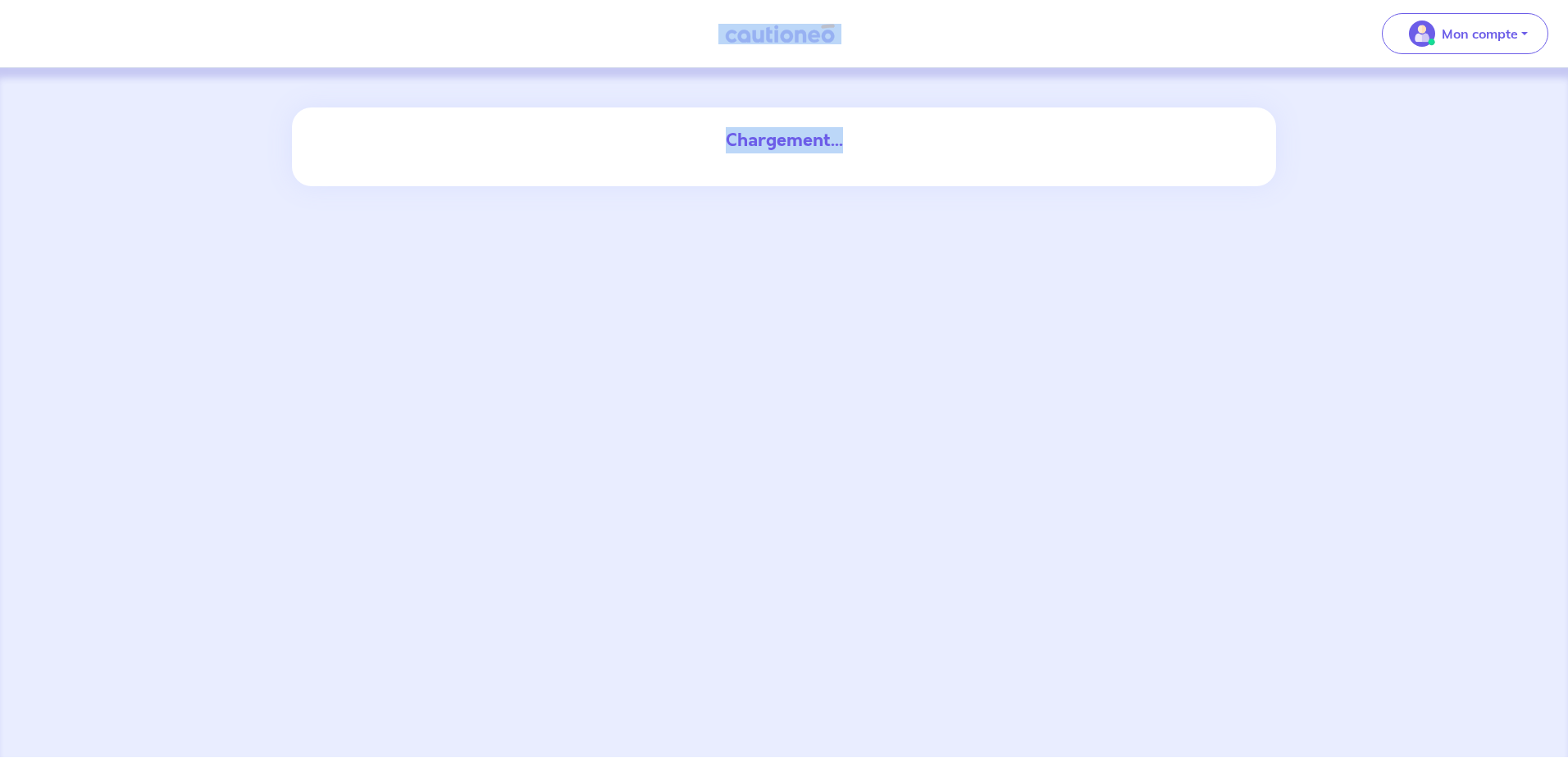
drag, startPoint x: 680, startPoint y: 25, endPoint x: 617, endPoint y: 69, distance: 76.8
click at [617, 69] on div "Chargement..." at bounding box center [784, 411] width 1568 height 689
drag, startPoint x: 894, startPoint y: 160, endPoint x: 678, endPoint y: 33, distance: 250.6
click at [678, 33] on div "Mon compte Me déconnecter Chargement..." at bounding box center [784, 378] width 1568 height 757
drag, startPoint x: 678, startPoint y: 33, endPoint x: 1003, endPoint y: 171, distance: 353.1
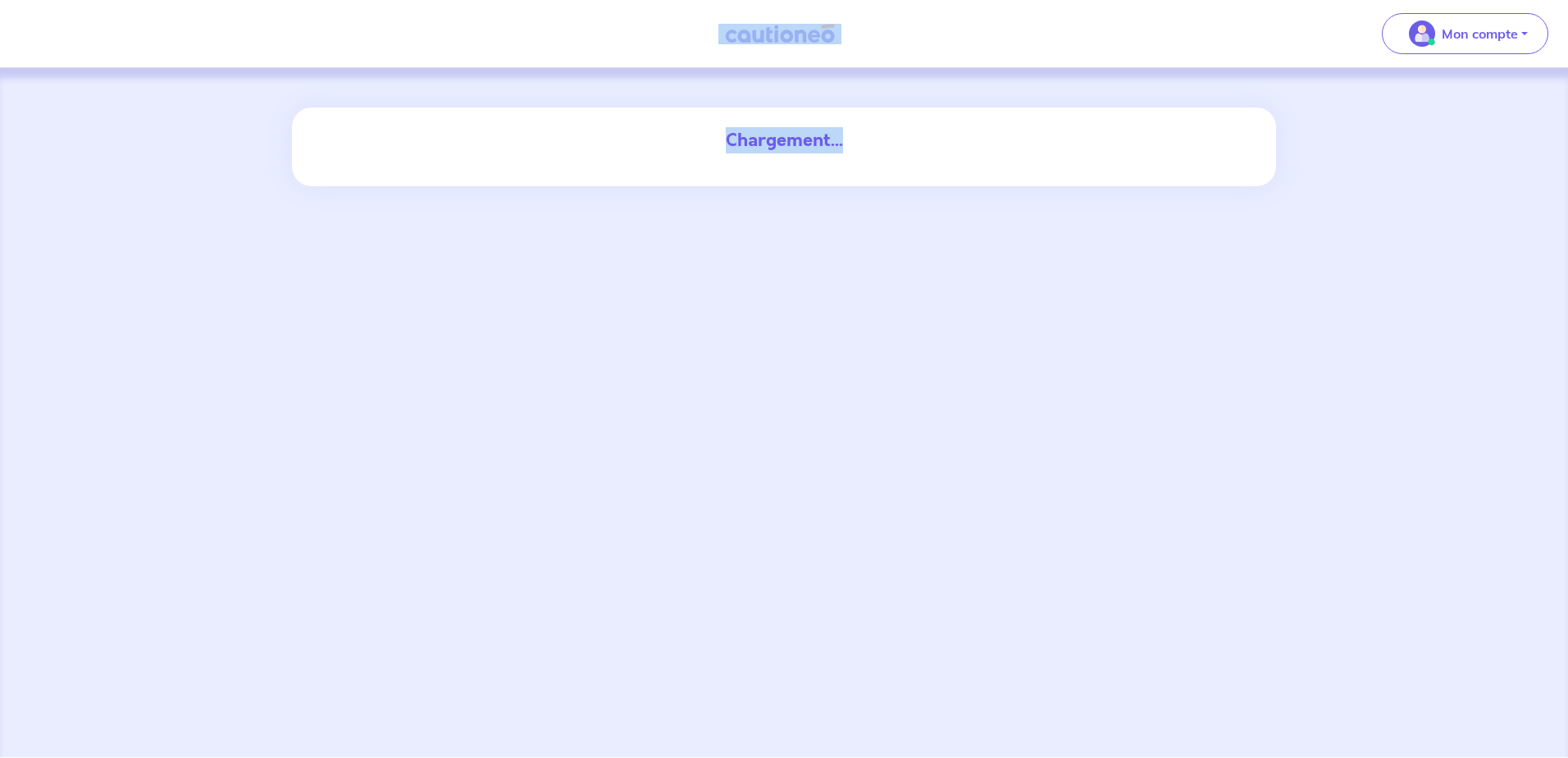
click at [1037, 176] on div "Chargement..." at bounding box center [784, 146] width 984 height 79
click at [928, 151] on div "Chargement..." at bounding box center [783, 140] width 885 height 26
drag, startPoint x: 874, startPoint y: 139, endPoint x: 707, endPoint y: 50, distance: 189.2
click at [707, 50] on div "Mon compte Me déconnecter Chargement..." at bounding box center [784, 378] width 1568 height 757
drag, startPoint x: 707, startPoint y: 50, endPoint x: 654, endPoint y: 144, distance: 107.9
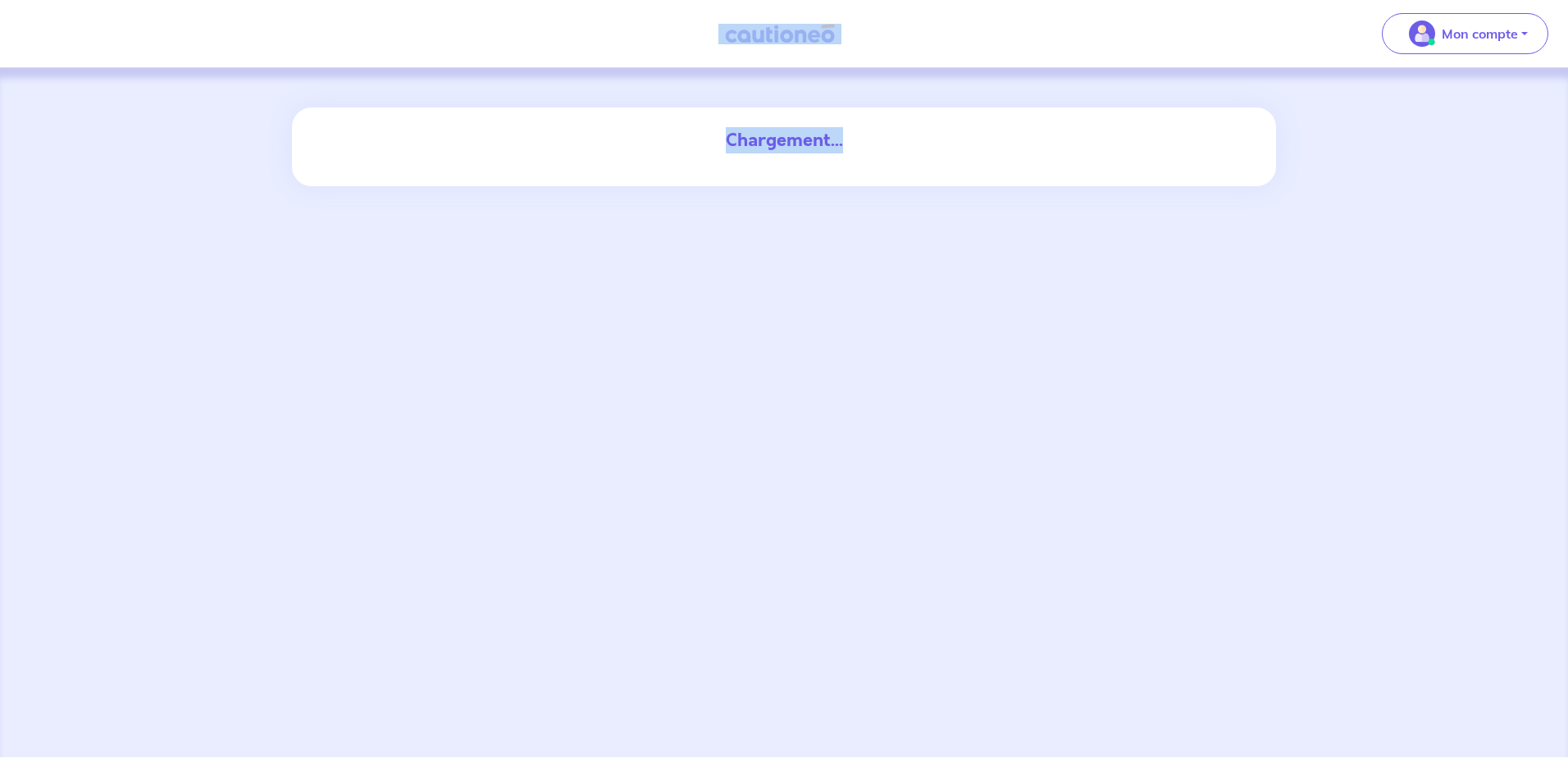
click at [657, 148] on div "Chargement..." at bounding box center [783, 140] width 885 height 26
drag, startPoint x: 857, startPoint y: 134, endPoint x: 690, endPoint y: 29, distance: 197.3
click at [690, 29] on div "Mon compte Me déconnecter Chargement..." at bounding box center [784, 378] width 1568 height 757
drag, startPoint x: 690, startPoint y: 29, endPoint x: 584, endPoint y: 116, distance: 137.1
click at [584, 120] on div "Chargement..." at bounding box center [783, 140] width 905 height 66
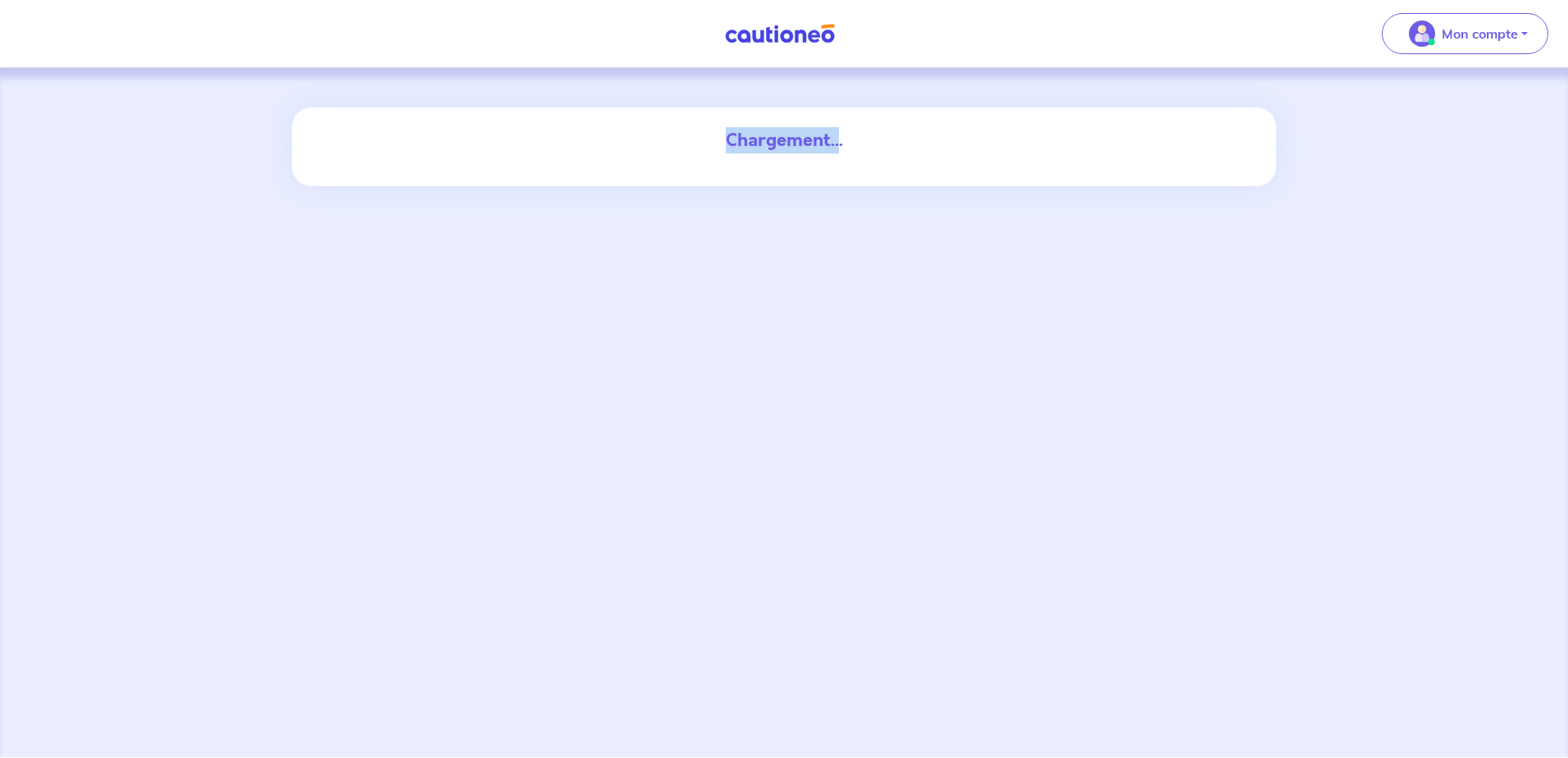
drag, startPoint x: 840, startPoint y: 143, endPoint x: 706, endPoint y: 130, distance: 134.6
click at [706, 130] on div "Chargement..." at bounding box center [783, 140] width 885 height 26
drag, startPoint x: 752, startPoint y: 136, endPoint x: 861, endPoint y: 147, distance: 109.6
click at [861, 147] on div "Chargement..." at bounding box center [783, 140] width 885 height 26
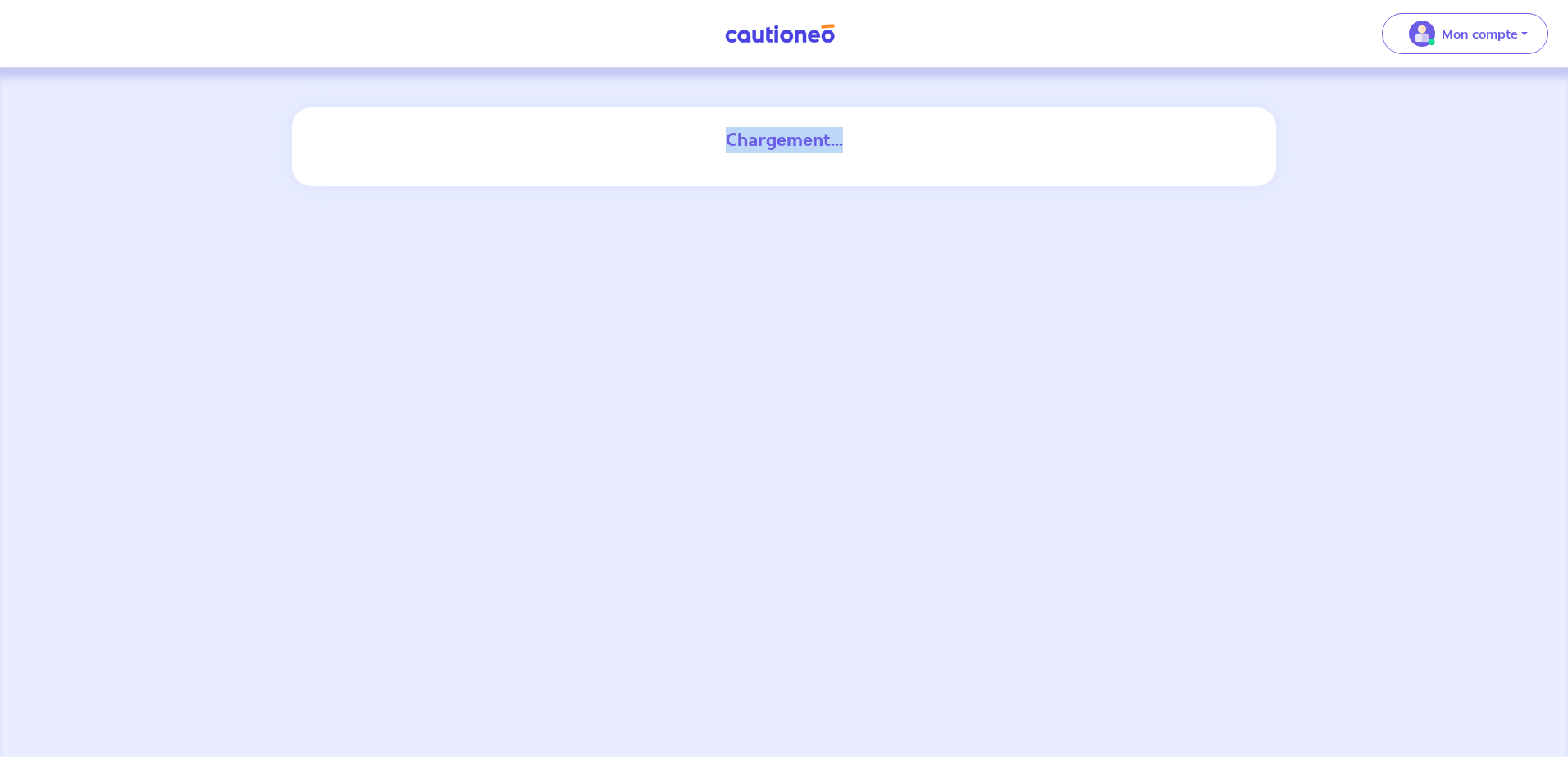
drag, startPoint x: 861, startPoint y: 147, endPoint x: 841, endPoint y: 142, distance: 20.6
click at [841, 142] on div "Chargement..." at bounding box center [783, 140] width 885 height 26
drag, startPoint x: 843, startPoint y: 142, endPoint x: 702, endPoint y: 127, distance: 141.8
click at [702, 127] on div "Chargement..." at bounding box center [783, 140] width 885 height 26
drag, startPoint x: 702, startPoint y: 127, endPoint x: 705, endPoint y: 135, distance: 8.5
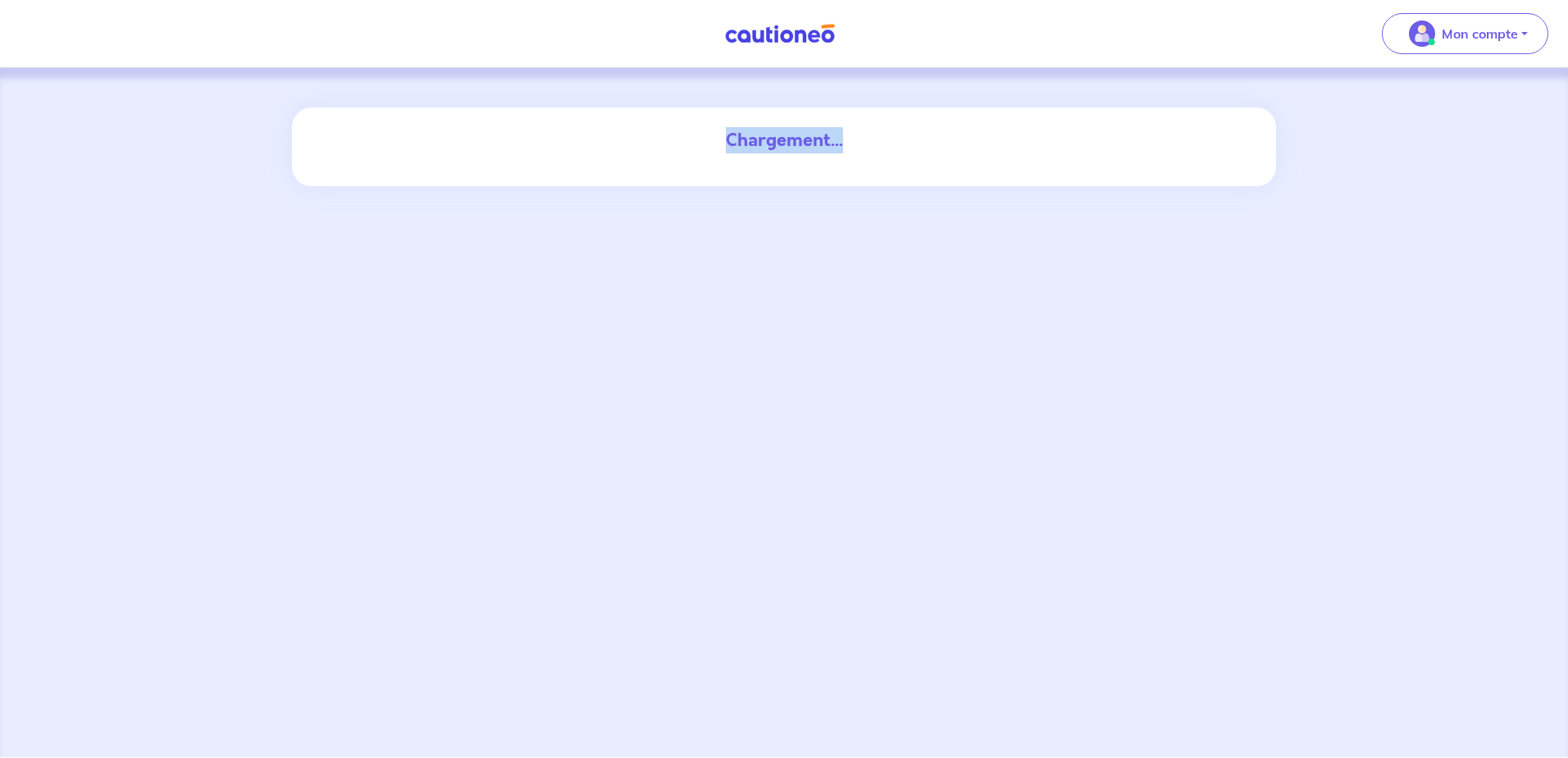
click at [705, 135] on div "Chargement..." at bounding box center [783, 140] width 885 height 26
drag, startPoint x: 725, startPoint y: 139, endPoint x: 846, endPoint y: 142, distance: 121.0
click at [846, 142] on div "Chargement..." at bounding box center [783, 140] width 885 height 26
click at [844, 141] on div "Chargement..." at bounding box center [783, 140] width 885 height 26
drag, startPoint x: 1436, startPoint y: 138, endPoint x: 1410, endPoint y: 139, distance: 26.0
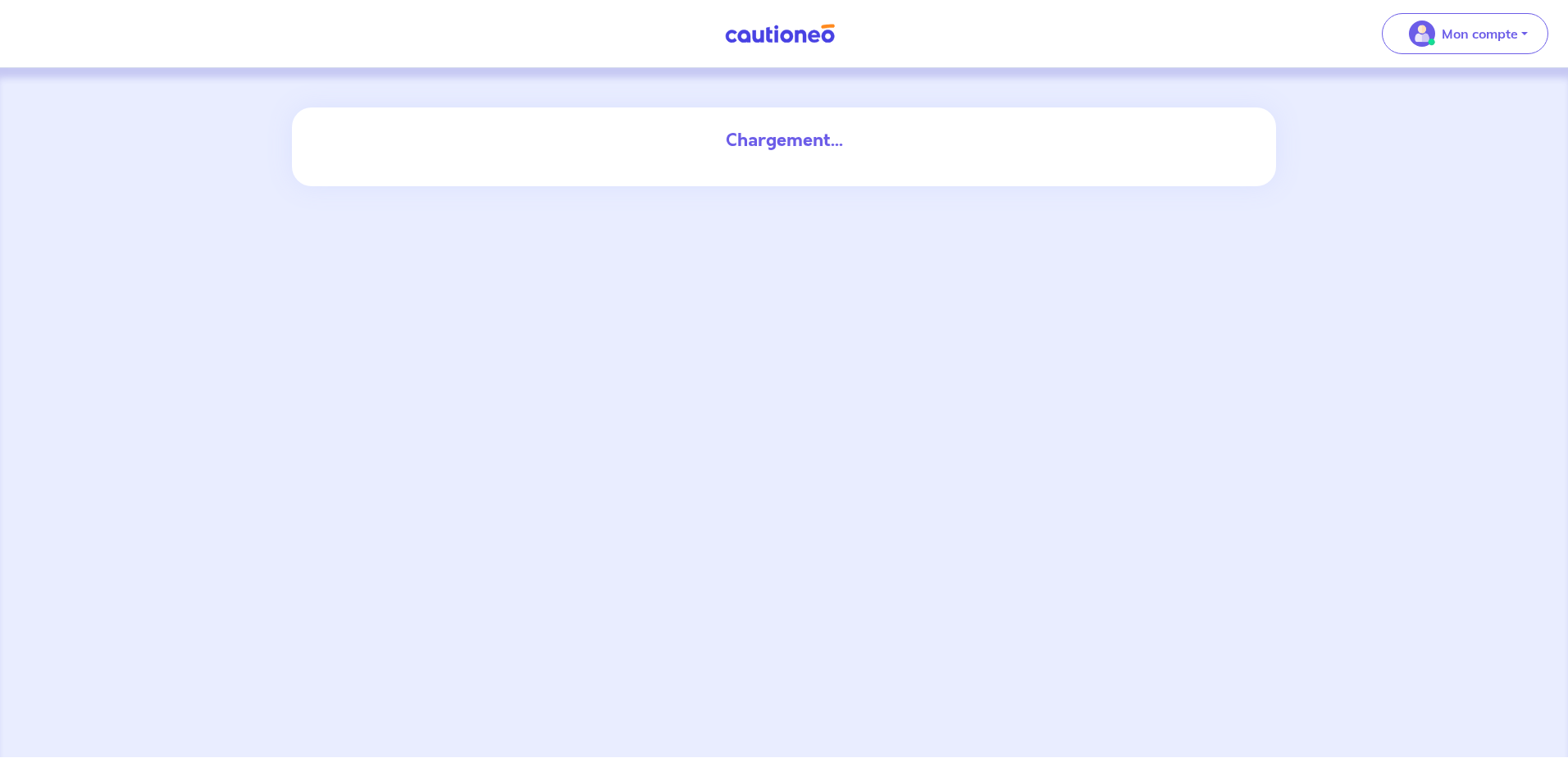
click at [1436, 138] on div "Chargement..." at bounding box center [784, 411] width 1568 height 689
click at [776, 32] on img at bounding box center [779, 33] width 123 height 21
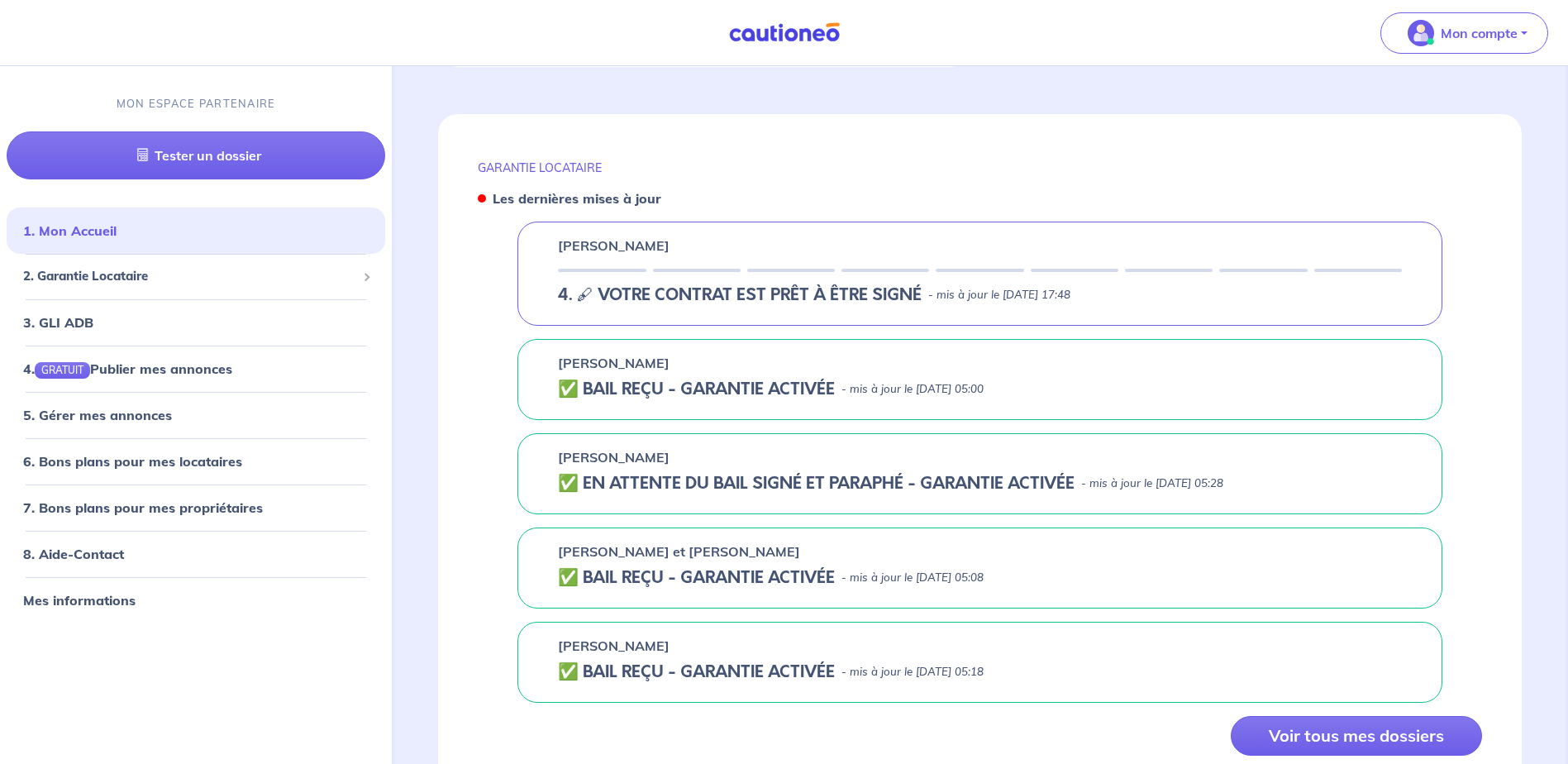
scroll to position [578, 0]
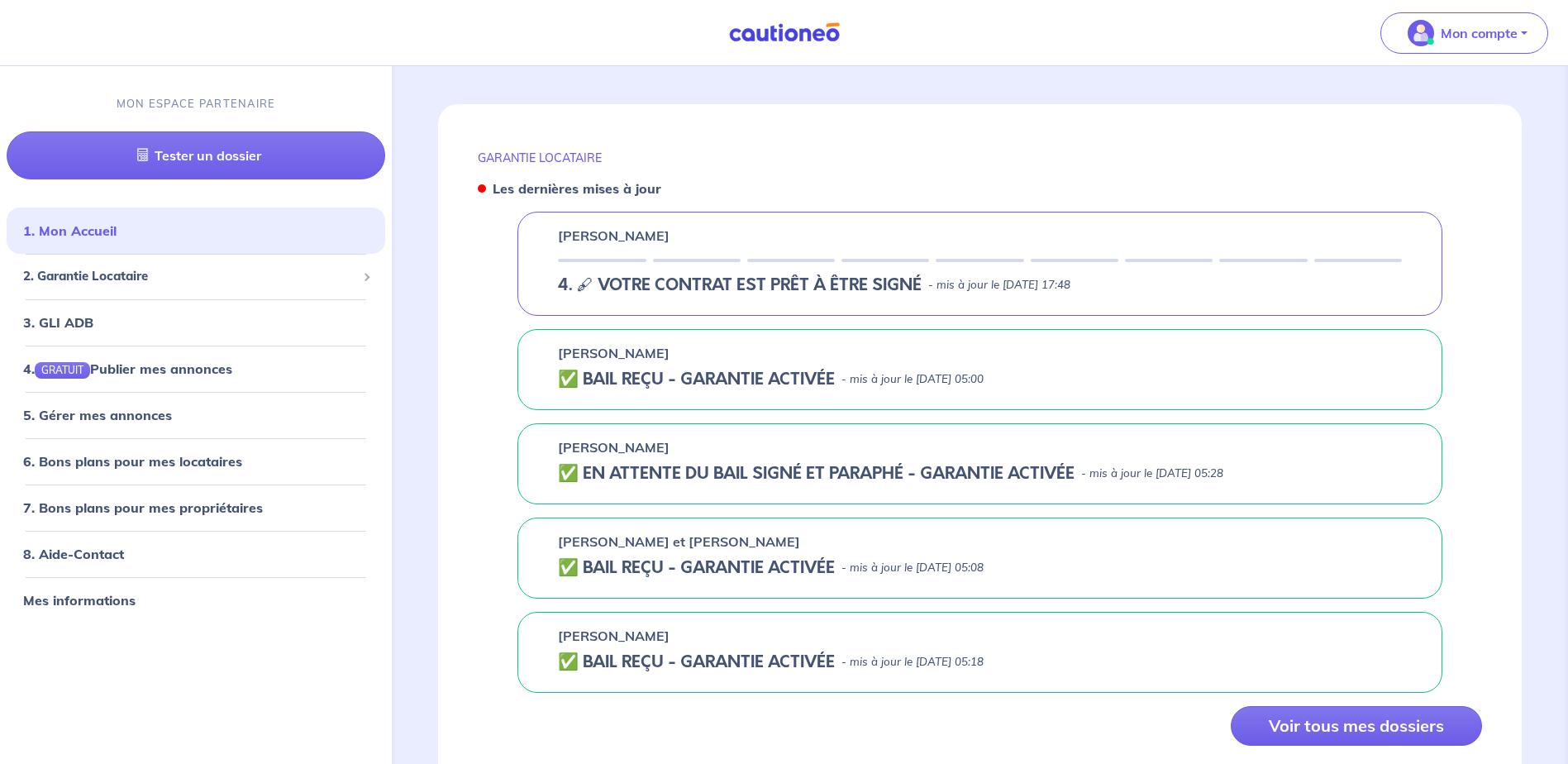
drag, startPoint x: 1121, startPoint y: 284, endPoint x: 459, endPoint y: 174, distance: 671.1
click at [459, 174] on div "GARANTIE LOCATAIRE Les dernières mises à jour Mickael LEMEILLE 4. 🖋 VOTRE CONTR…" at bounding box center [980, 445] width 1083 height 681
click at [462, 172] on div "GARANTIE LOCATAIRE Les dernières mises à jour Mickael LEMEILLE 4. 🖋 VOTRE CONTR…" at bounding box center [980, 445] width 1083 height 681
drag, startPoint x: 475, startPoint y: 154, endPoint x: 1523, endPoint y: 286, distance: 1056.3
click at [1523, 286] on div "GARANTIE LOCATAIRE Vos chiffres des 6 derniers mois Mai Juin Juil. Août Sept. O…" at bounding box center [980, 207] width 1163 height 1235
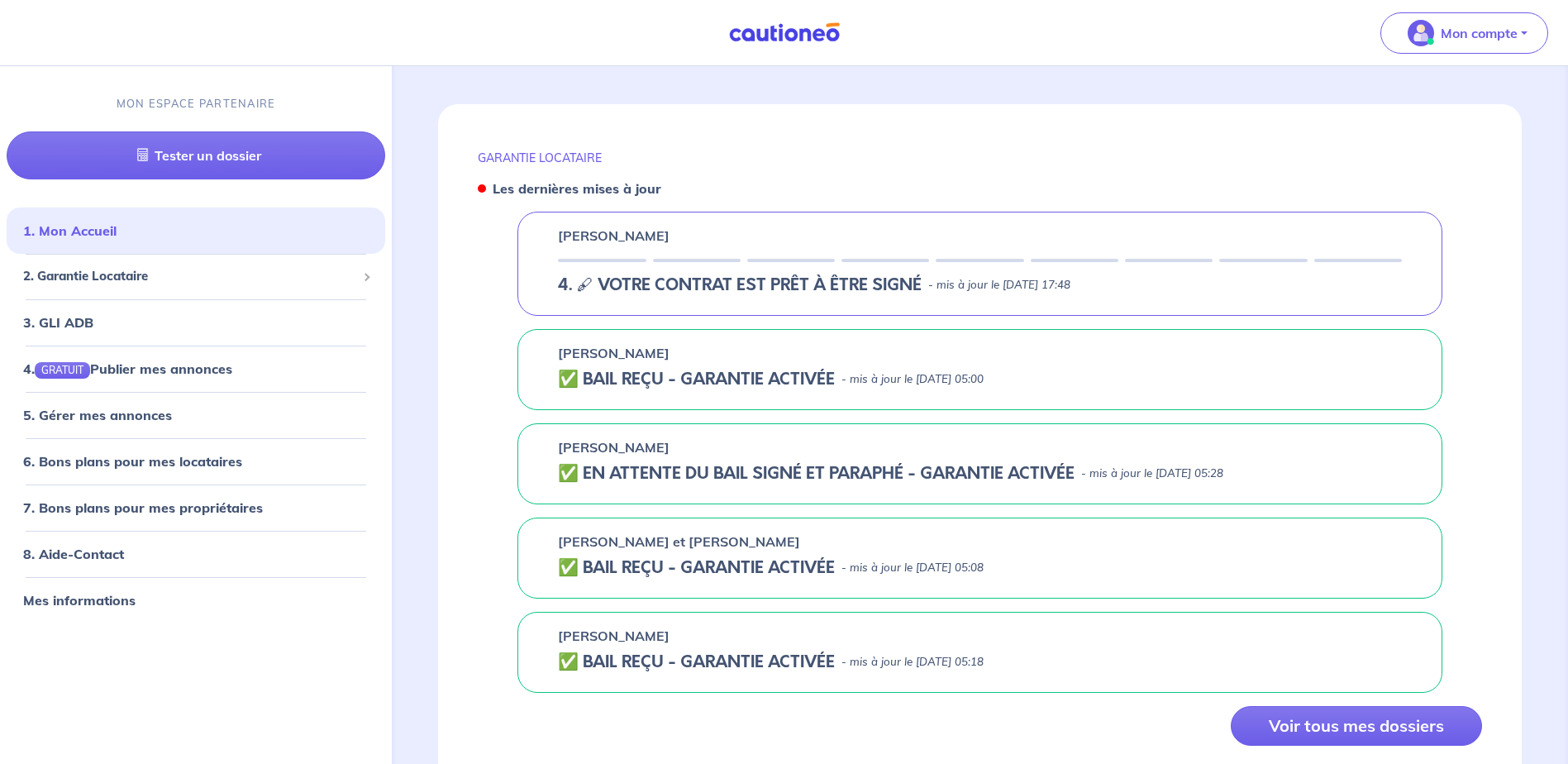
drag, startPoint x: 1523, startPoint y: 286, endPoint x: 1457, endPoint y: 308, distance: 69.6
click at [1500, 297] on div "GARANTIE LOCATAIRE Les dernières mises à jour Mickael LEMEILLE 4. 🖋 VOTRE CONTR…" at bounding box center [980, 445] width 1083 height 681
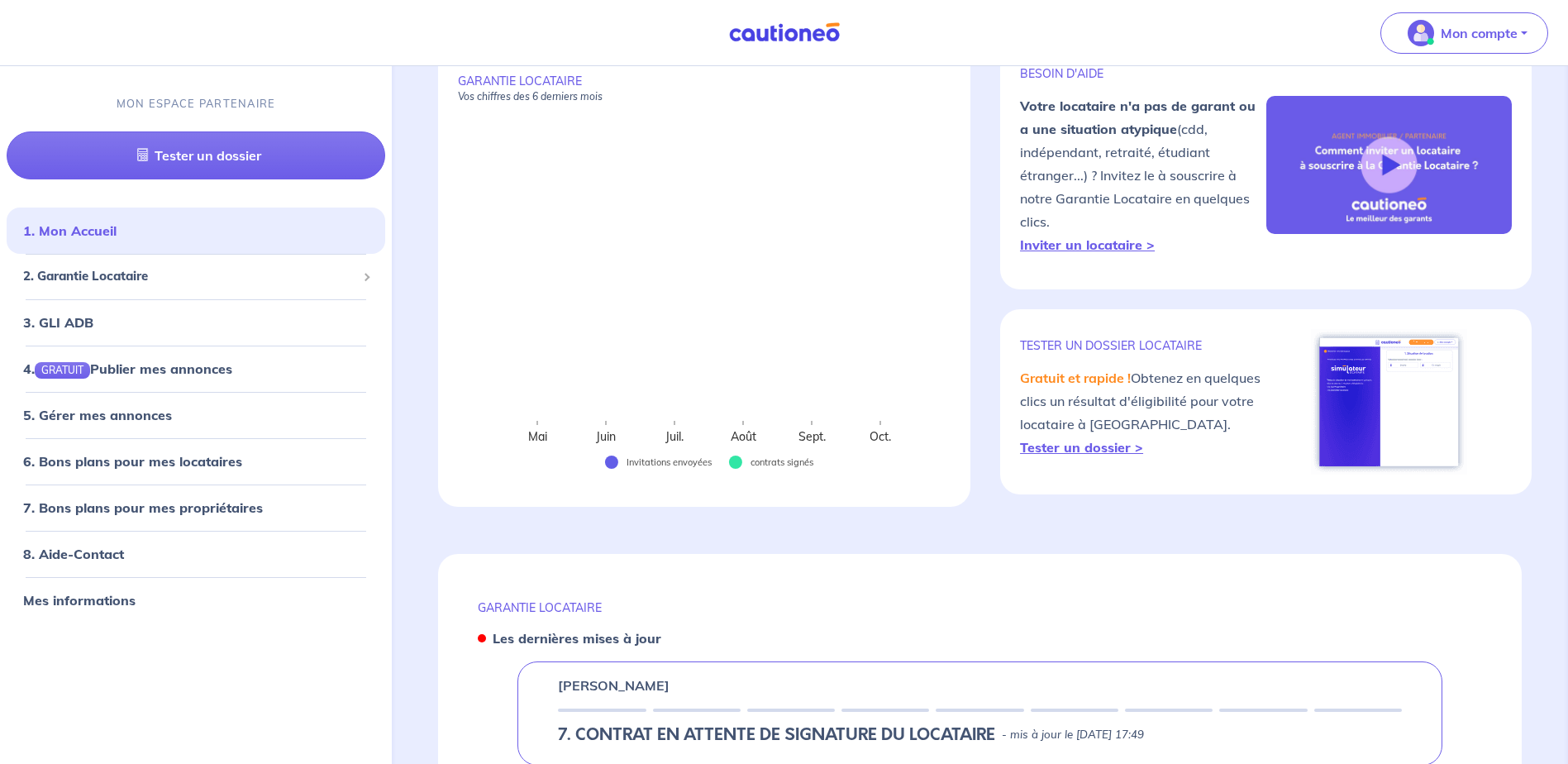
scroll to position [83, 0]
